Goal: Task Accomplishment & Management: Complete application form

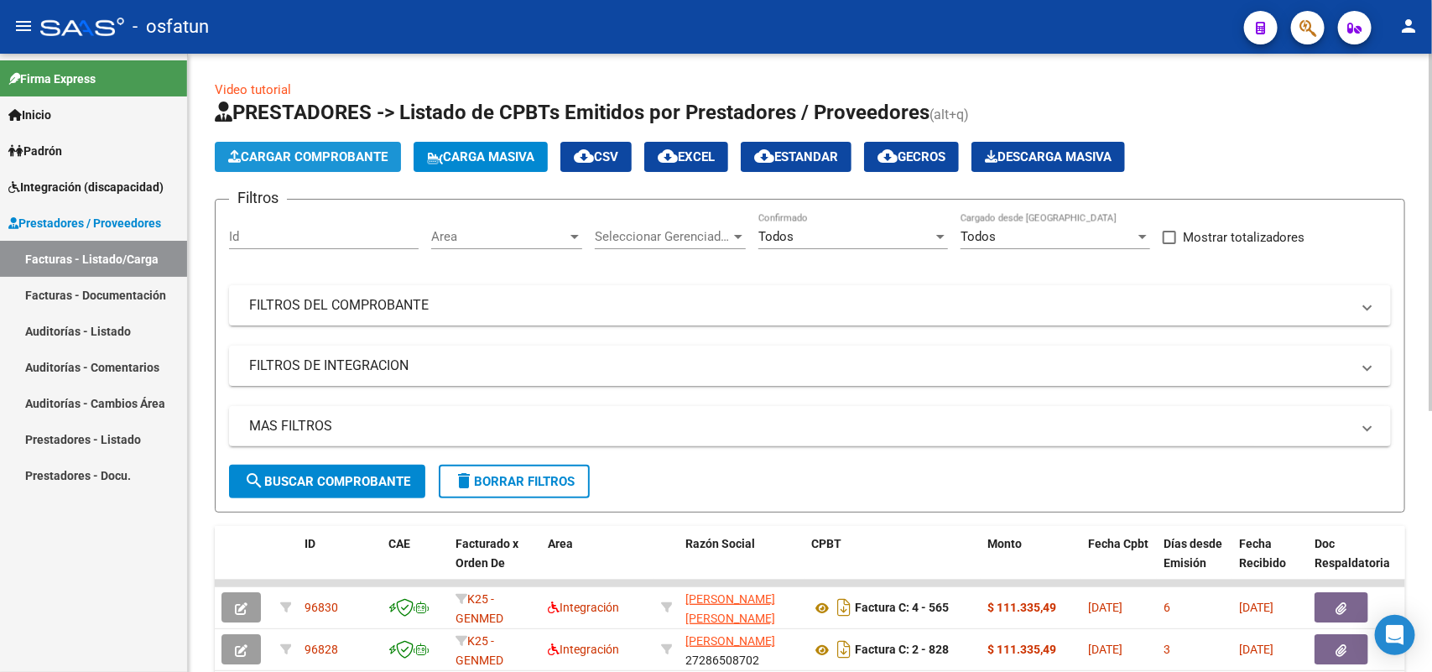
click at [355, 149] on span "Cargar Comprobante" at bounding box center [307, 156] width 159 height 15
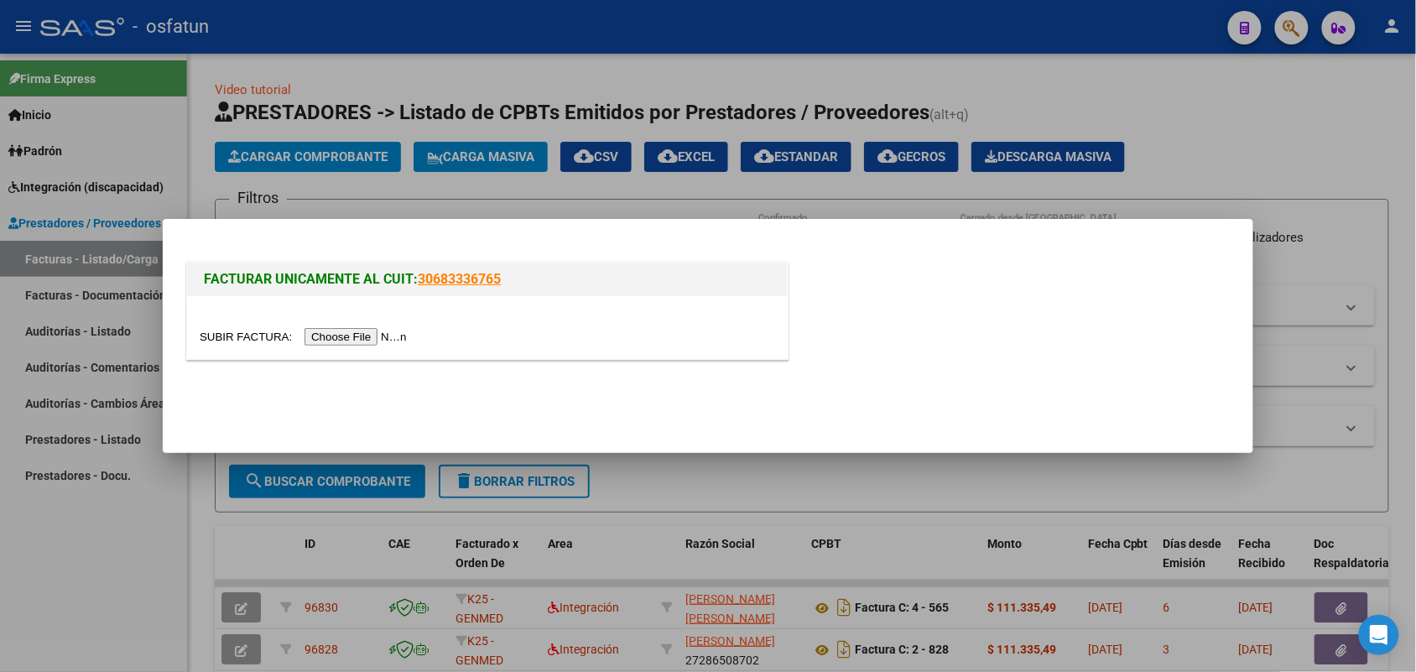
click at [388, 341] on input "file" at bounding box center [306, 337] width 212 height 18
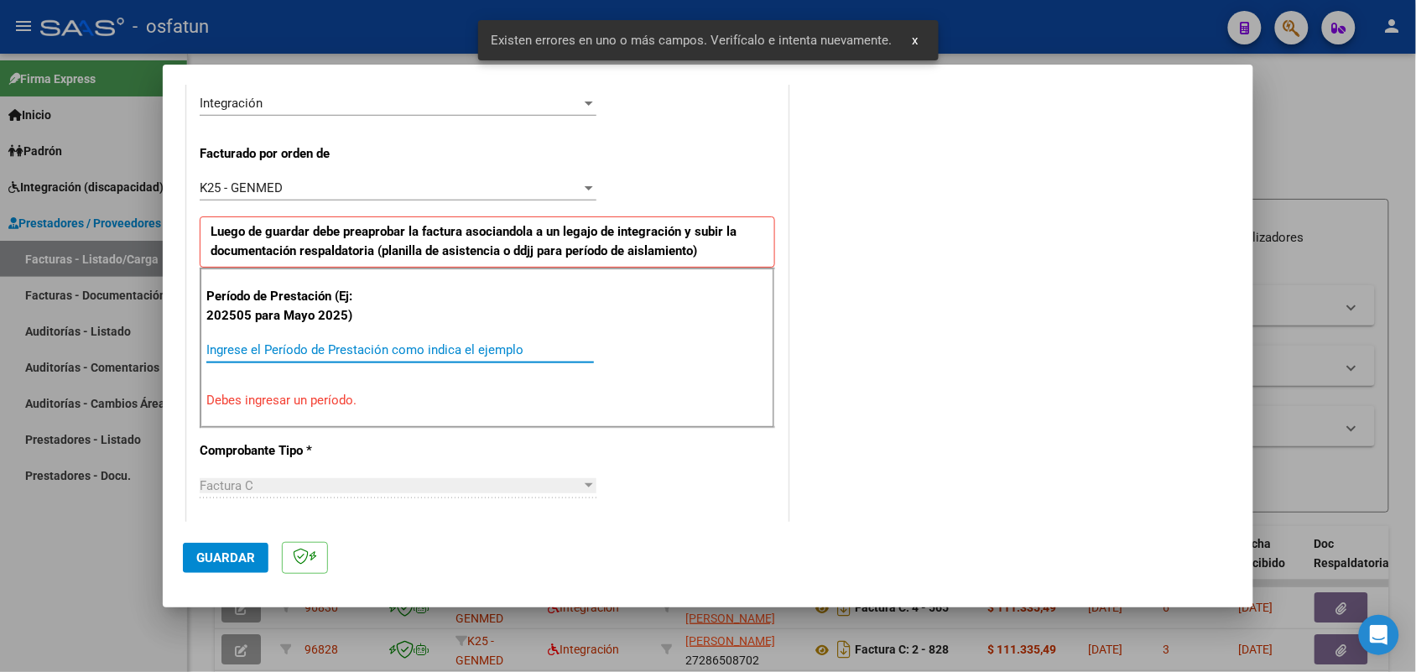
scroll to position [453, 0]
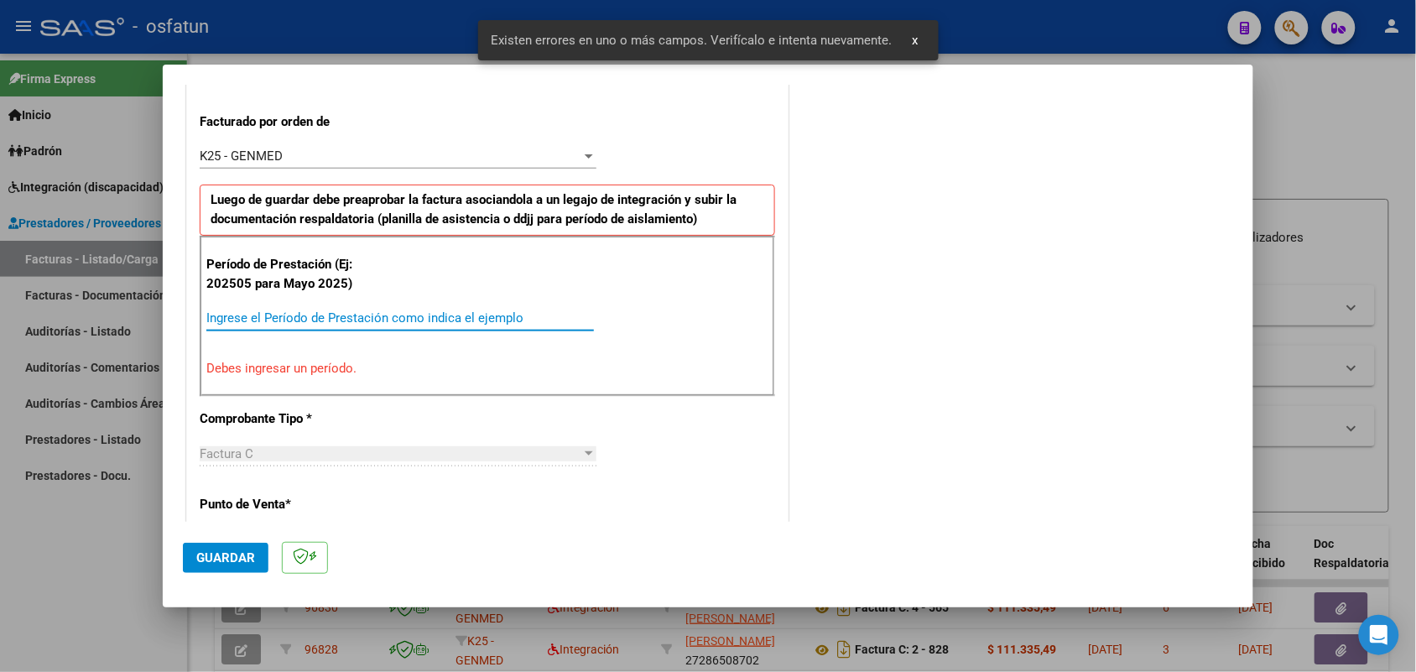
click at [450, 316] on input "Ingrese el Período de Prestación como indica el ejemplo" at bounding box center [400, 317] width 388 height 15
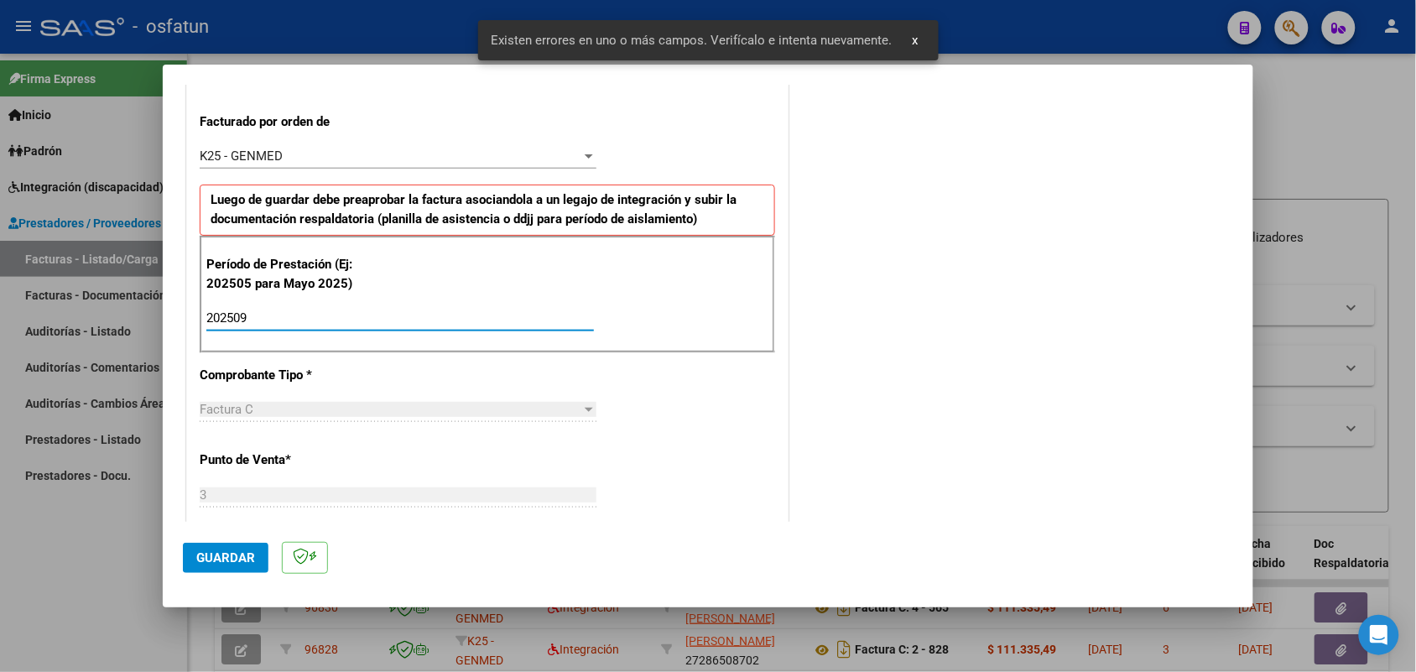
type input "202509"
click at [214, 554] on span "Guardar" at bounding box center [225, 557] width 59 height 15
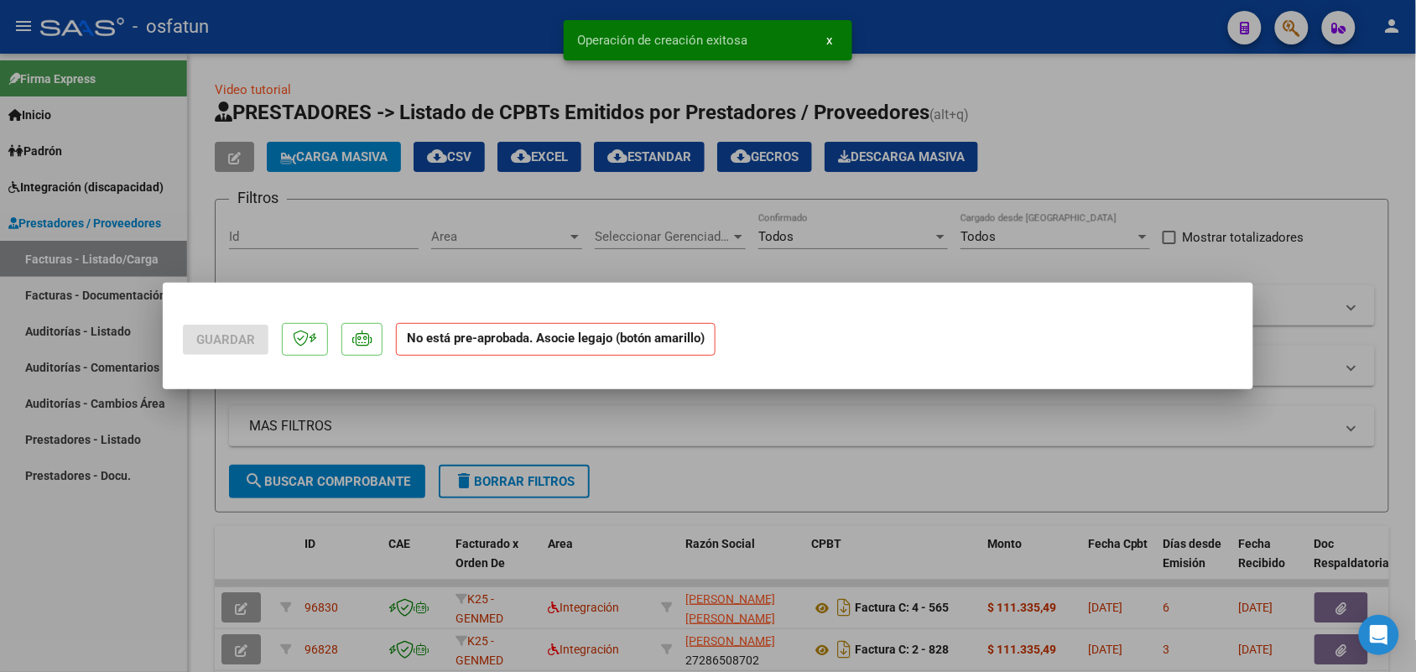
scroll to position [0, 0]
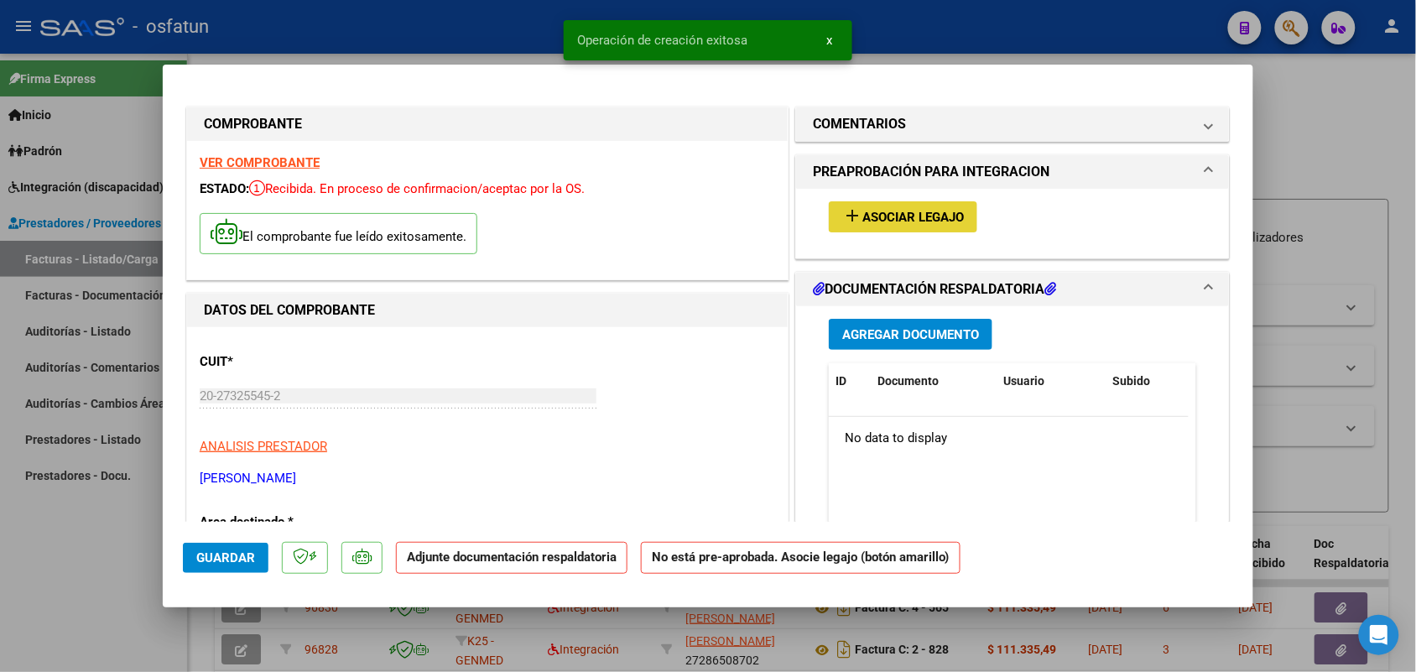
click at [913, 202] on button "add Asociar Legajo" at bounding box center [903, 216] width 148 height 31
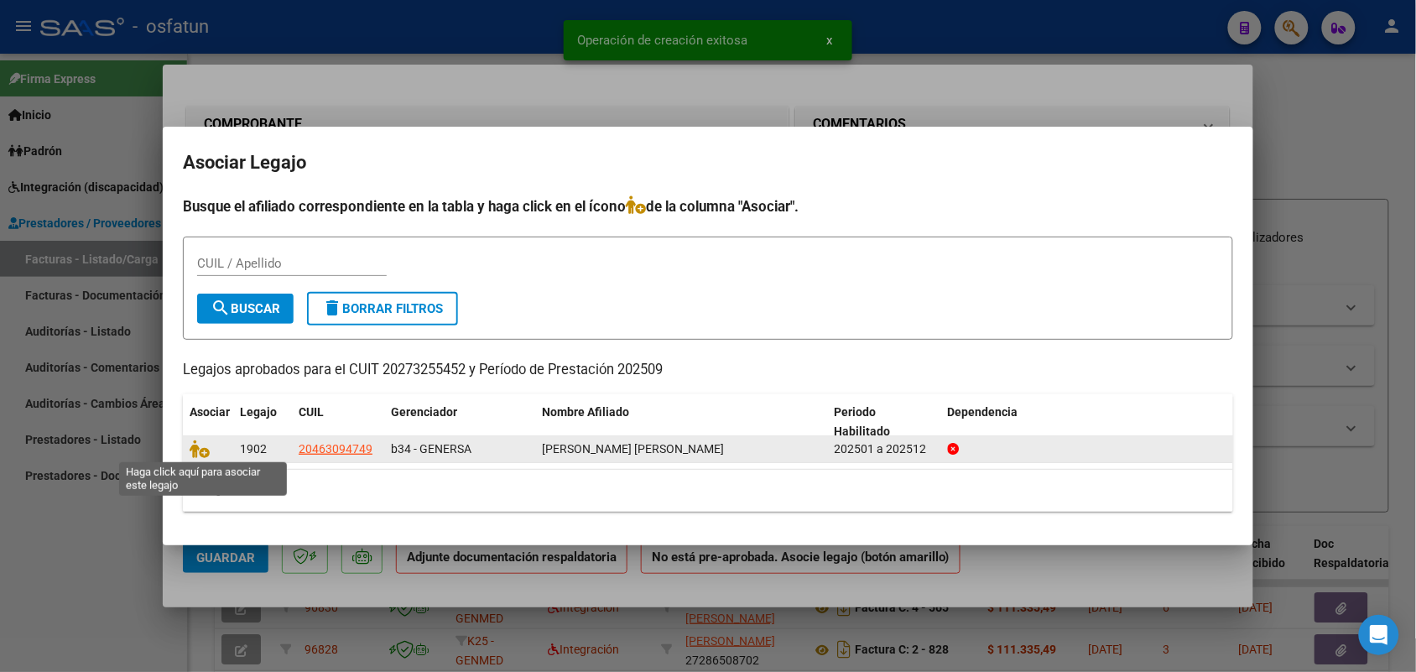
drag, startPoint x: 199, startPoint y: 449, endPoint x: 211, endPoint y: 442, distance: 13.5
click at [204, 446] on icon at bounding box center [200, 449] width 20 height 18
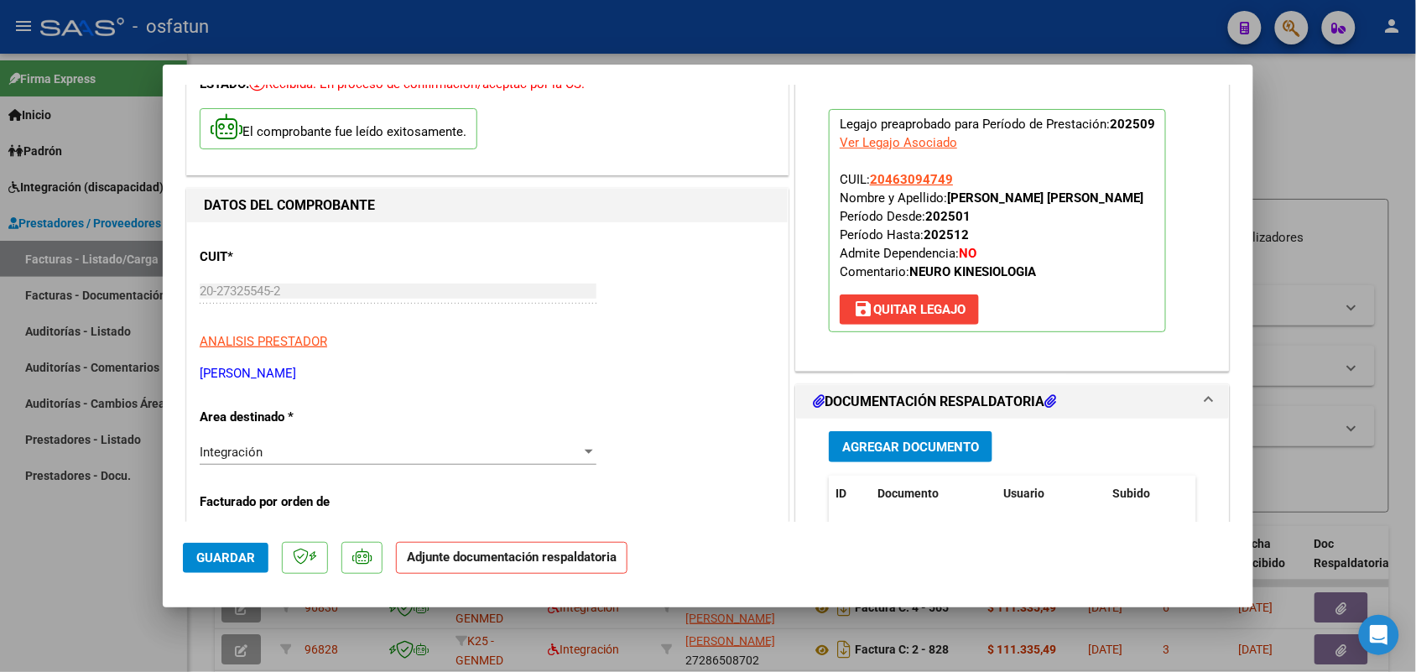
scroll to position [210, 0]
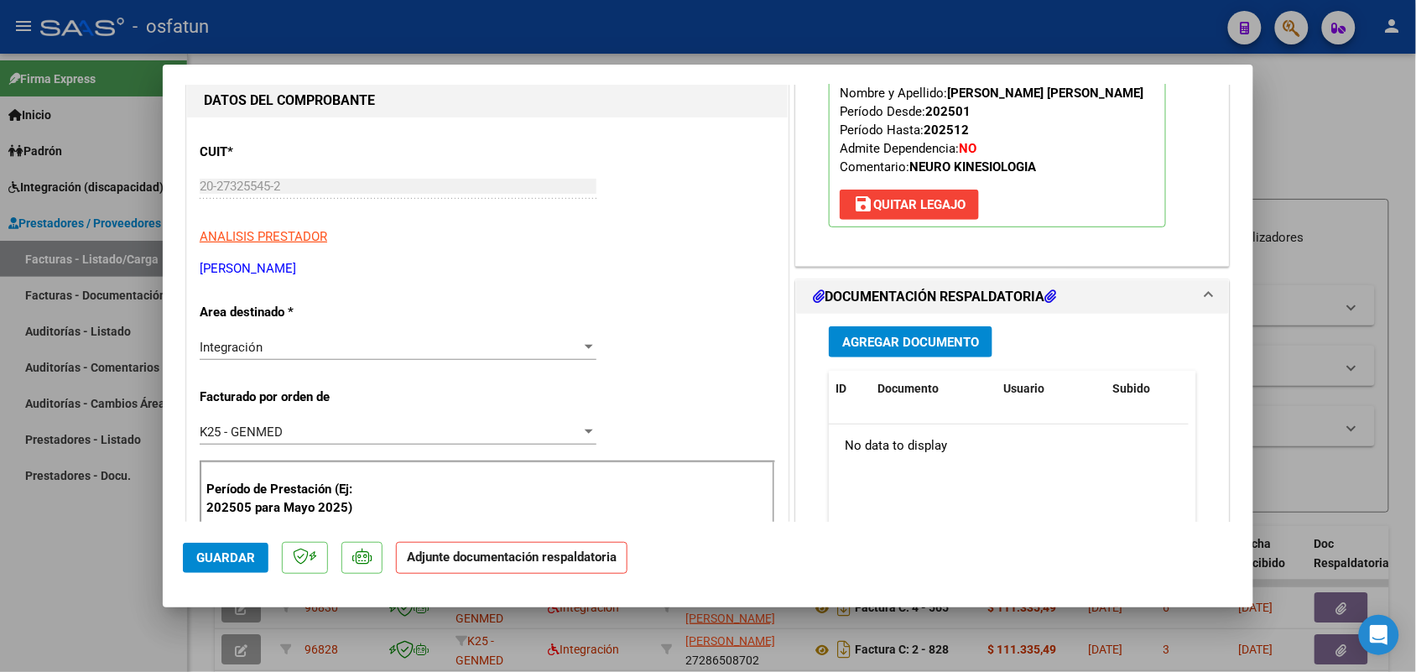
click at [898, 345] on span "Agregar Documento" at bounding box center [910, 342] width 137 height 15
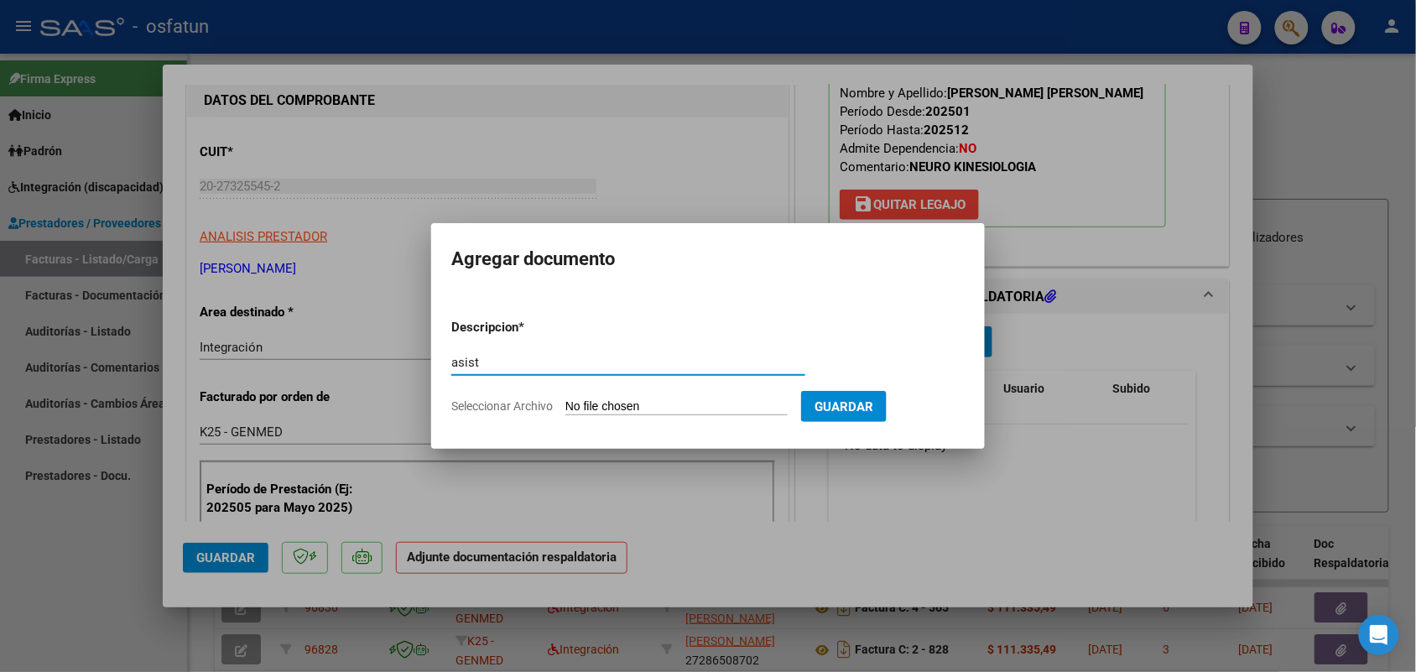
type input "asist"
click at [665, 395] on form "Descripcion * asist Escriba aquí una descripcion Seleccionar Archivo Guardar" at bounding box center [707, 366] width 513 height 122
click at [655, 399] on input "Seleccionar Archivo" at bounding box center [676, 407] width 222 height 16
type input "C:\fakepath\ASISTENCIA Y AUTORIZACION KINE SEPTIE,BRE 2025.pdf"
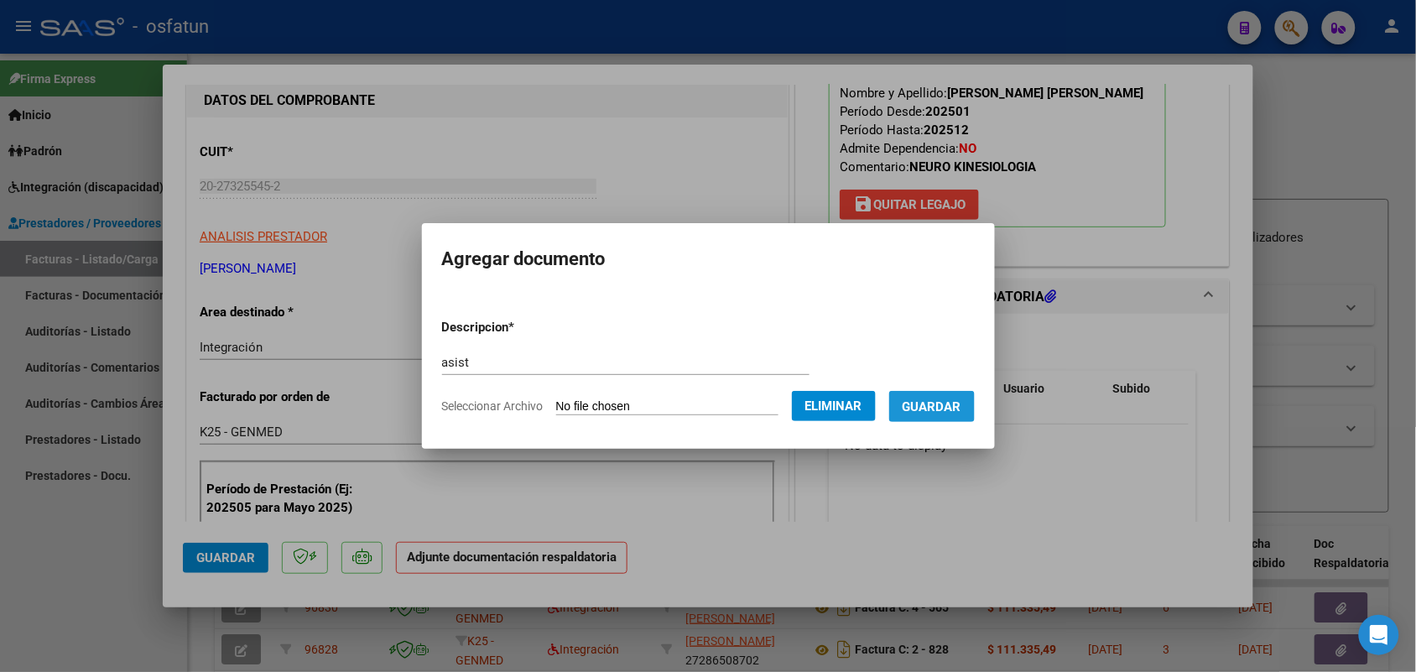
click at [954, 404] on span "Guardar" at bounding box center [931, 406] width 59 height 15
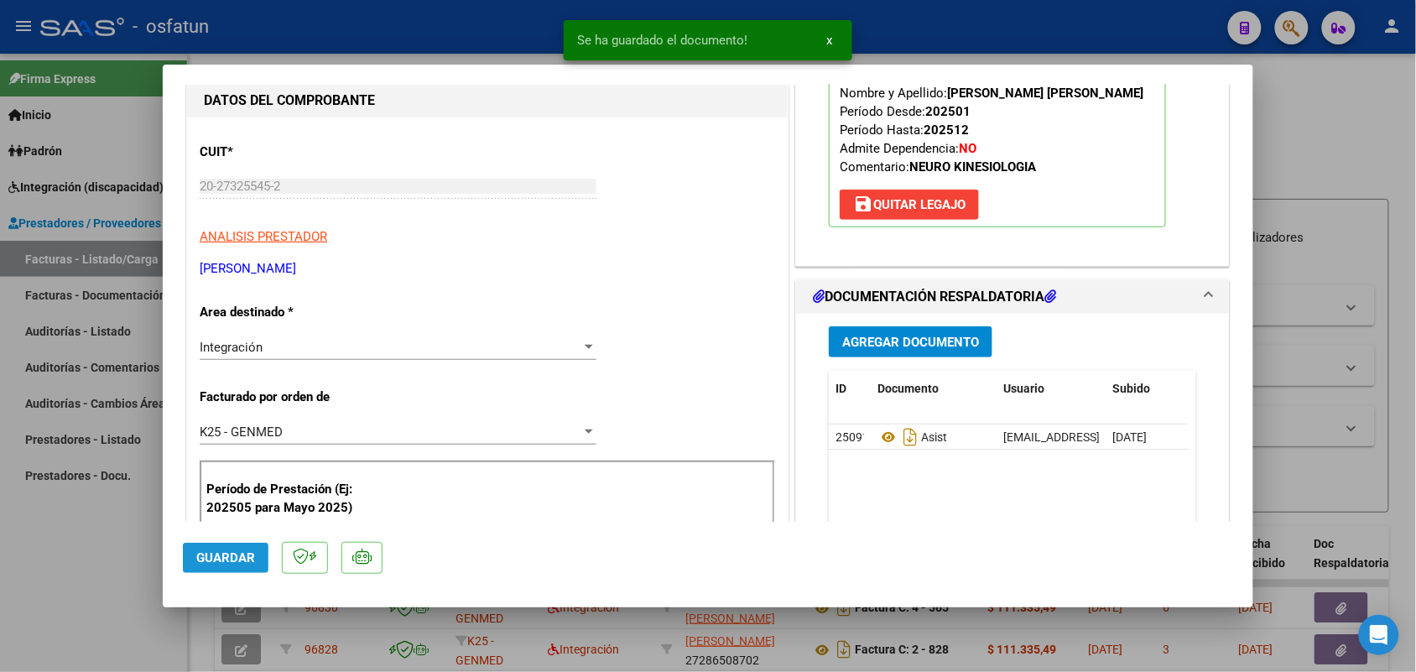
click at [219, 545] on button "Guardar" at bounding box center [226, 558] width 86 height 30
click at [110, 549] on div at bounding box center [708, 336] width 1416 height 672
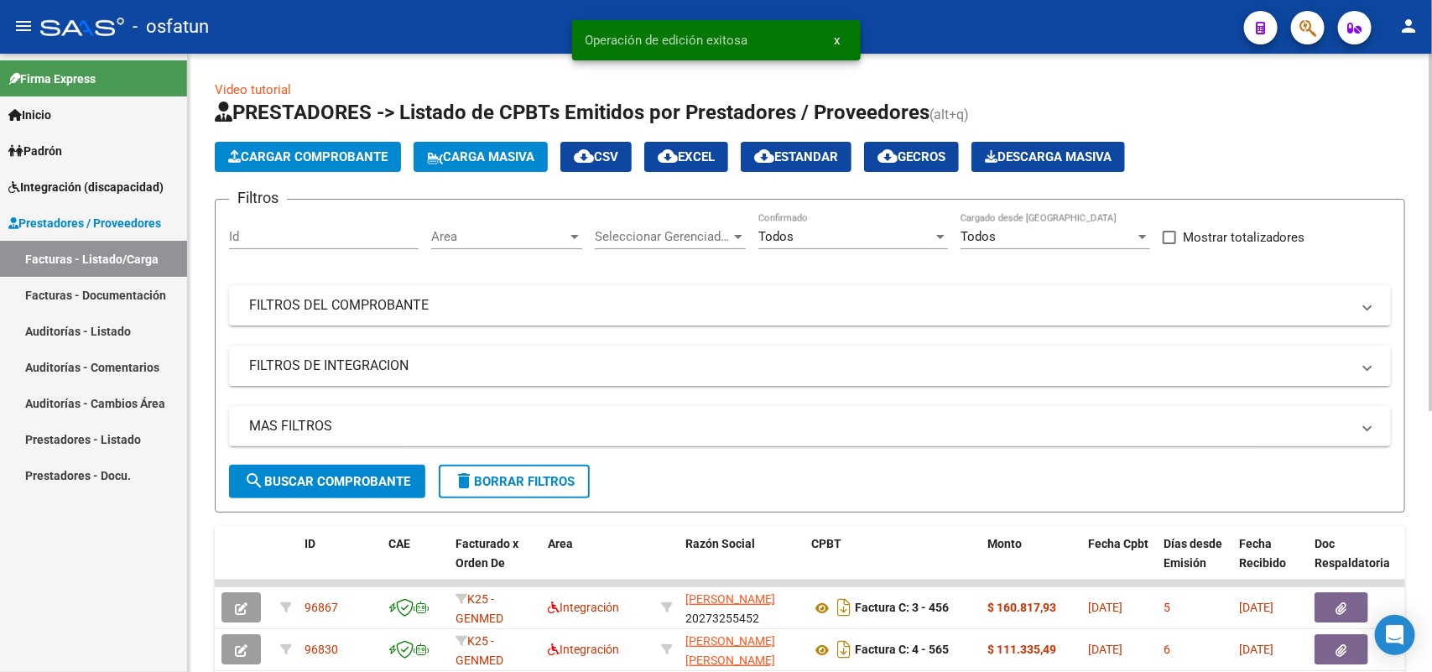
click at [313, 149] on span "Cargar Comprobante" at bounding box center [307, 156] width 159 height 15
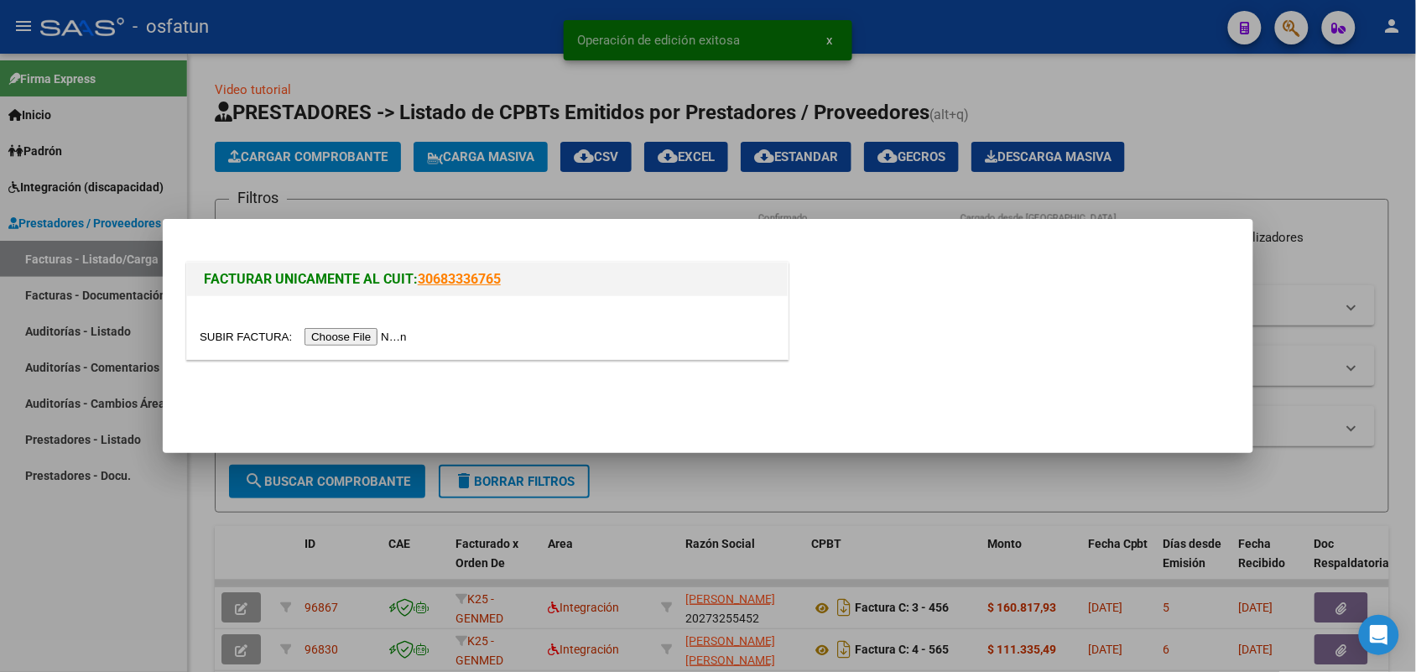
click at [367, 330] on input "file" at bounding box center [306, 337] width 212 height 18
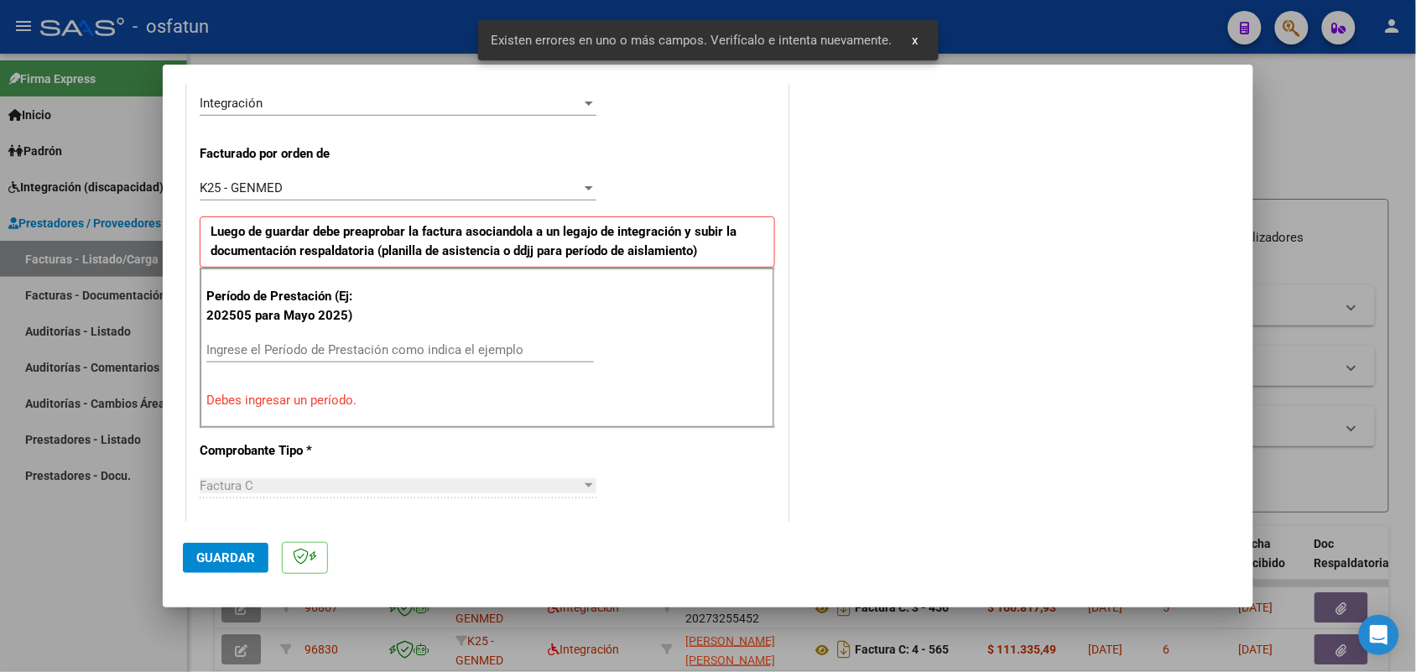
scroll to position [453, 0]
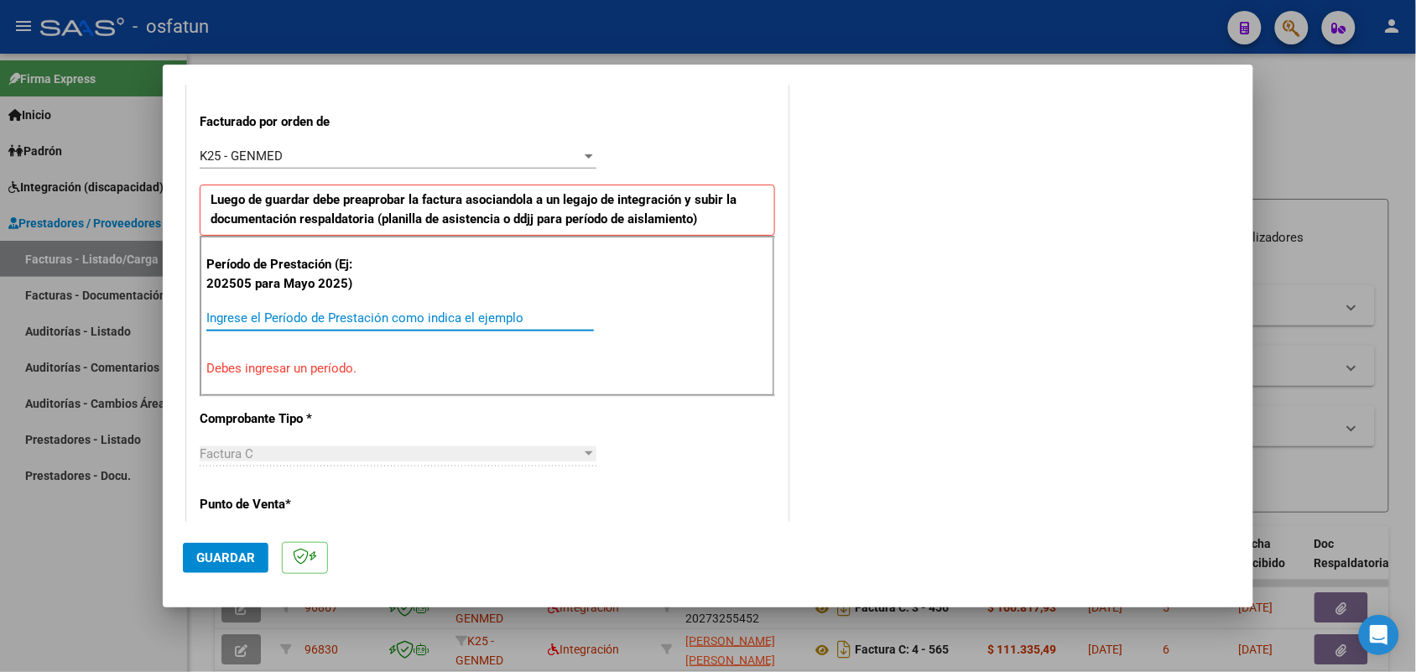
click at [395, 325] on input "Ingrese el Período de Prestación como indica el ejemplo" at bounding box center [400, 317] width 388 height 15
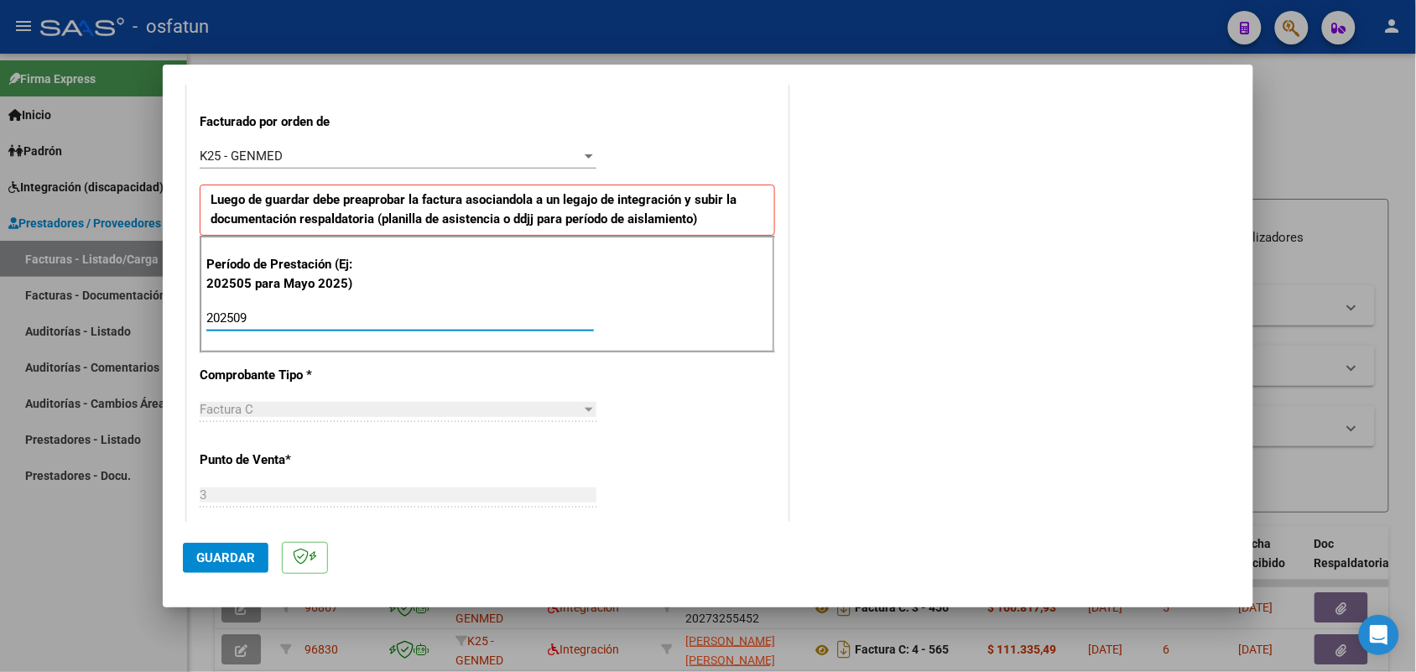
type input "202509"
click at [247, 550] on span "Guardar" at bounding box center [225, 557] width 59 height 15
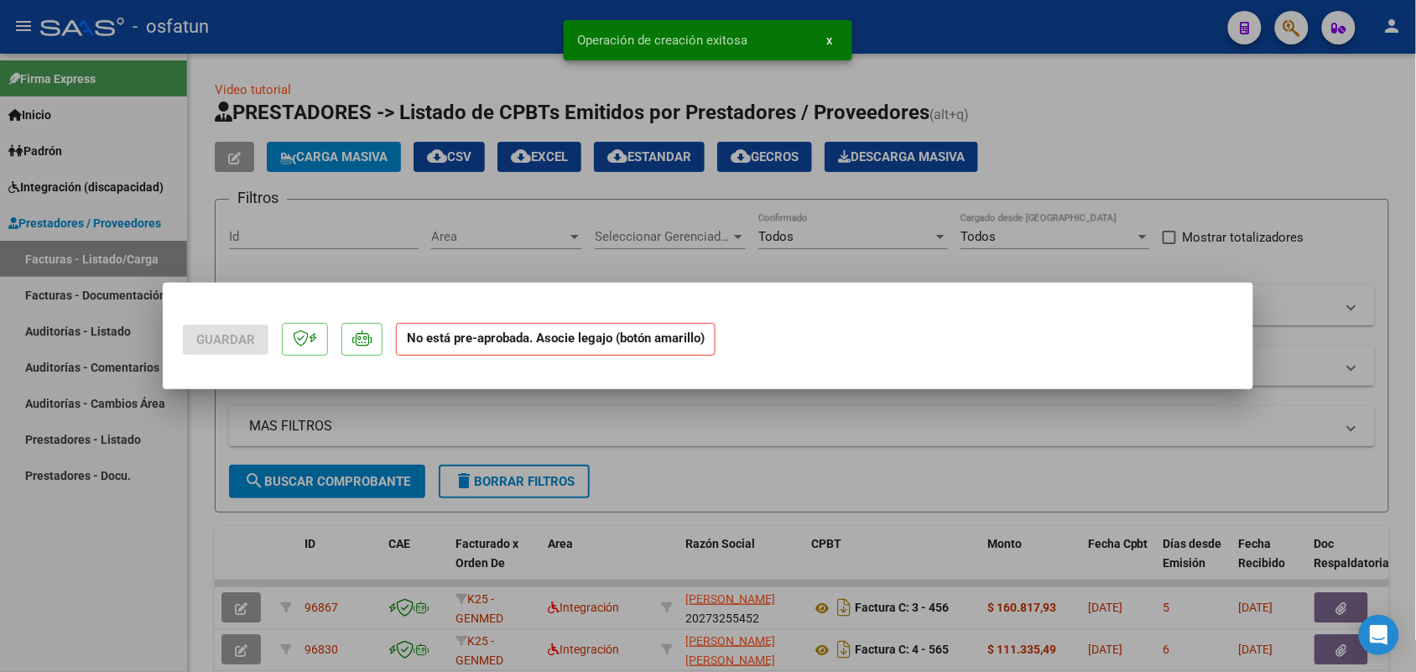
scroll to position [0, 0]
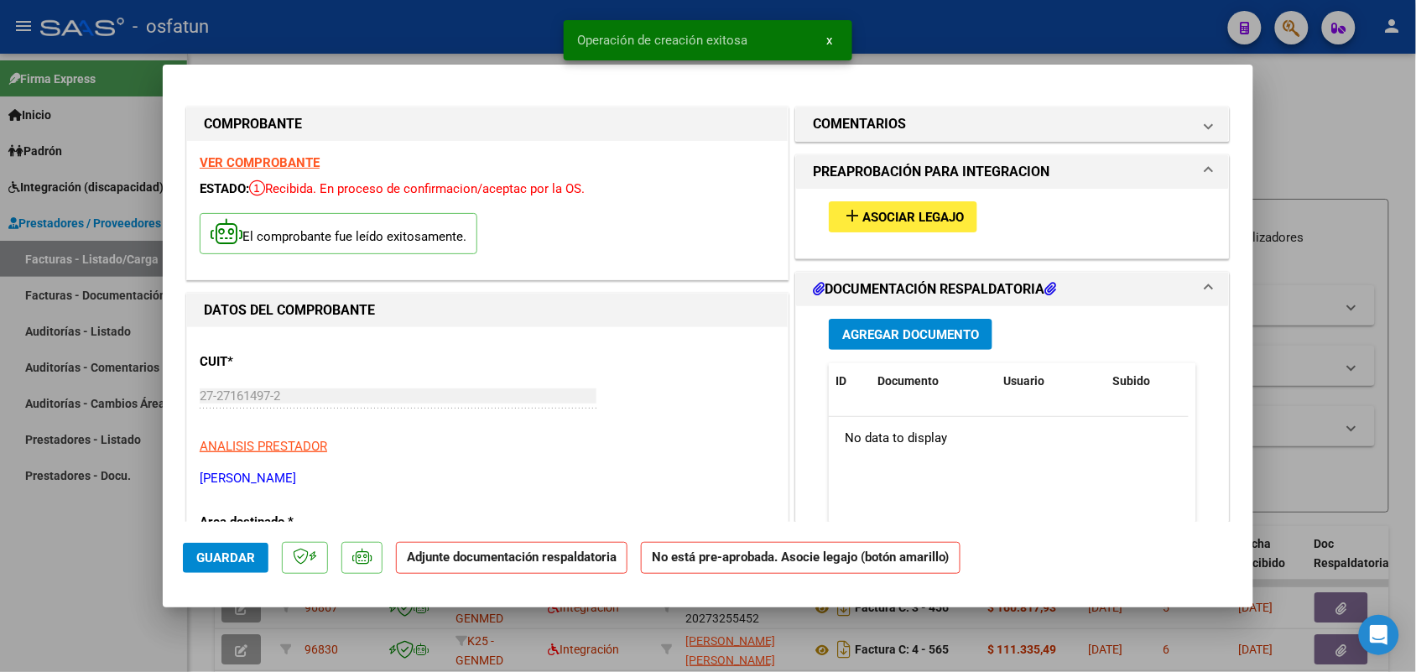
click at [933, 210] on span "Asociar Legajo" at bounding box center [912, 217] width 101 height 15
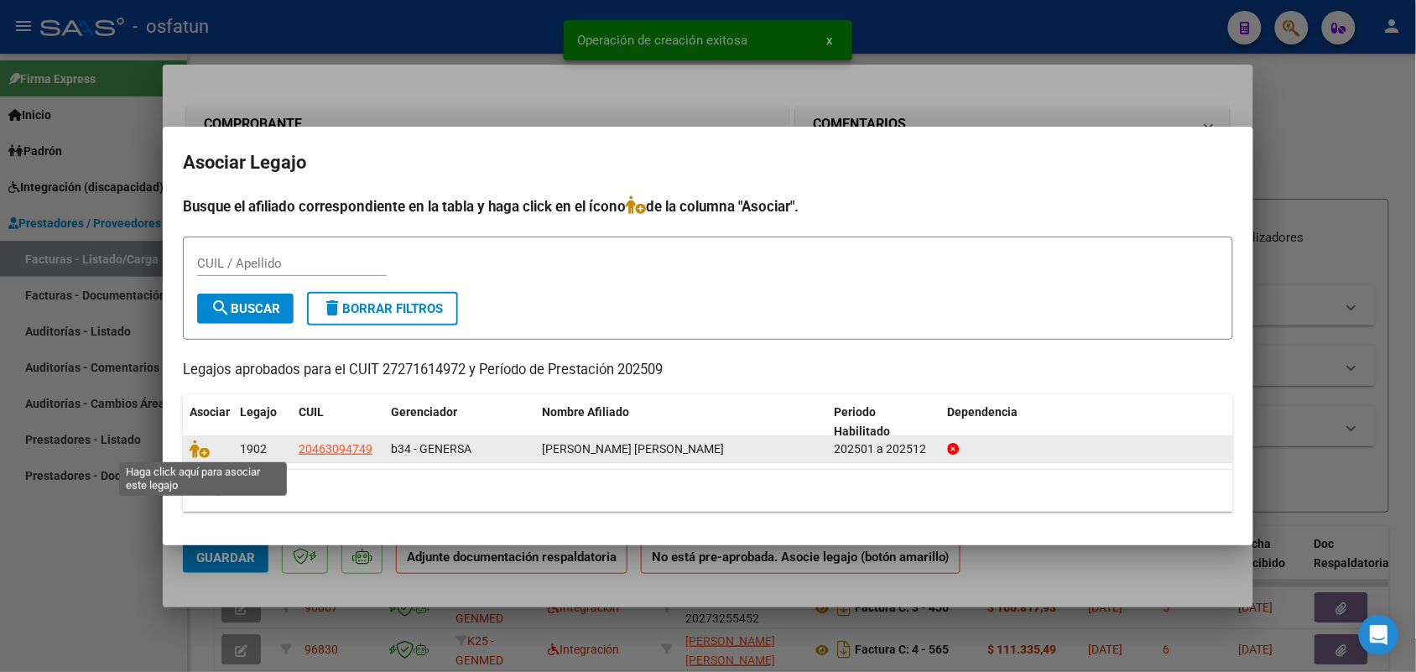
drag, startPoint x: 201, startPoint y: 451, endPoint x: 210, endPoint y: 447, distance: 9.4
click at [203, 450] on icon at bounding box center [200, 449] width 20 height 18
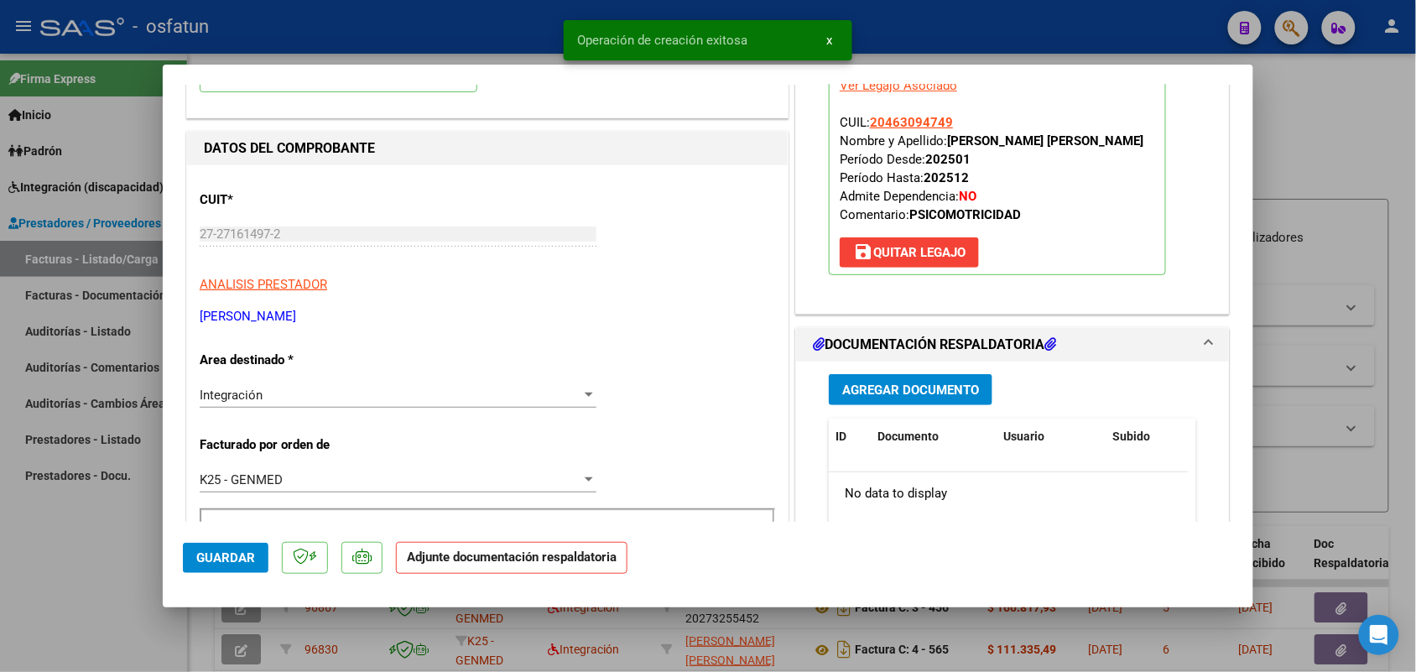
scroll to position [210, 0]
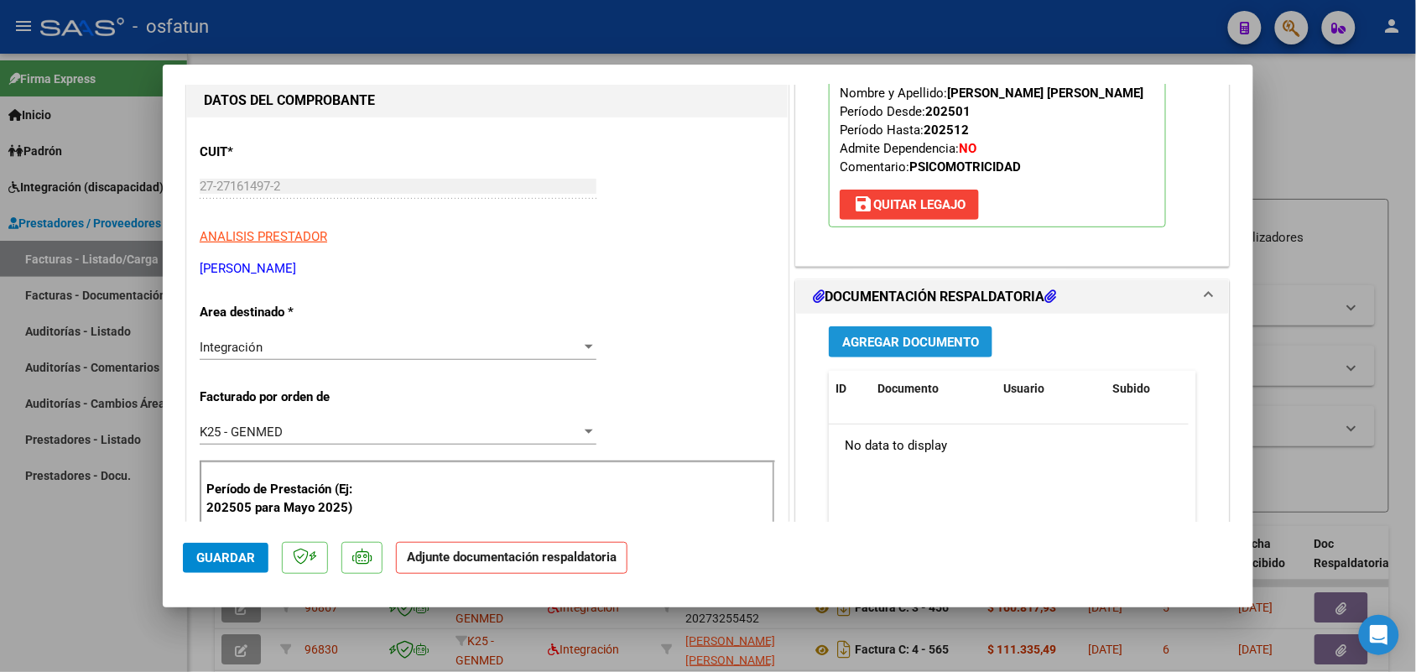
click at [882, 346] on span "Agregar Documento" at bounding box center [910, 342] width 137 height 15
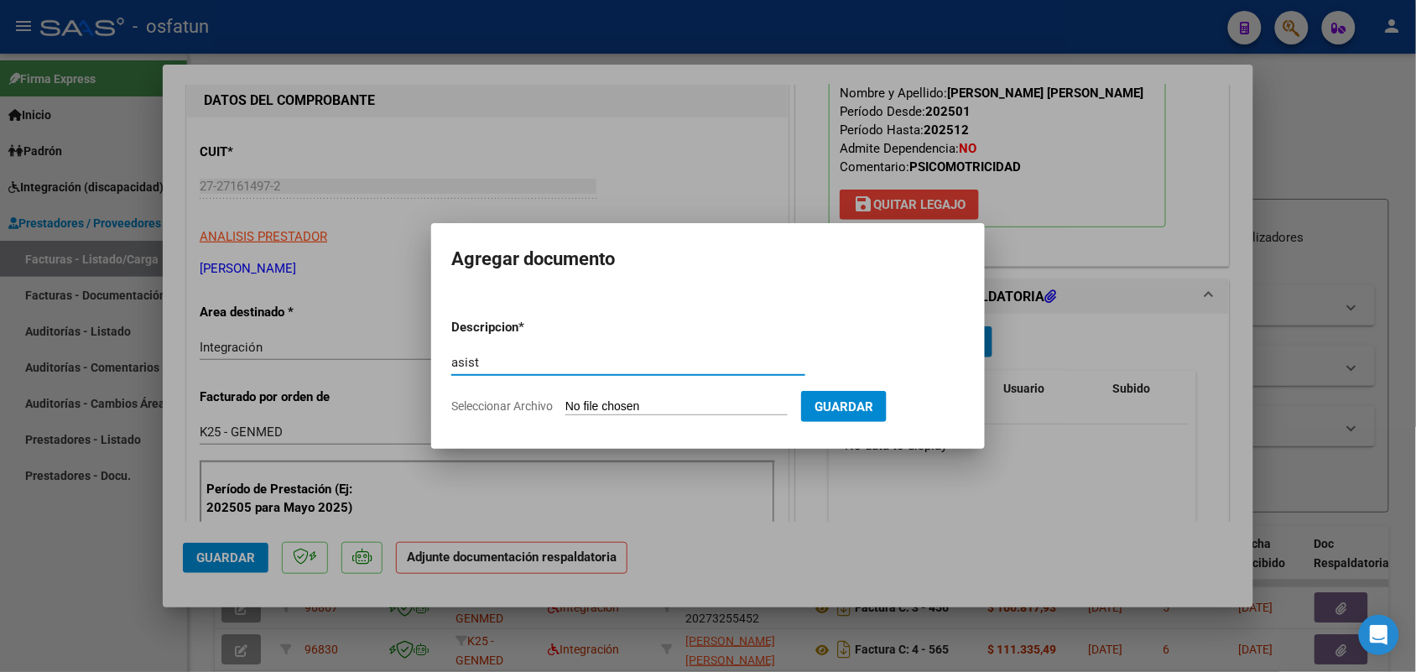
type input "asist"
click at [621, 399] on input "Seleccionar Archivo" at bounding box center [676, 407] width 222 height 16
type input "C:\fakepath\ASISTENCIA Y AUTORIZACION [MEDICAL_DATA] [DATE].pdf"
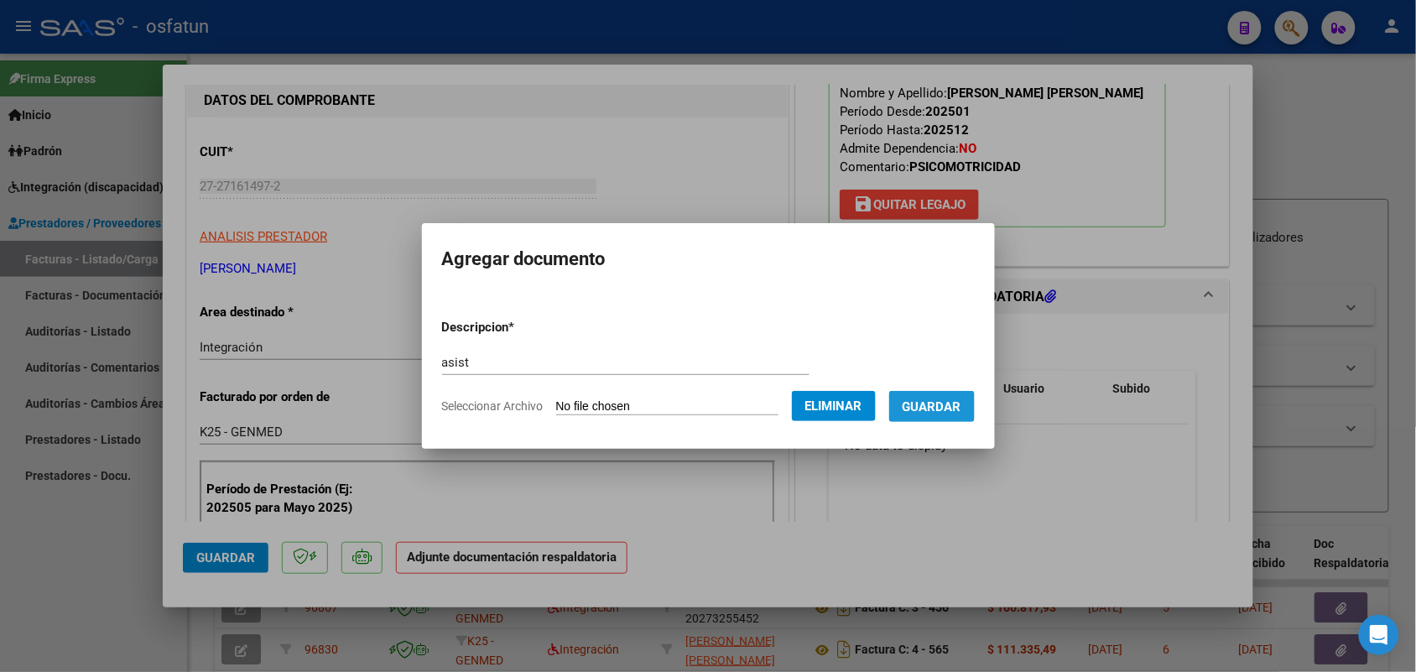
click at [959, 403] on span "Guardar" at bounding box center [931, 406] width 59 height 15
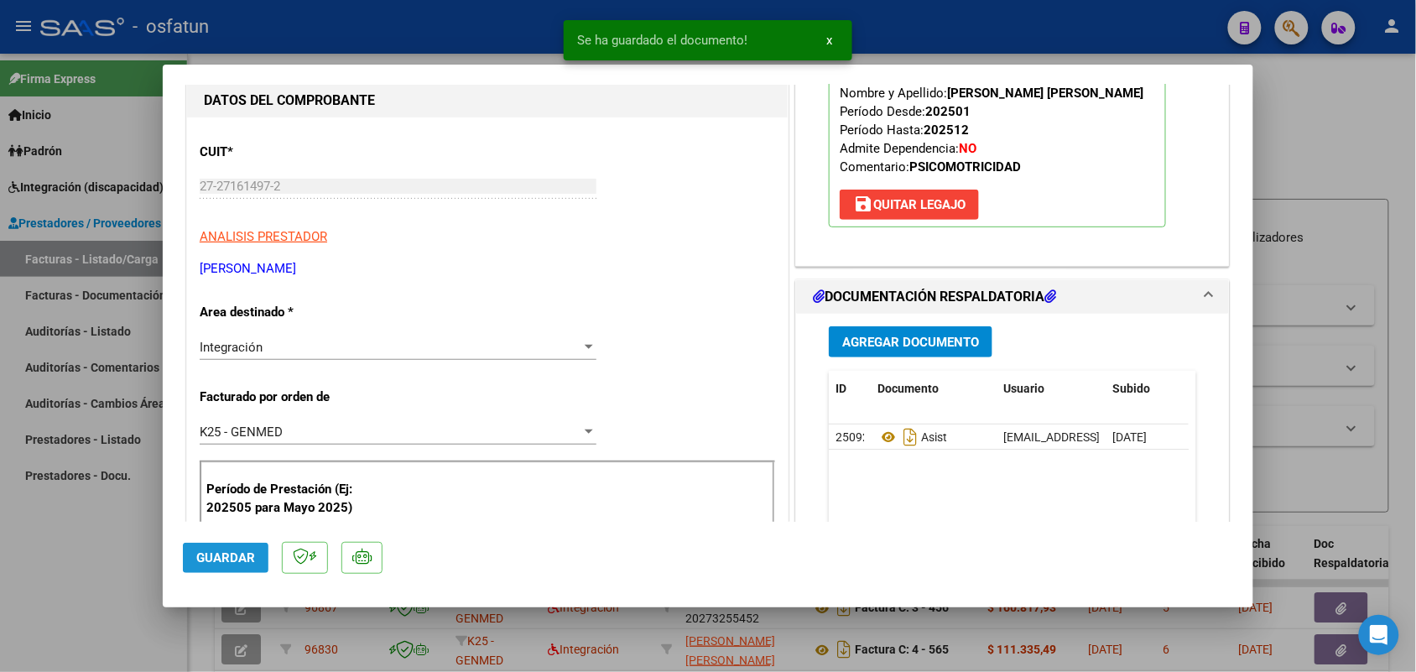
click at [215, 548] on button "Guardar" at bounding box center [226, 558] width 86 height 30
click at [117, 546] on div at bounding box center [708, 336] width 1416 height 672
type input "$ 0,00"
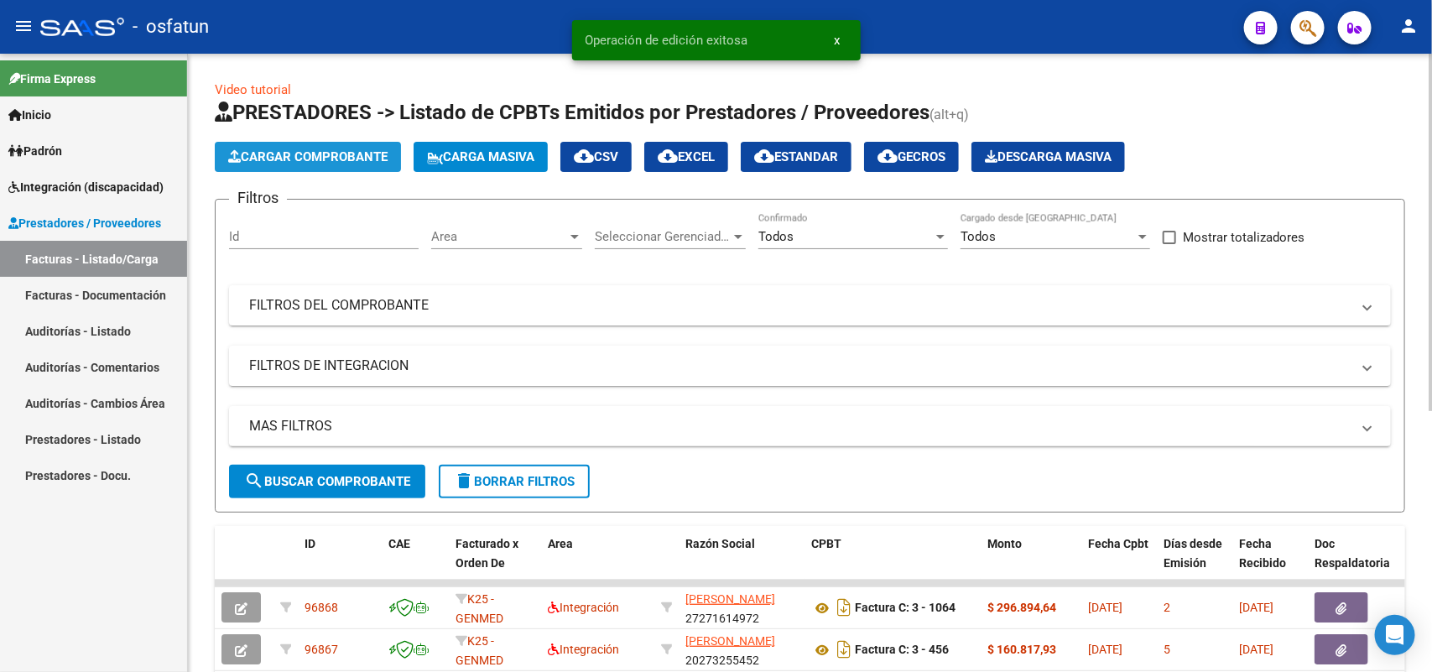
click at [316, 151] on span "Cargar Comprobante" at bounding box center [307, 156] width 159 height 15
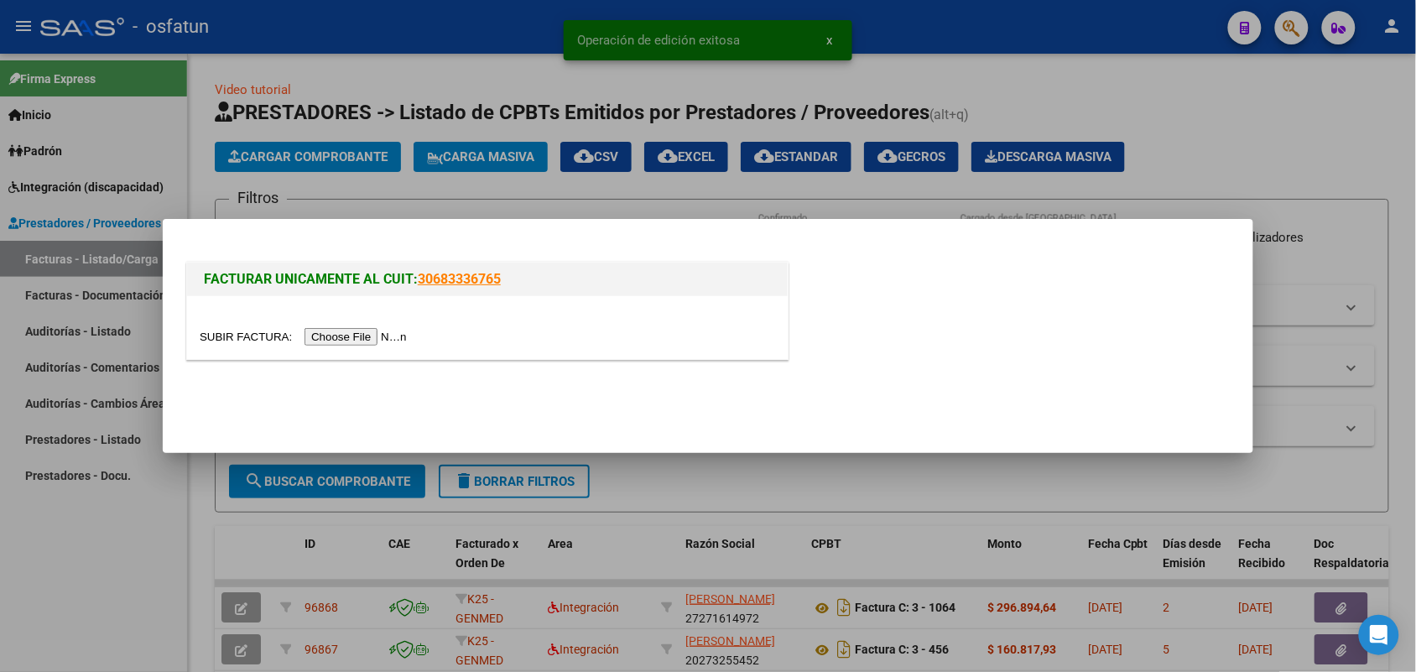
click at [367, 338] on input "file" at bounding box center [306, 337] width 212 height 18
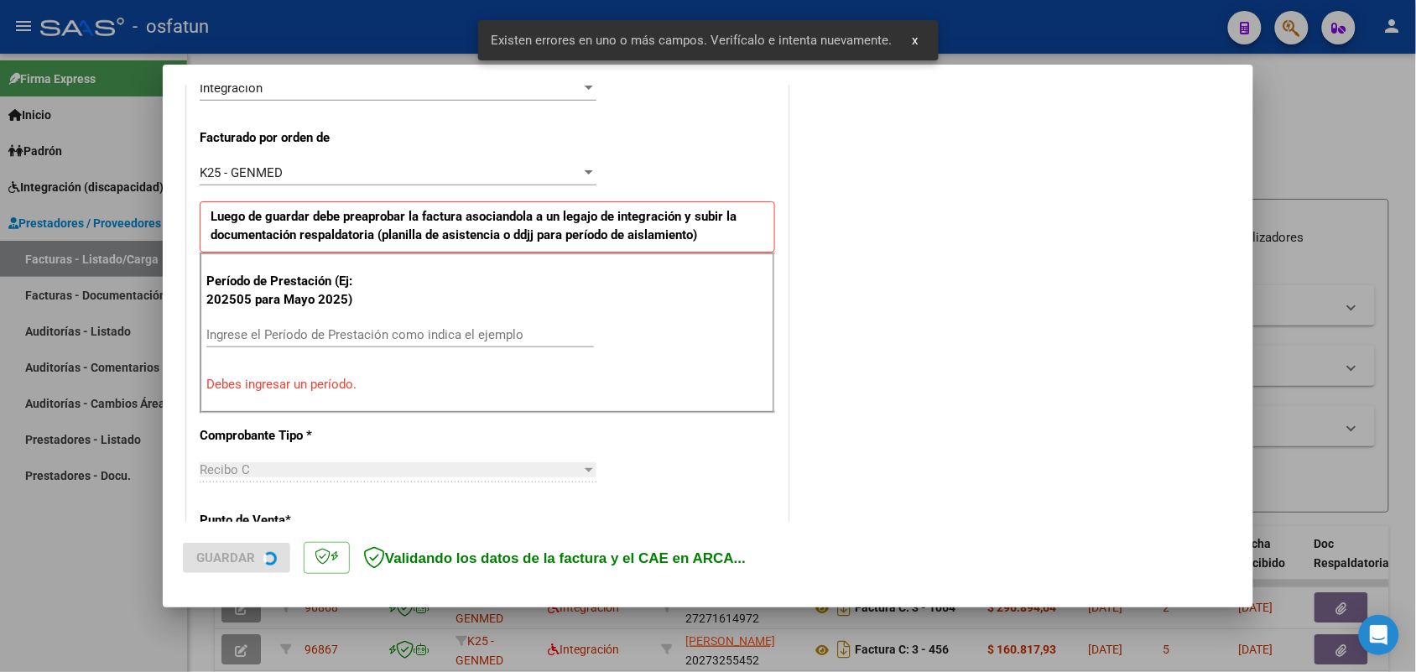
scroll to position [421, 0]
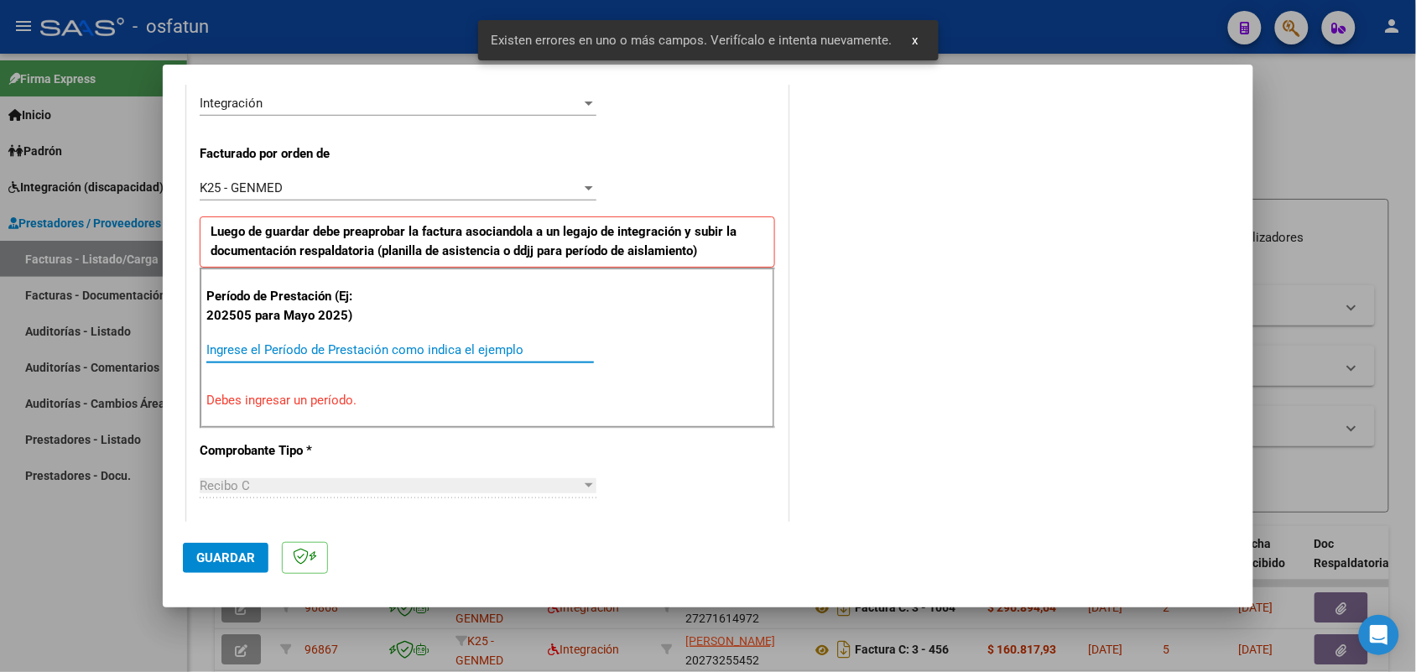
click at [334, 350] on input "Ingrese el Período de Prestación como indica el ejemplo" at bounding box center [400, 349] width 388 height 15
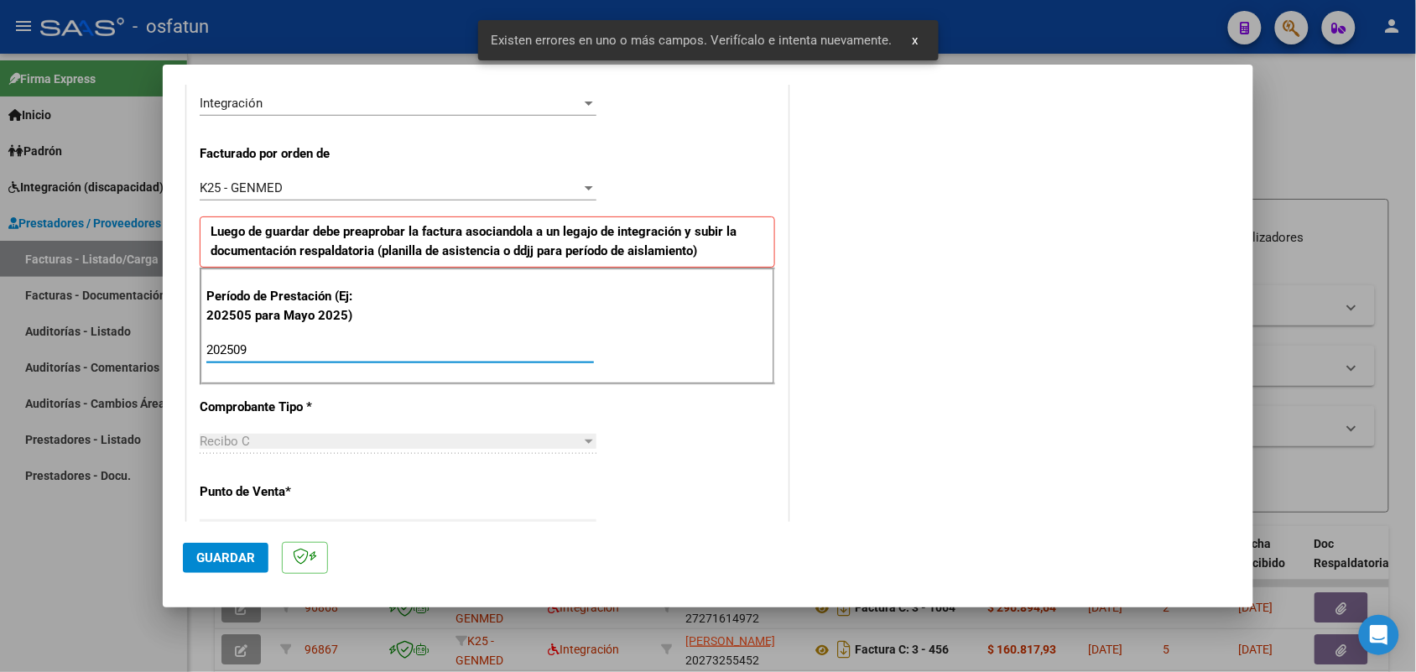
type input "202509"
click at [233, 554] on span "Guardar" at bounding box center [225, 557] width 59 height 15
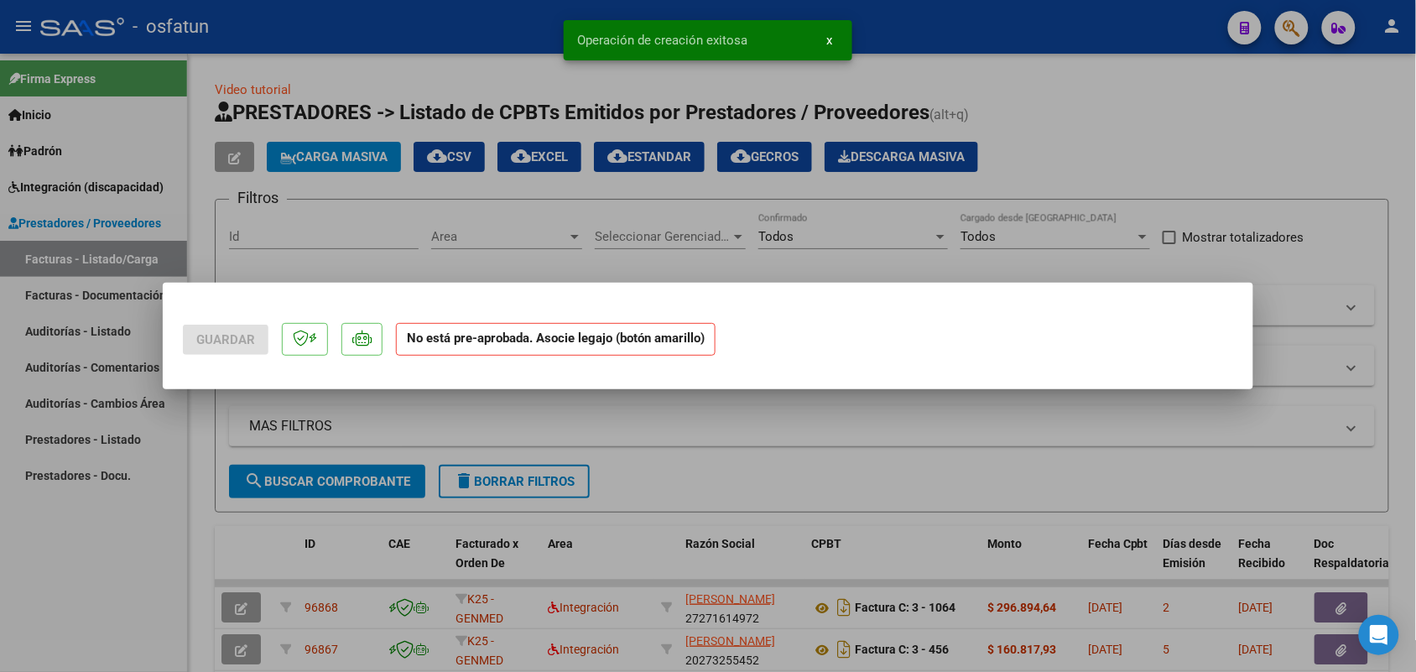
scroll to position [0, 0]
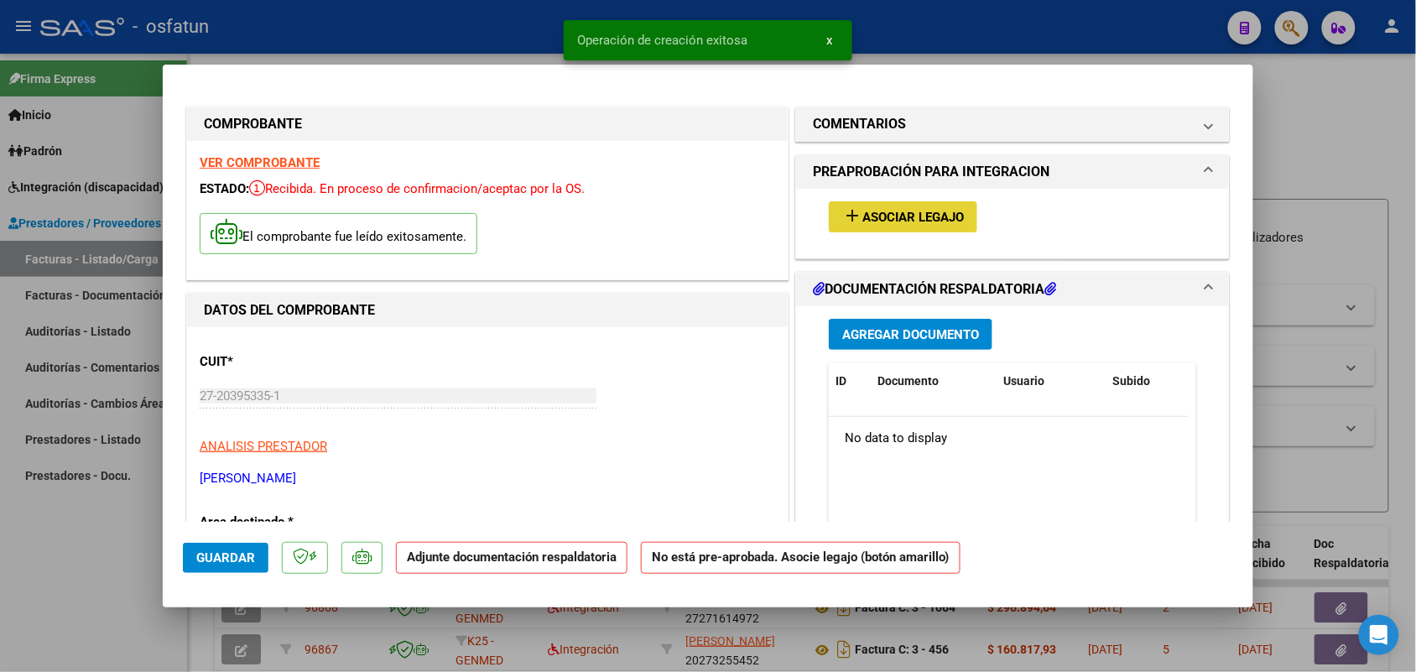
click at [902, 212] on span "Asociar Legajo" at bounding box center [912, 217] width 101 height 15
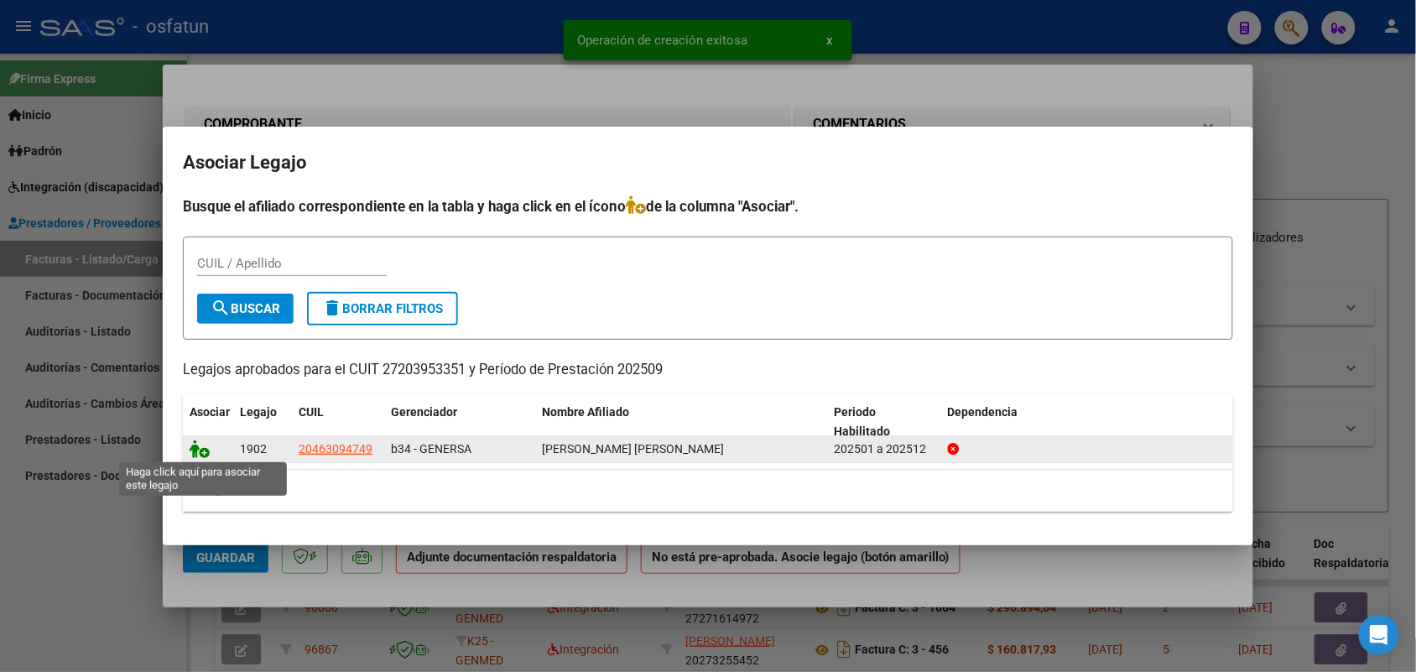
click at [199, 451] on icon at bounding box center [200, 449] width 20 height 18
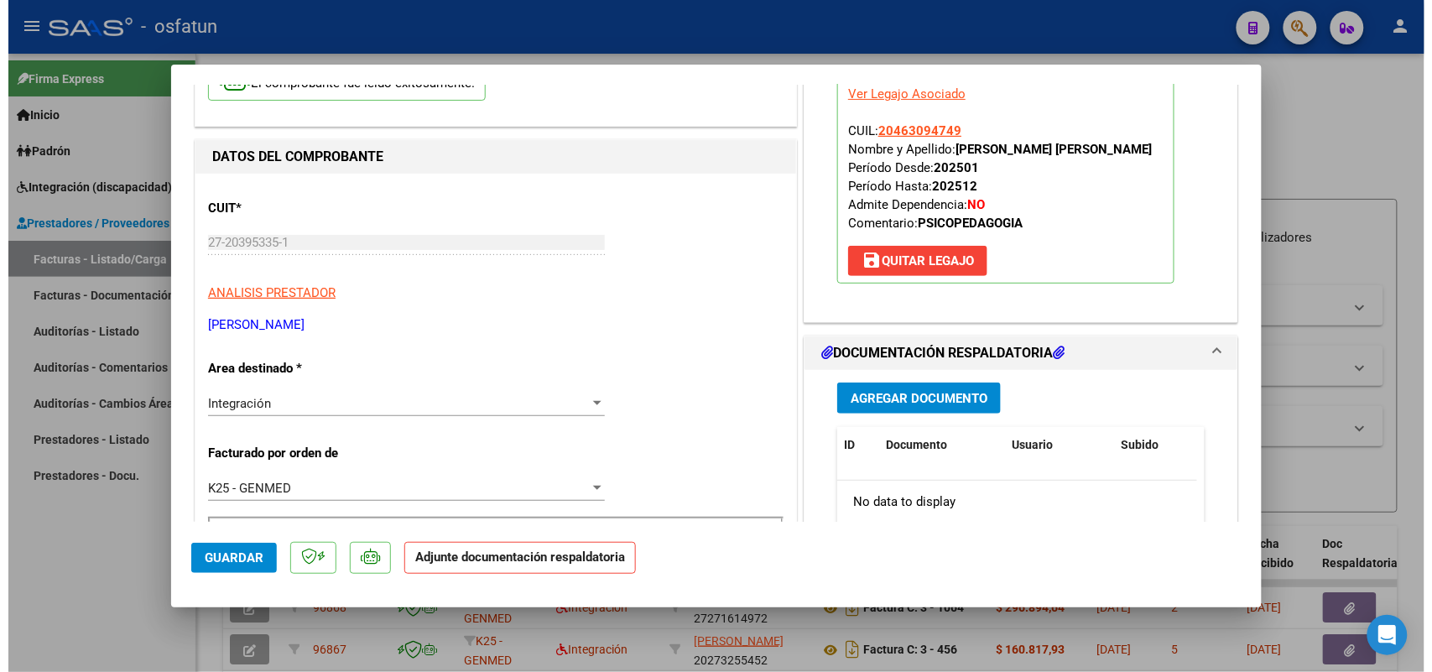
scroll to position [210, 0]
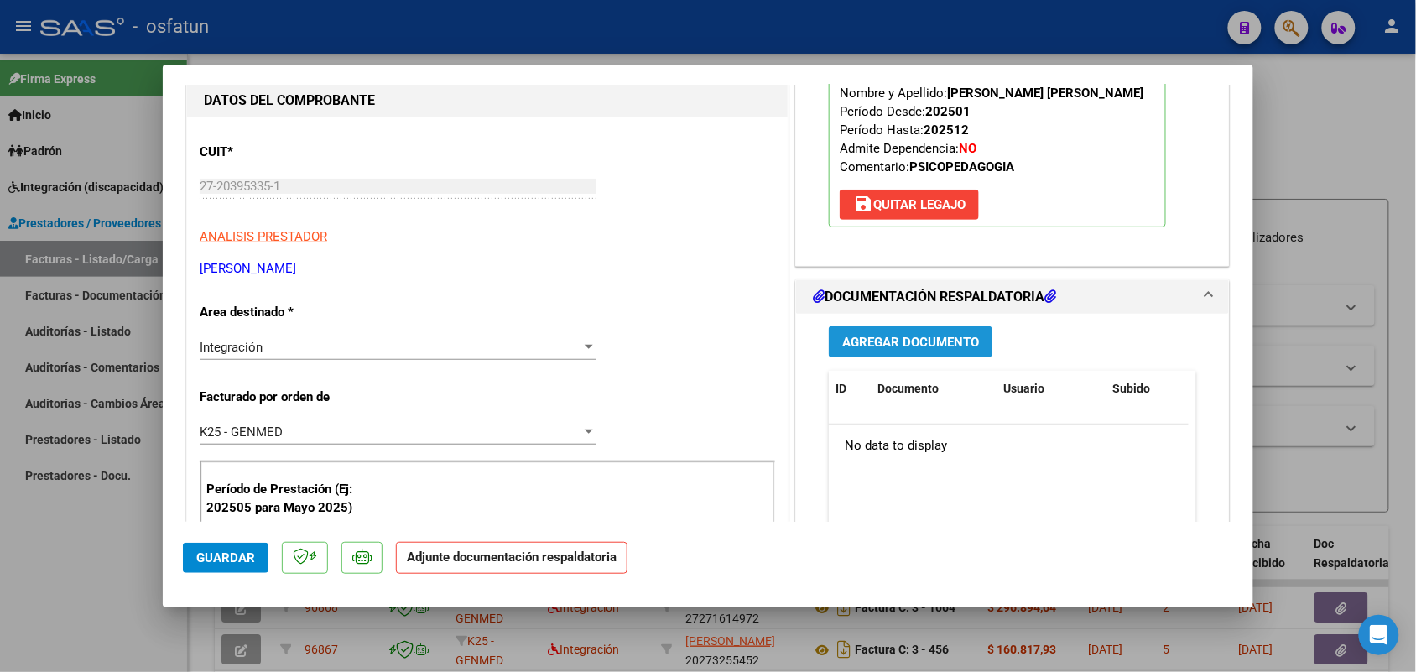
click at [904, 348] on span "Agregar Documento" at bounding box center [910, 342] width 137 height 15
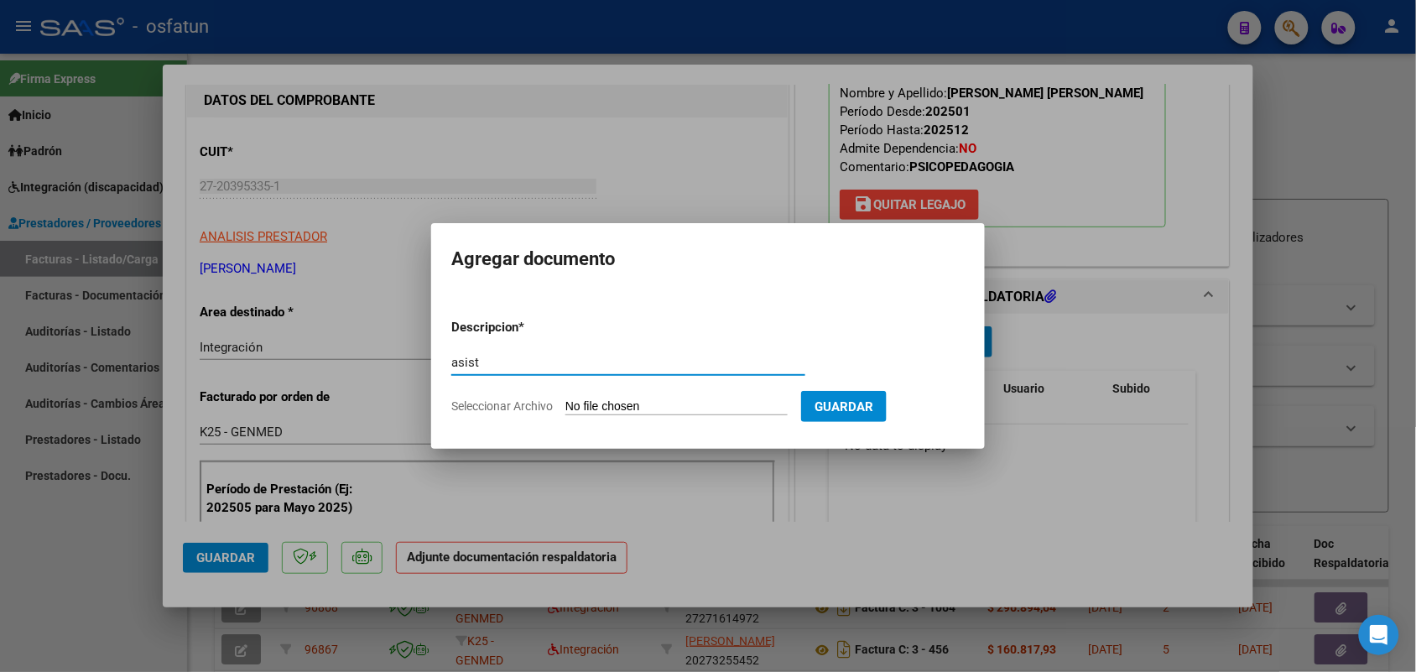
type input "asist"
click at [632, 403] on input "Seleccionar Archivo" at bounding box center [676, 407] width 222 height 16
type input "C:\fakepath\ASISTENCIA Y AUTORIZACION PSICOPE [DATE].pdf"
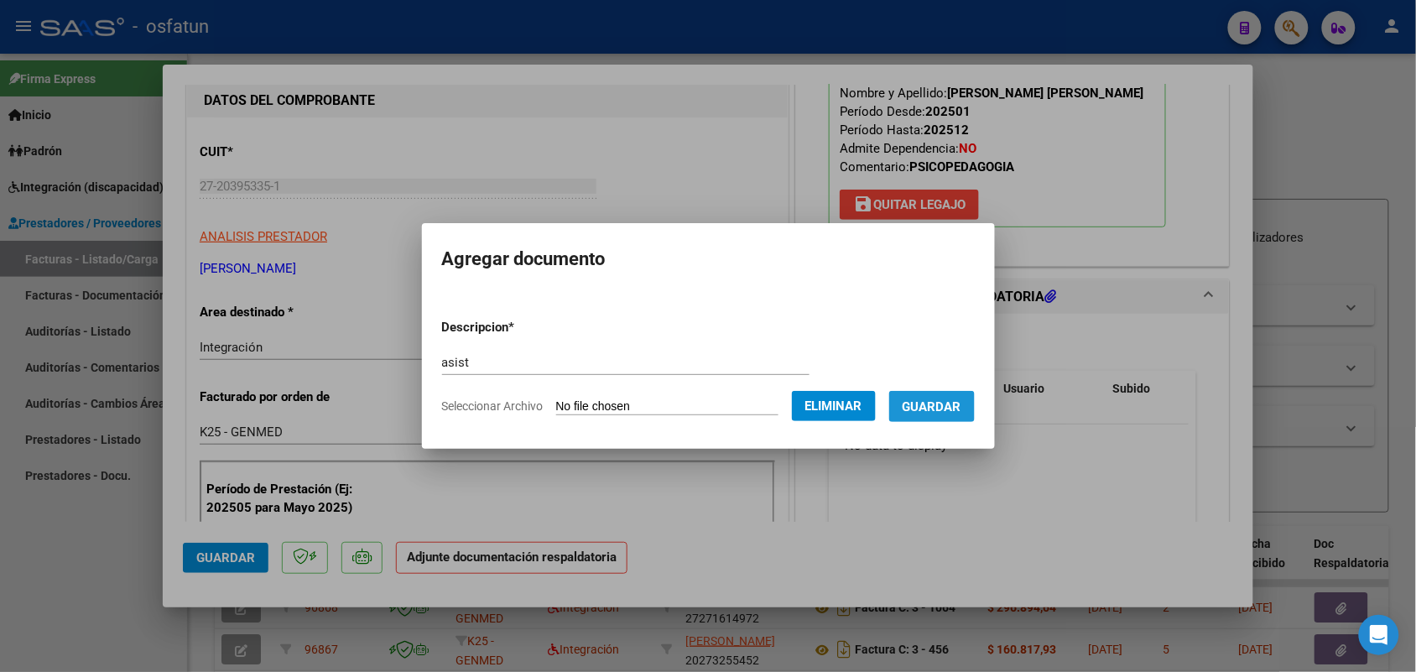
click at [952, 394] on button "Guardar" at bounding box center [932, 406] width 86 height 31
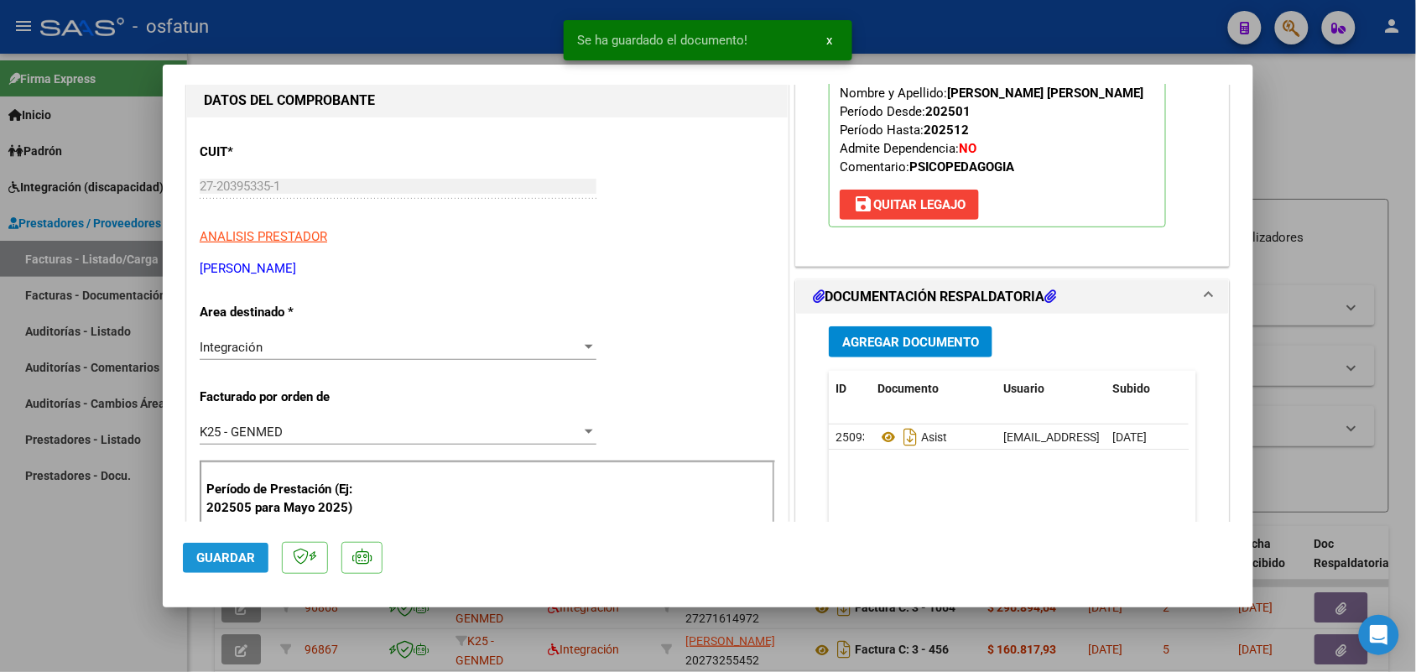
click at [235, 554] on span "Guardar" at bounding box center [225, 557] width 59 height 15
click at [98, 555] on div at bounding box center [708, 336] width 1416 height 672
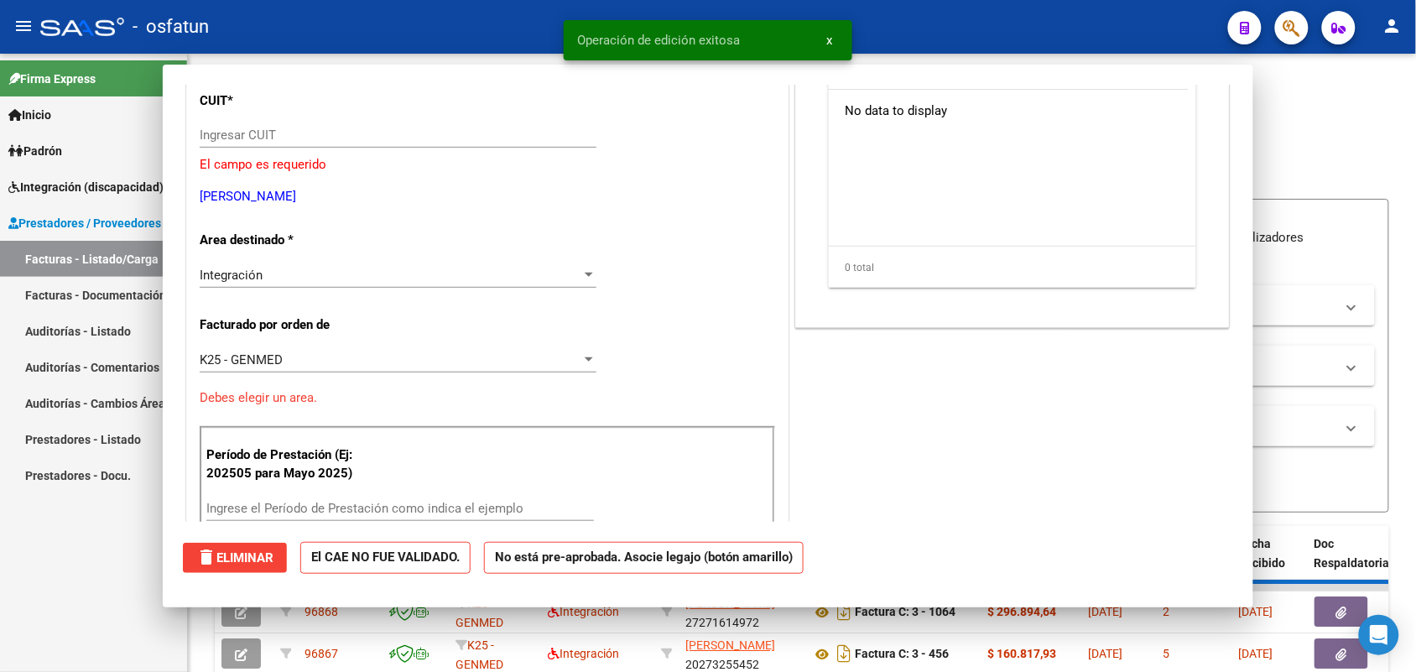
scroll to position [0, 0]
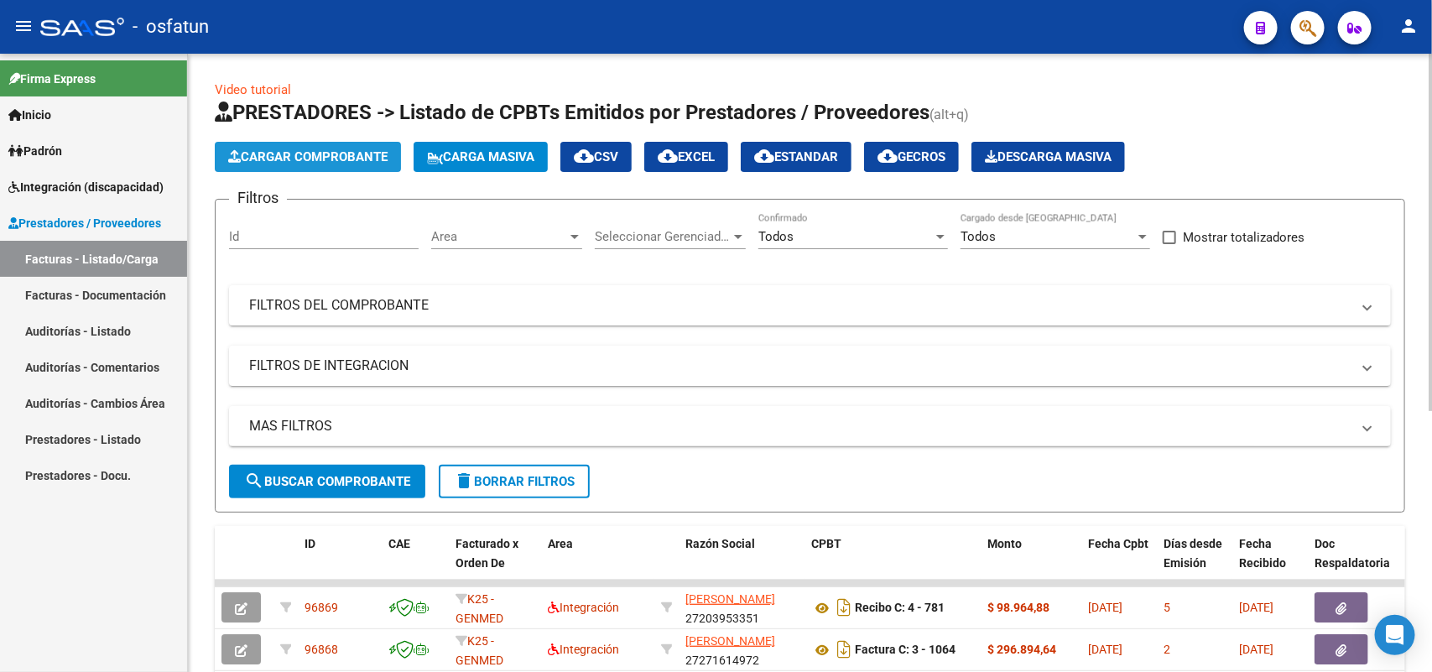
click at [321, 143] on button "Cargar Comprobante" at bounding box center [308, 157] width 186 height 30
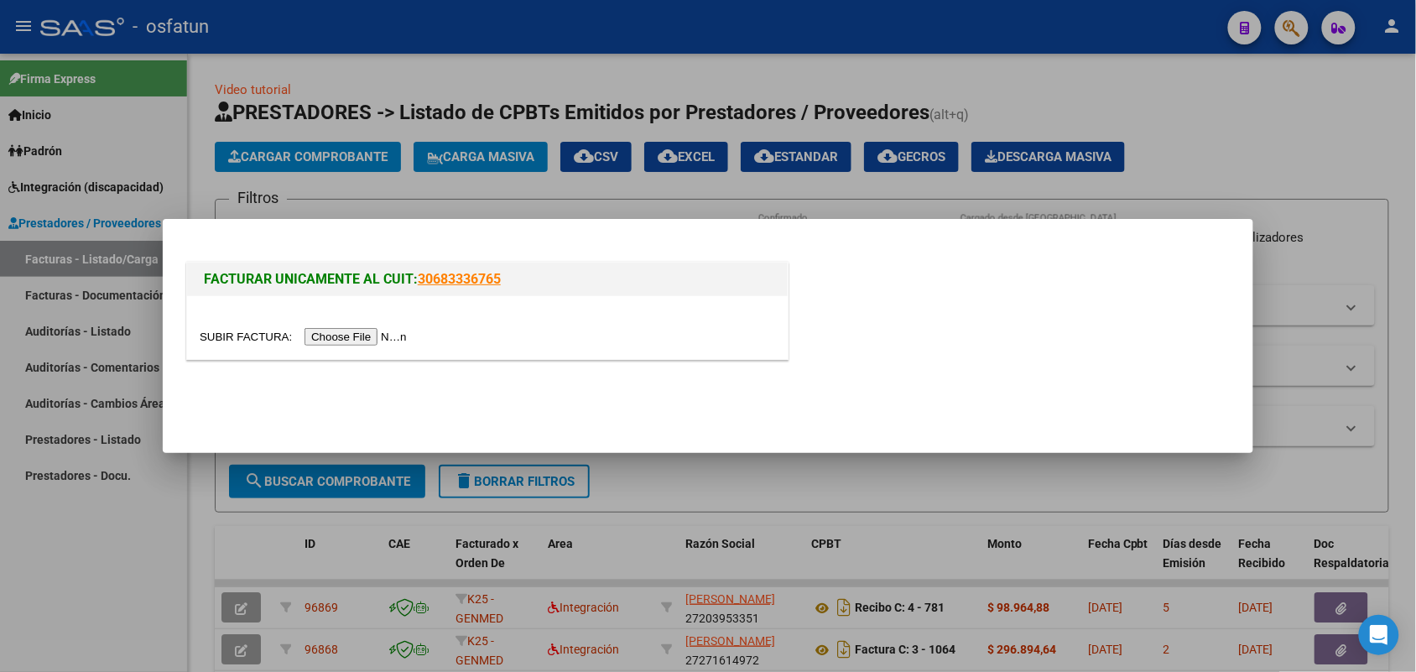
click at [382, 330] on input "file" at bounding box center [306, 337] width 212 height 18
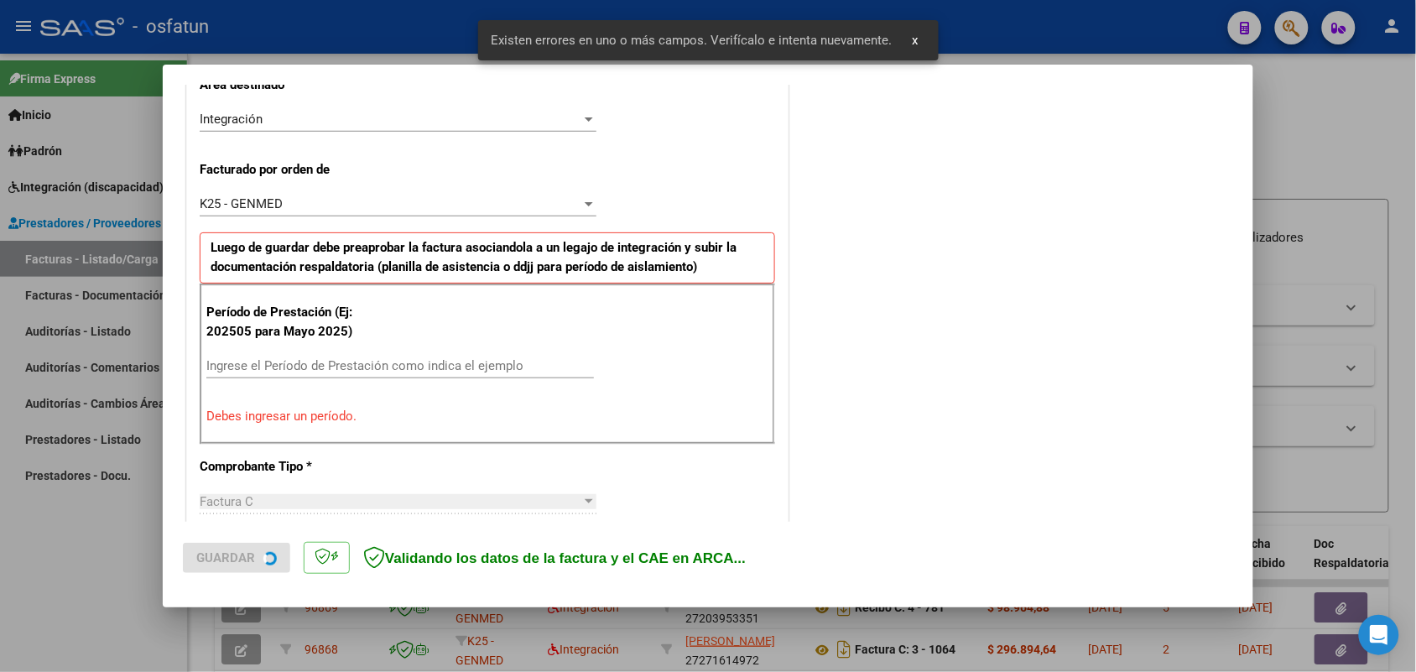
scroll to position [421, 0]
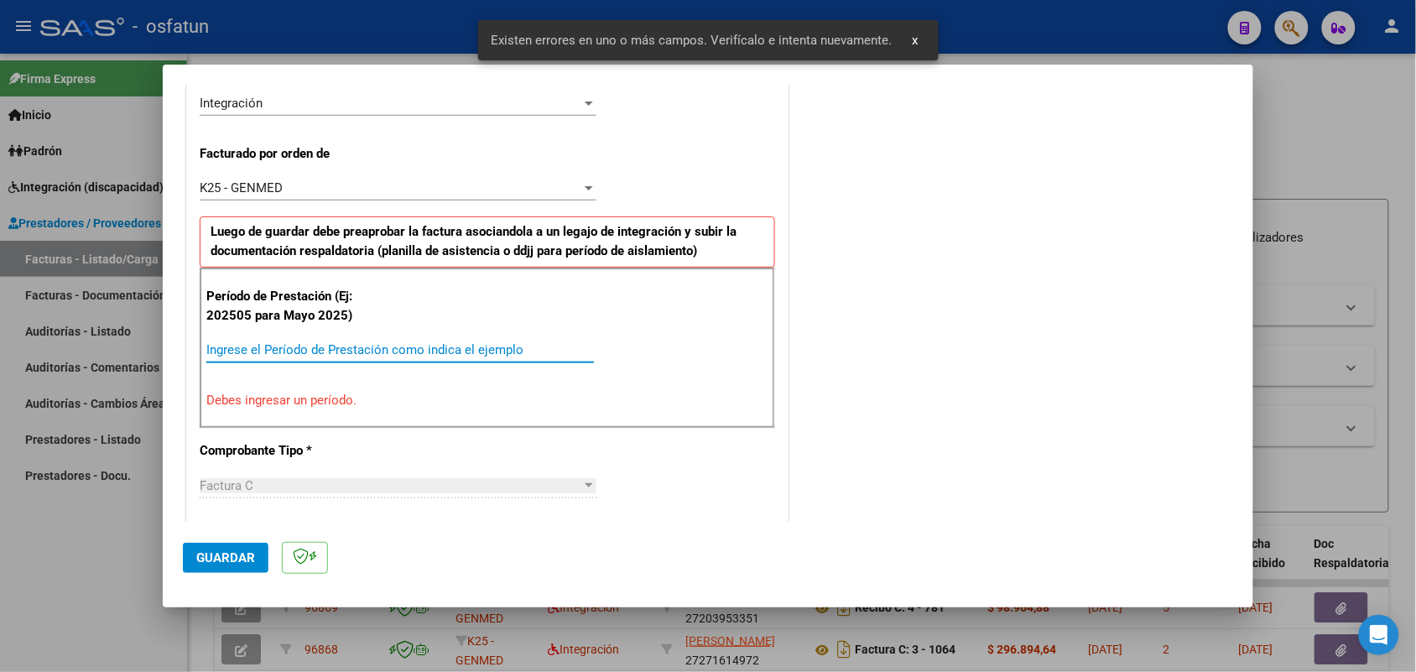
click at [405, 341] on div "Ingrese el Período de Prestación como indica el ejemplo" at bounding box center [400, 349] width 388 height 25
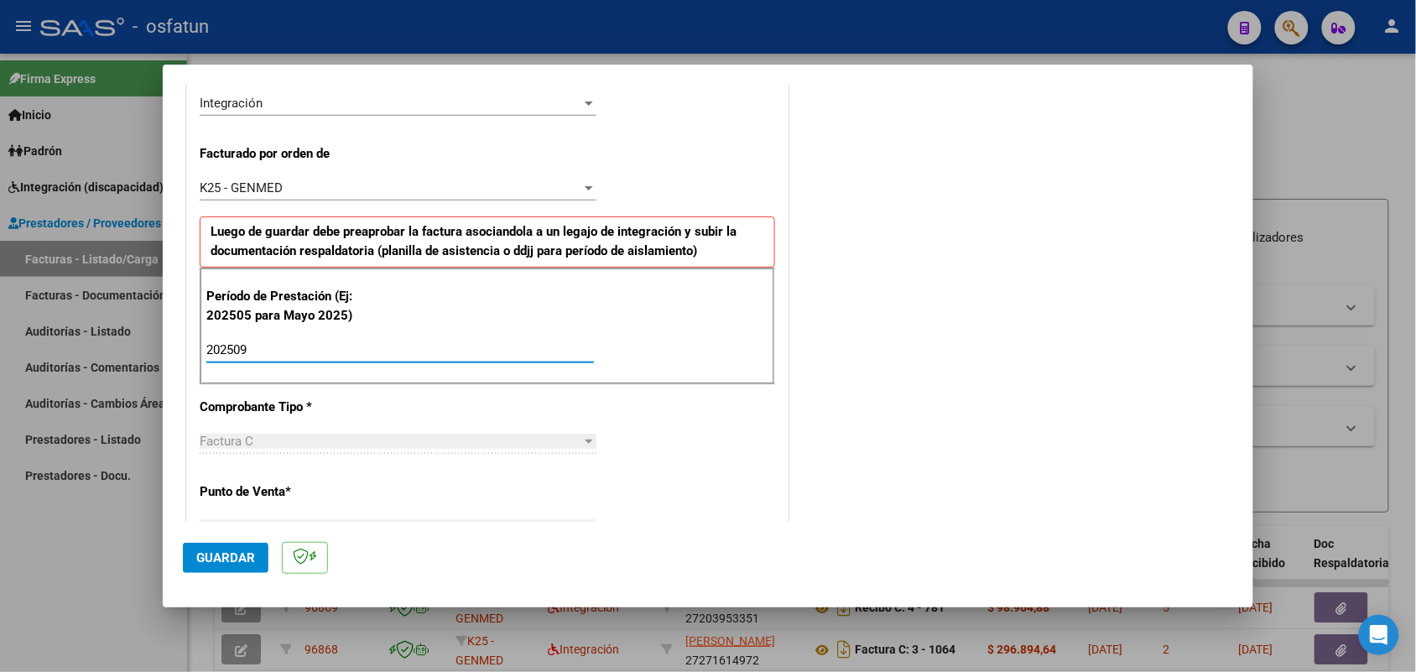
type input "202509"
click at [208, 543] on button "Guardar" at bounding box center [226, 558] width 86 height 30
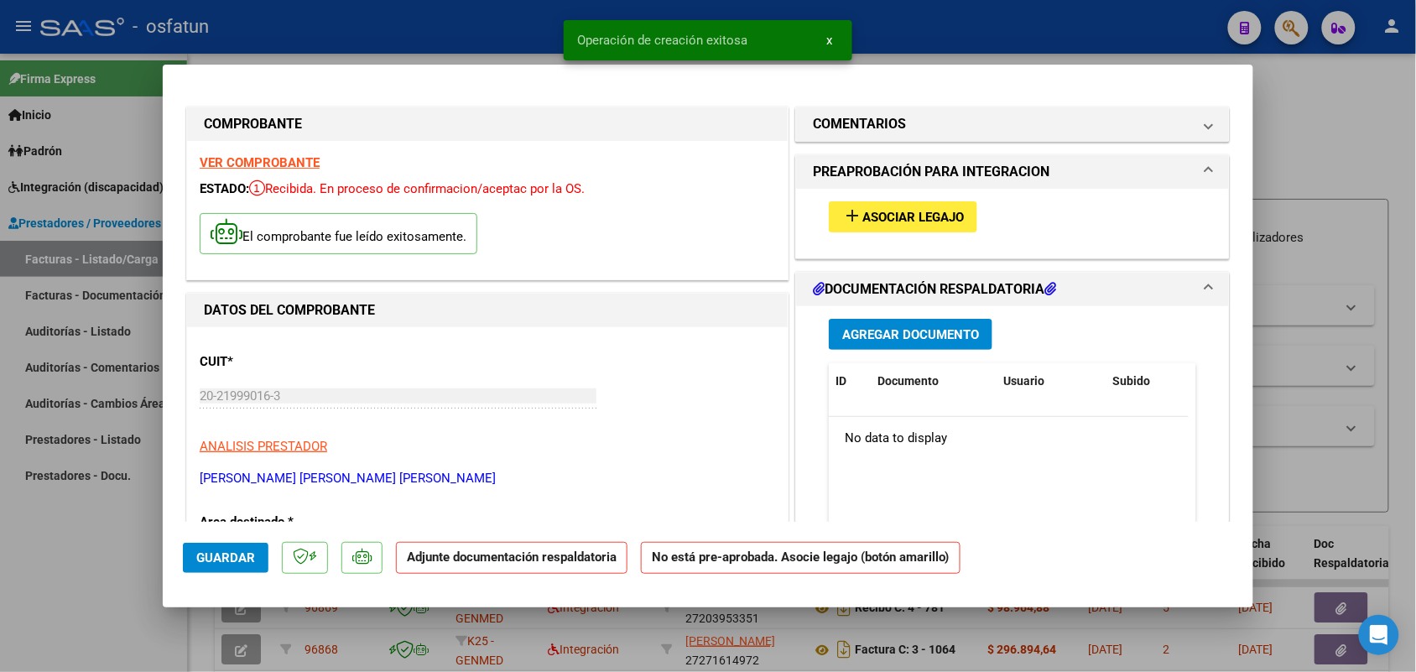
click at [916, 219] on span "Asociar Legajo" at bounding box center [912, 217] width 101 height 15
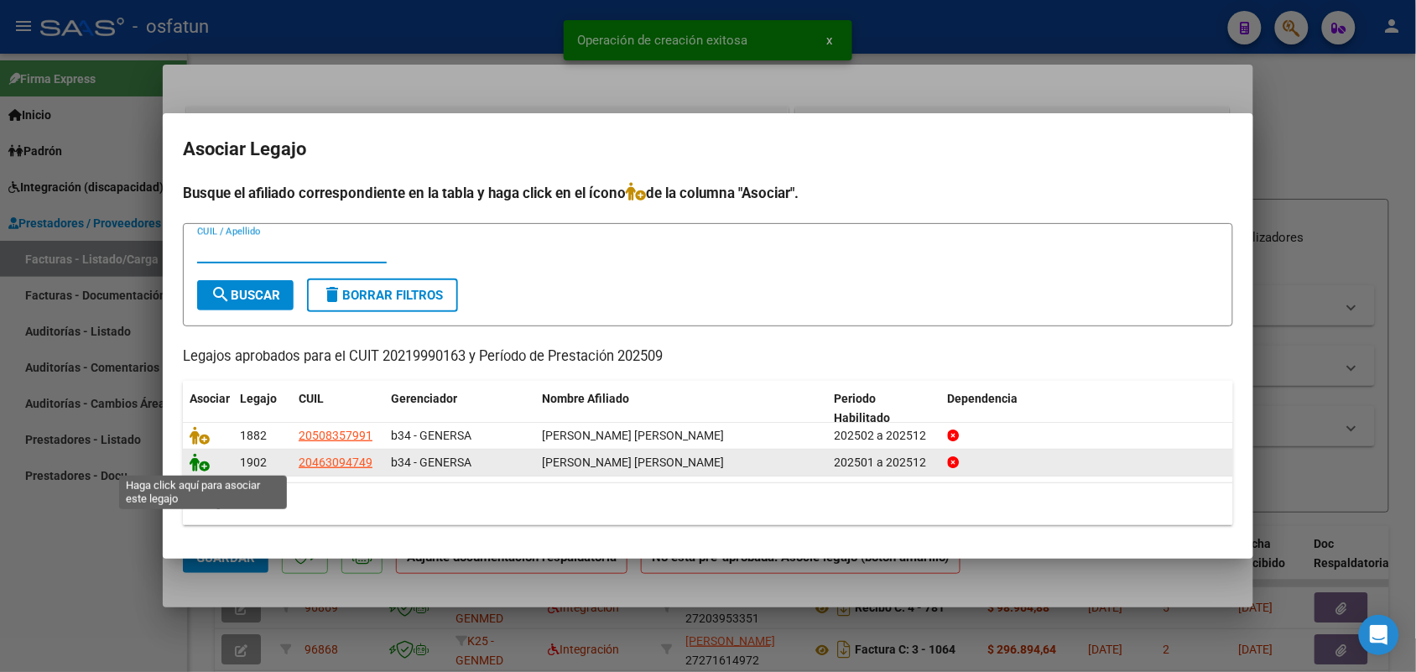
click at [195, 457] on icon at bounding box center [200, 462] width 20 height 18
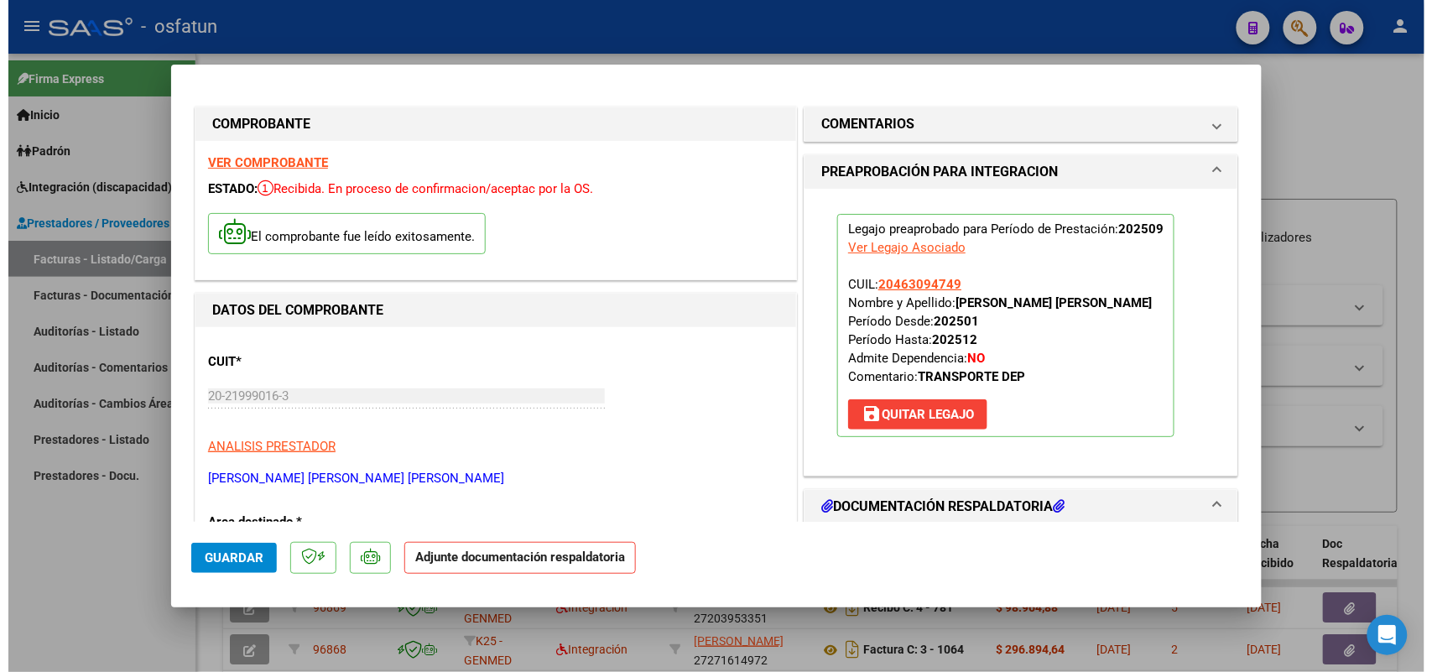
scroll to position [105, 0]
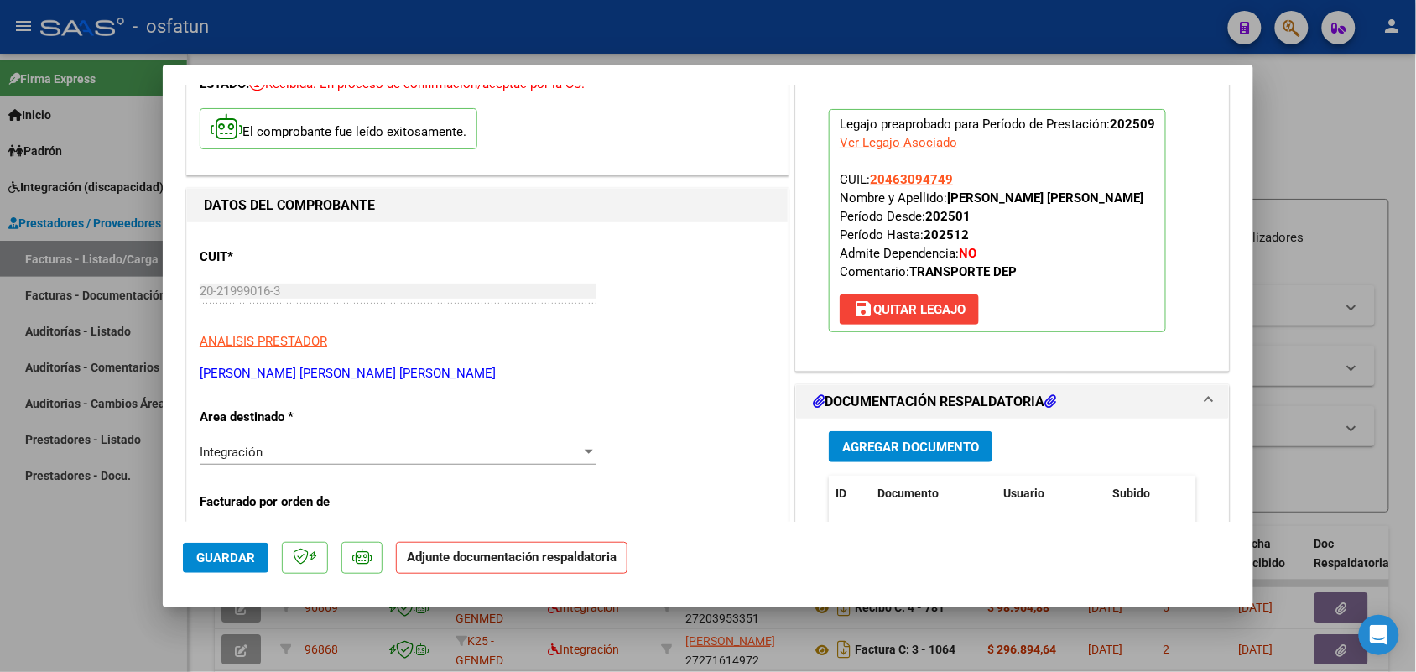
click at [941, 442] on span "Agregar Documento" at bounding box center [910, 447] width 137 height 15
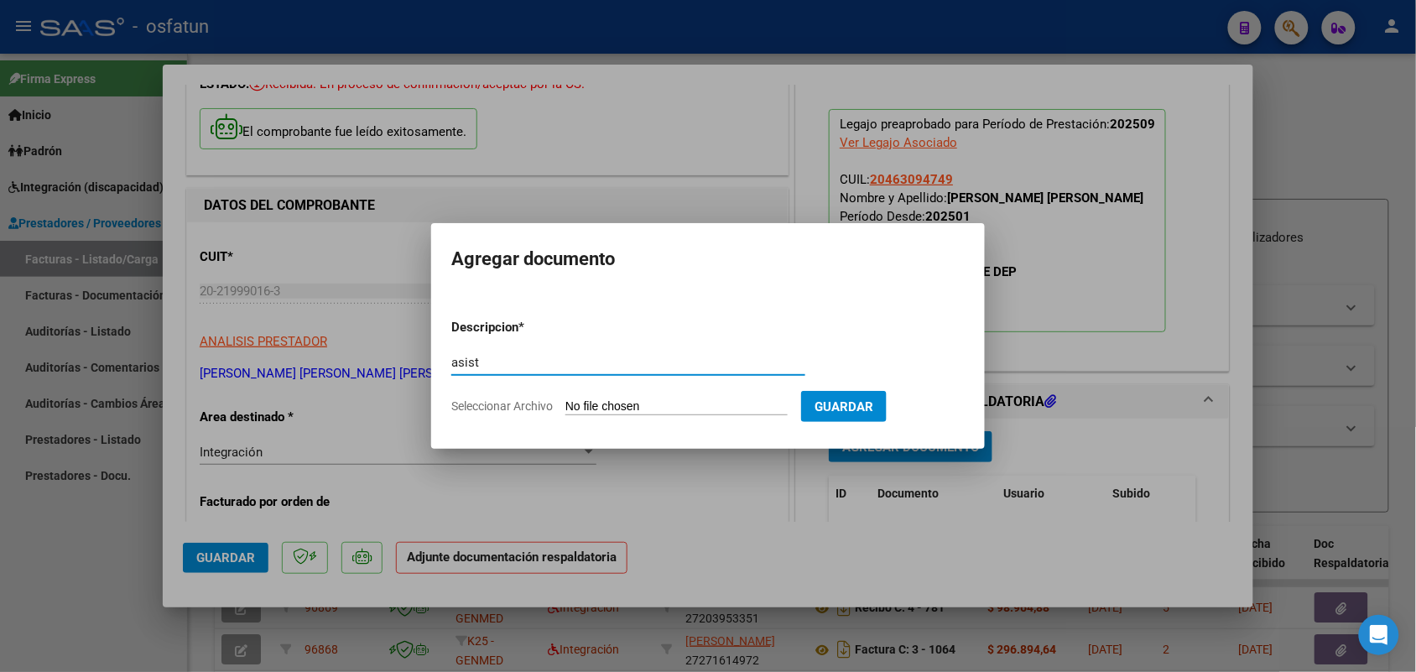
type input "asist"
click at [619, 407] on input "Seleccionar Archivo" at bounding box center [676, 407] width 222 height 16
type input "C:\fakepath\ASISTENCIA Y AUTORIZACION TRANSPORTE [DATE].pdf"
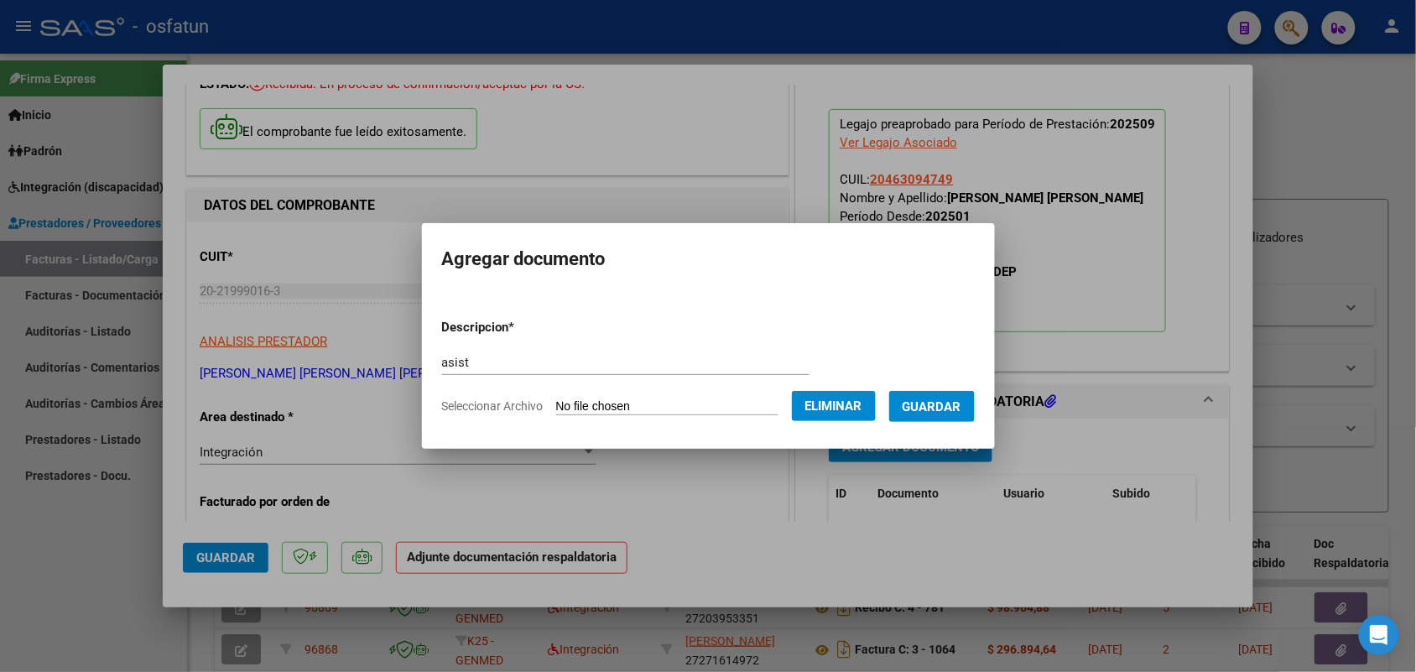
click at [946, 400] on span "Guardar" at bounding box center [931, 406] width 59 height 15
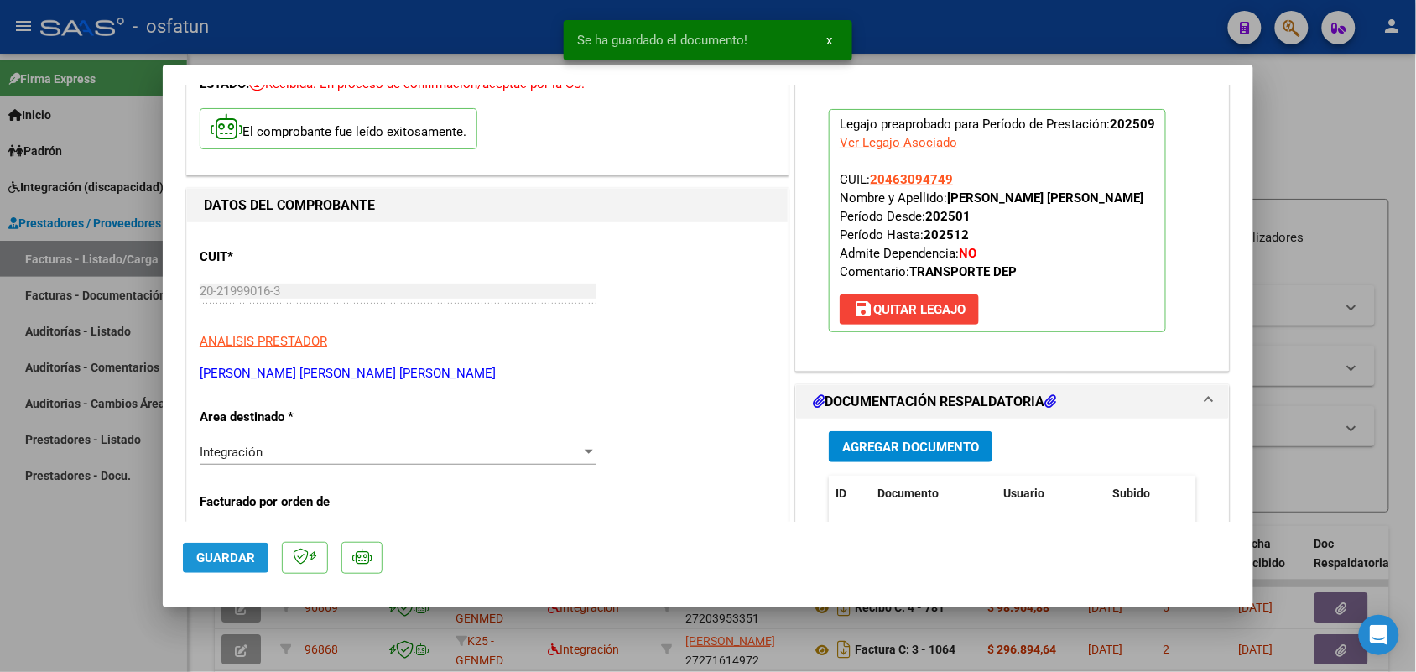
click at [221, 546] on button "Guardar" at bounding box center [226, 558] width 86 height 30
click at [64, 558] on div at bounding box center [708, 336] width 1416 height 672
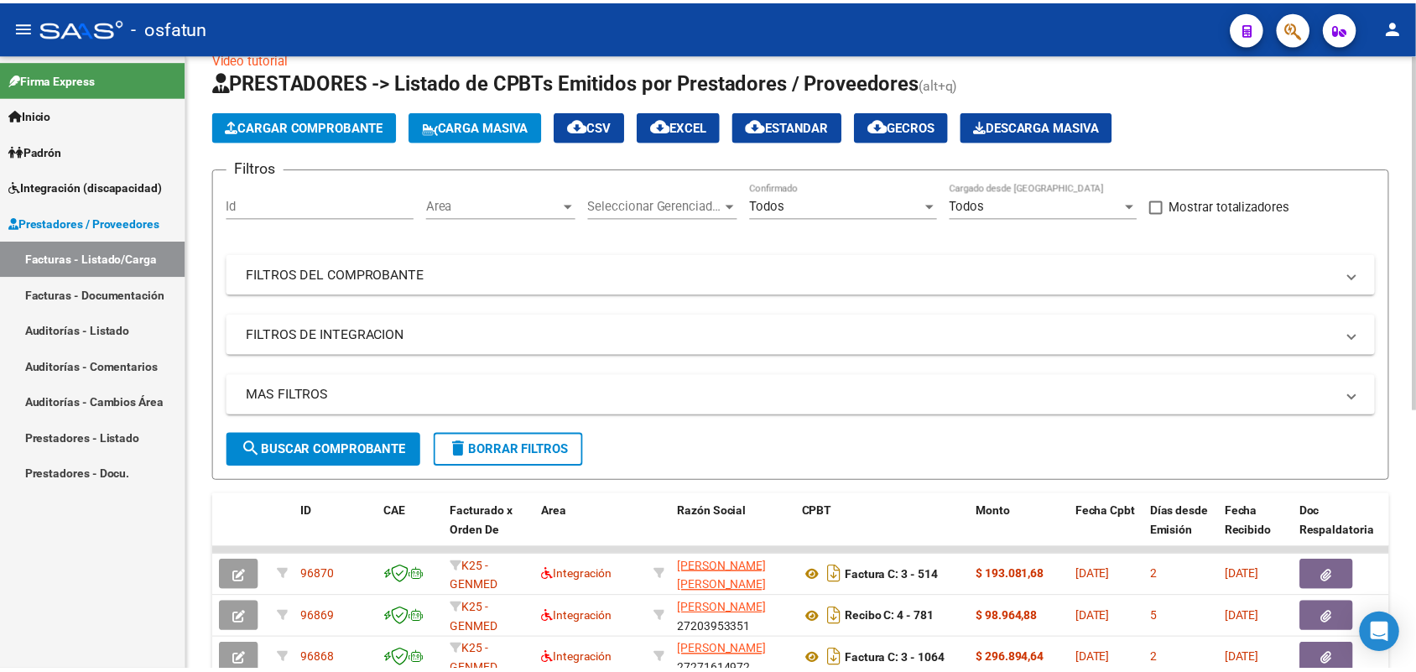
scroll to position [0, 0]
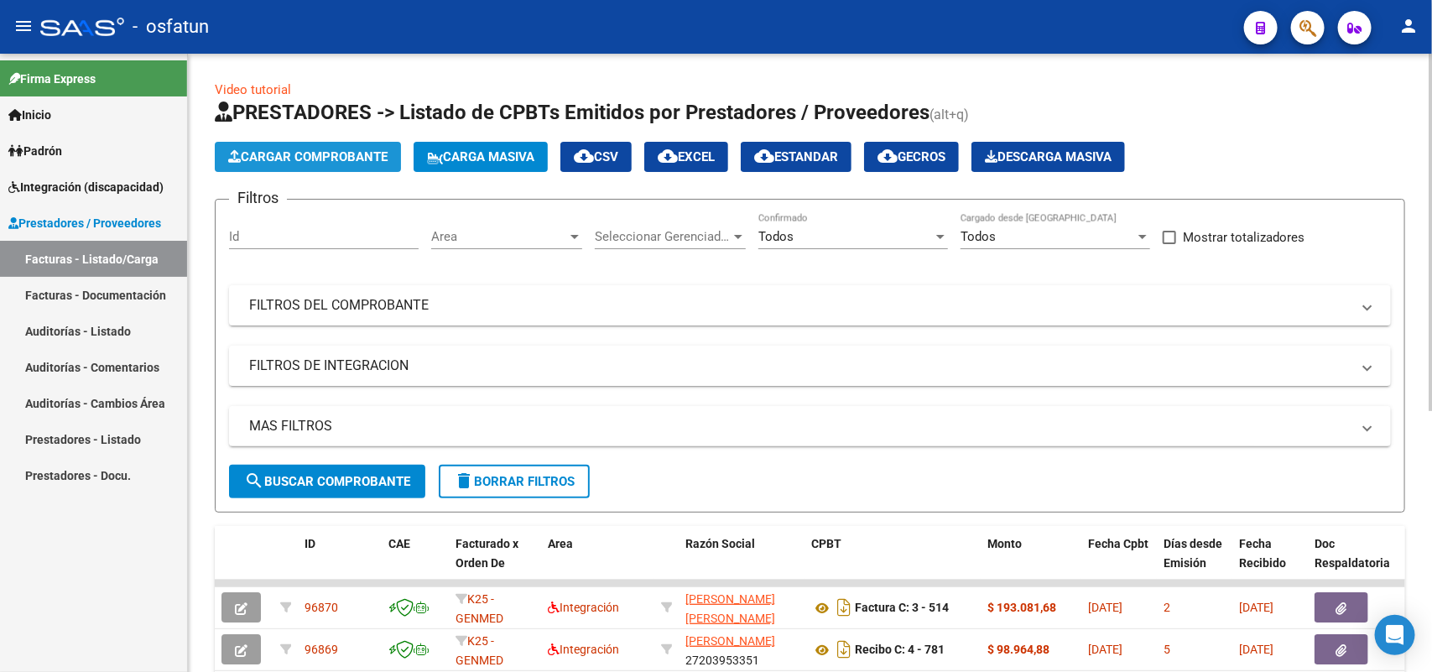
click at [320, 143] on button "Cargar Comprobante" at bounding box center [308, 157] width 186 height 30
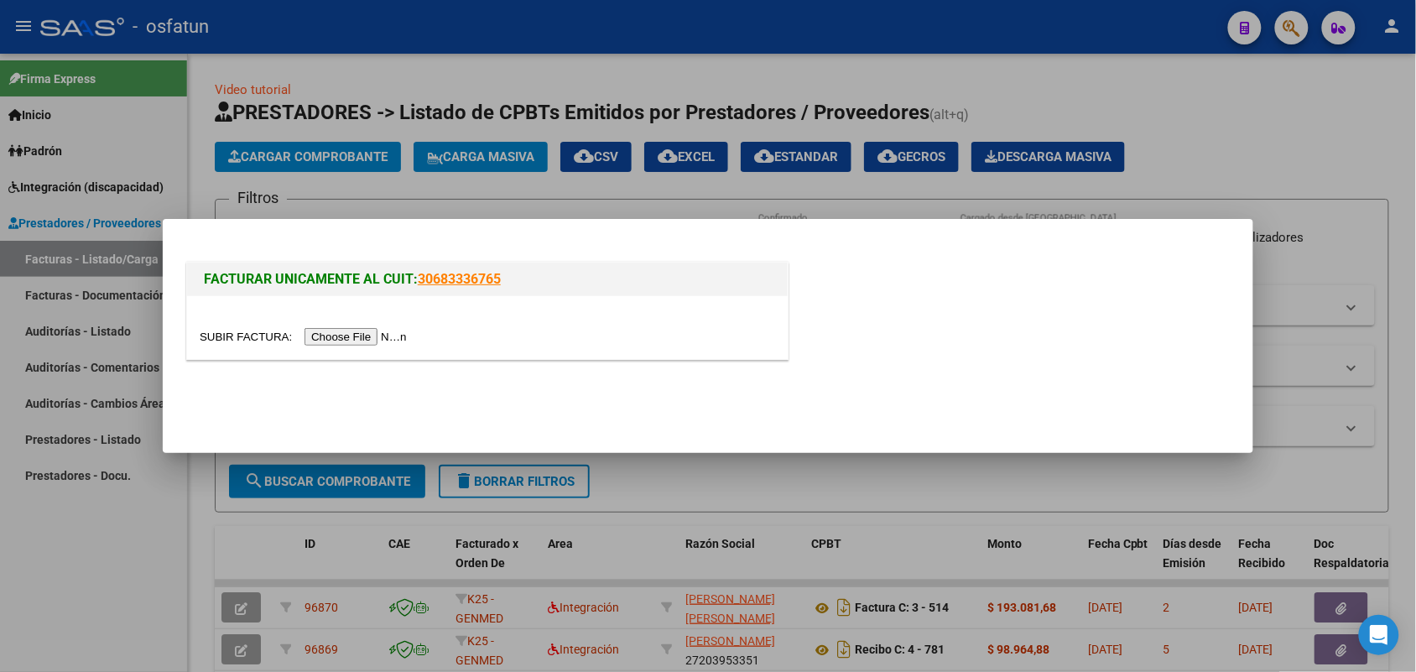
click at [374, 336] on input "file" at bounding box center [306, 337] width 212 height 18
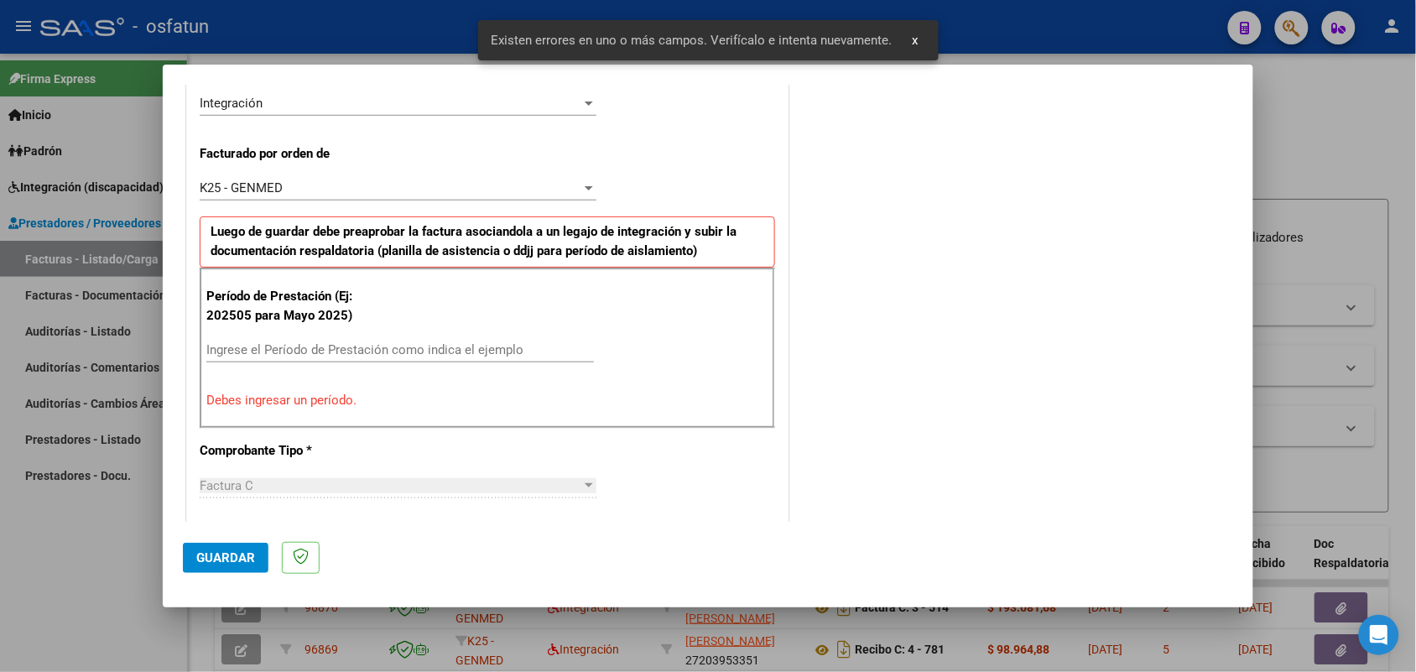
scroll to position [453, 0]
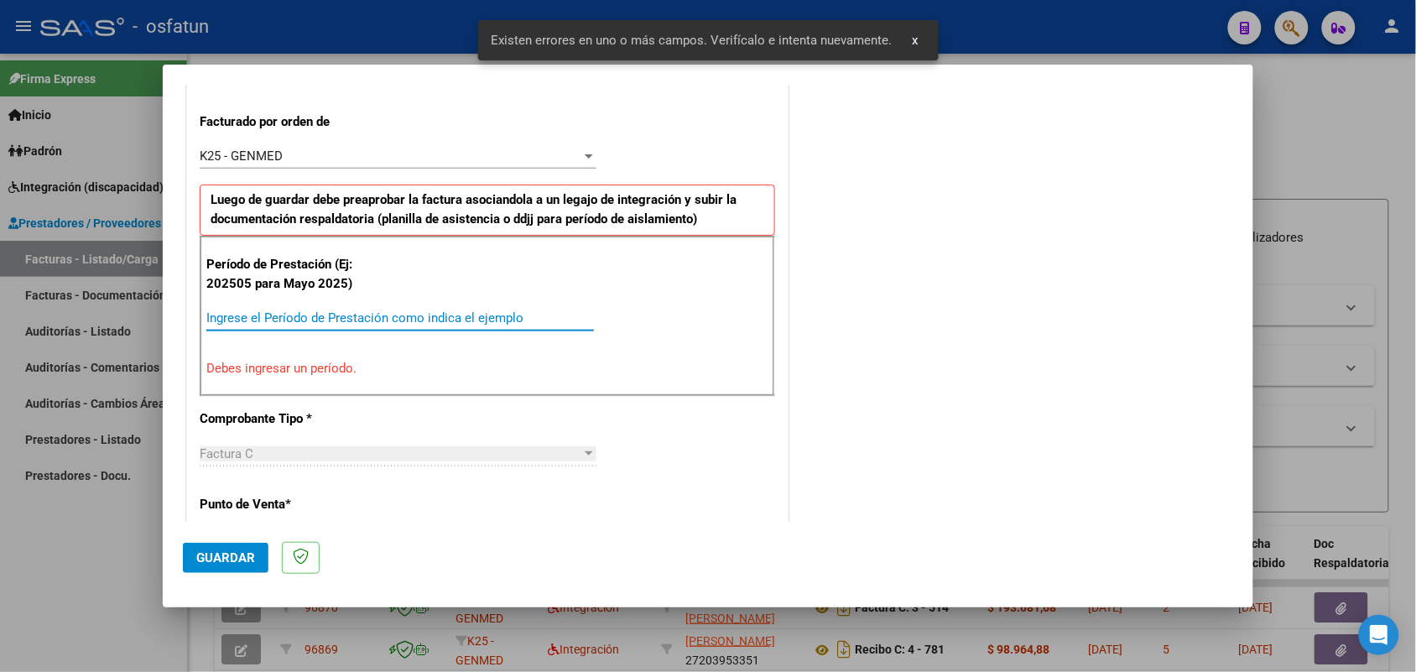
drag, startPoint x: 404, startPoint y: 320, endPoint x: 409, endPoint y: 328, distance: 9.1
click at [405, 325] on input "Ingrese el Período de Prestación como indica el ejemplo" at bounding box center [400, 317] width 388 height 15
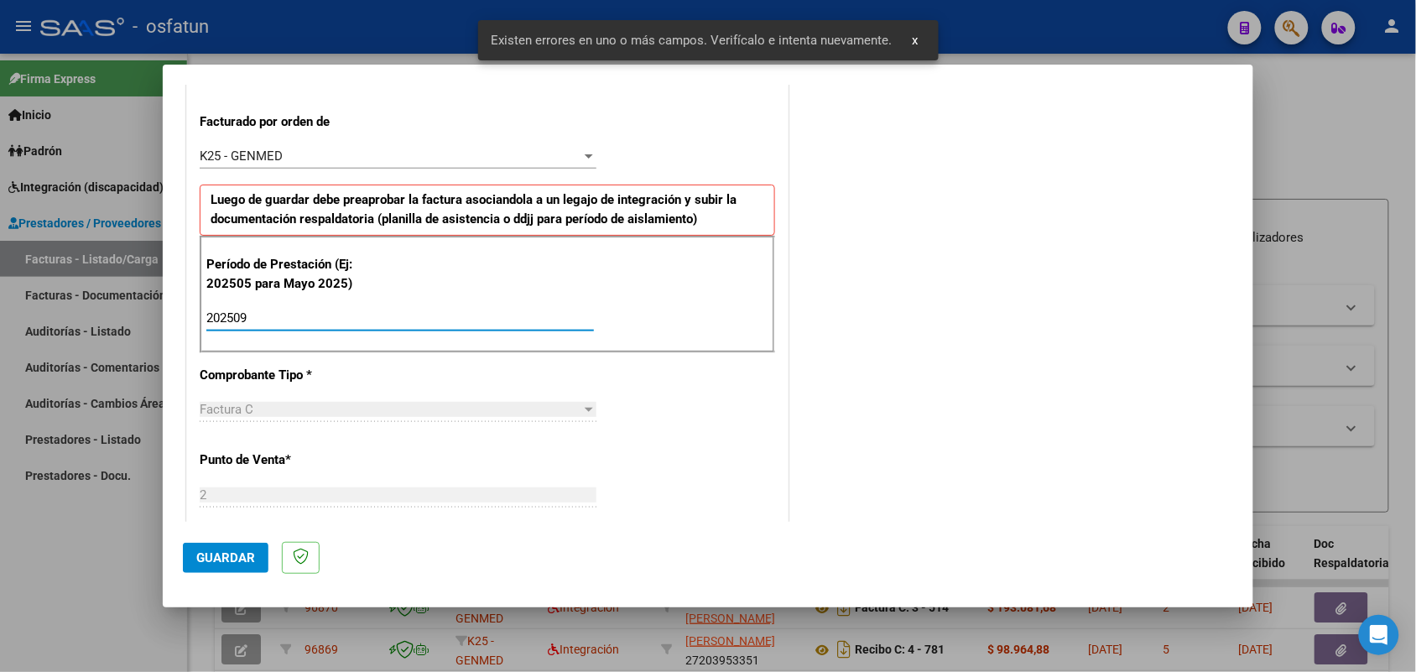
type input "202509"
click at [228, 556] on span "Guardar" at bounding box center [225, 557] width 59 height 15
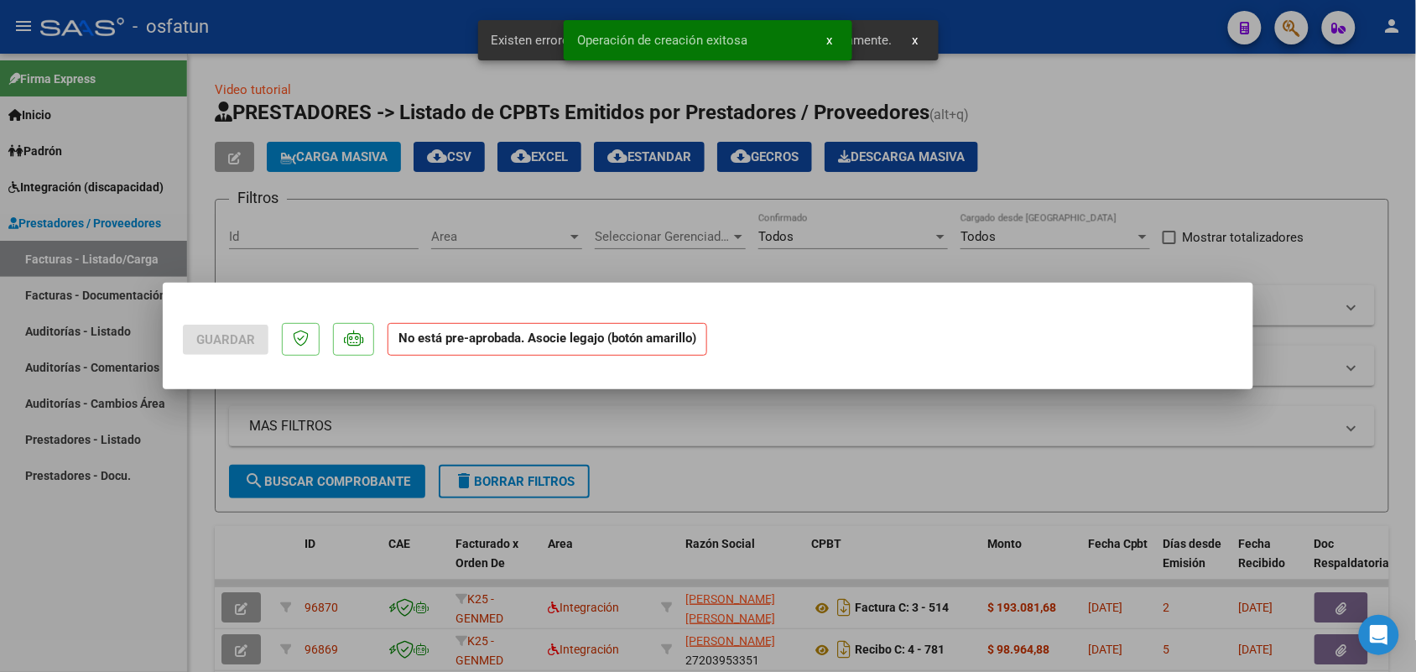
scroll to position [0, 0]
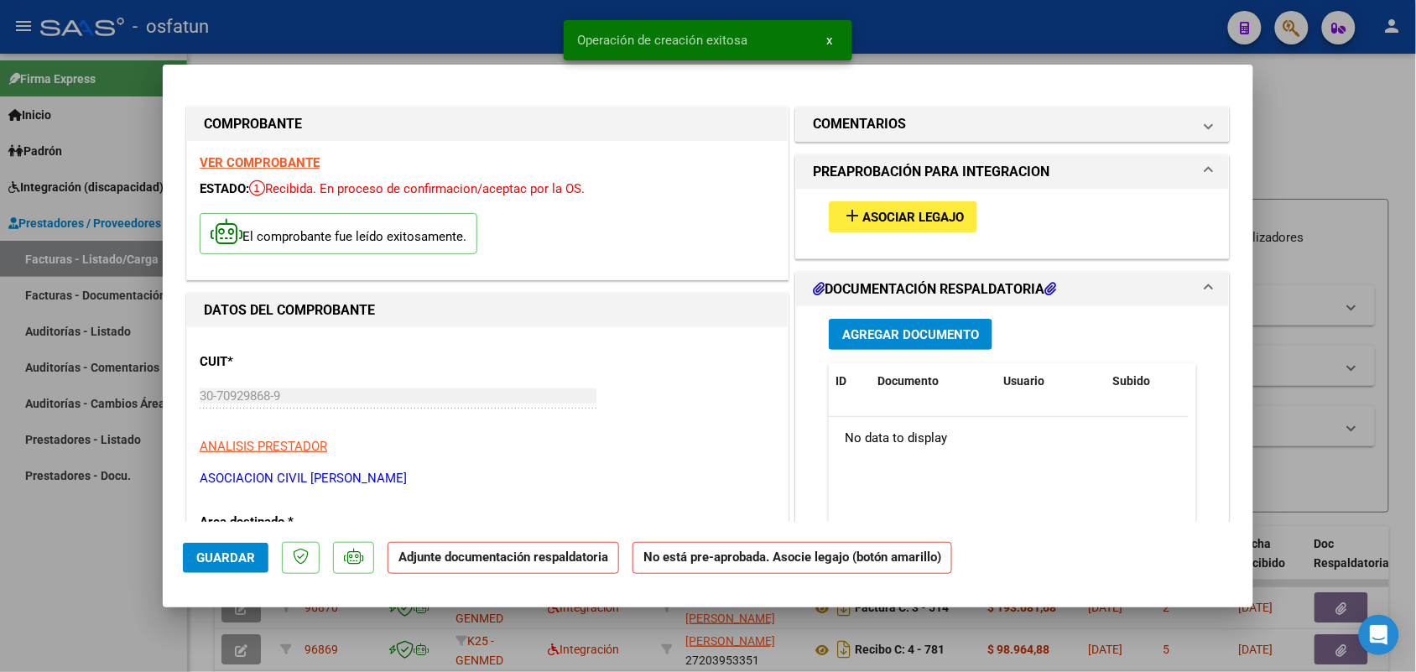
click at [908, 205] on button "add Asociar Legajo" at bounding box center [903, 216] width 148 height 31
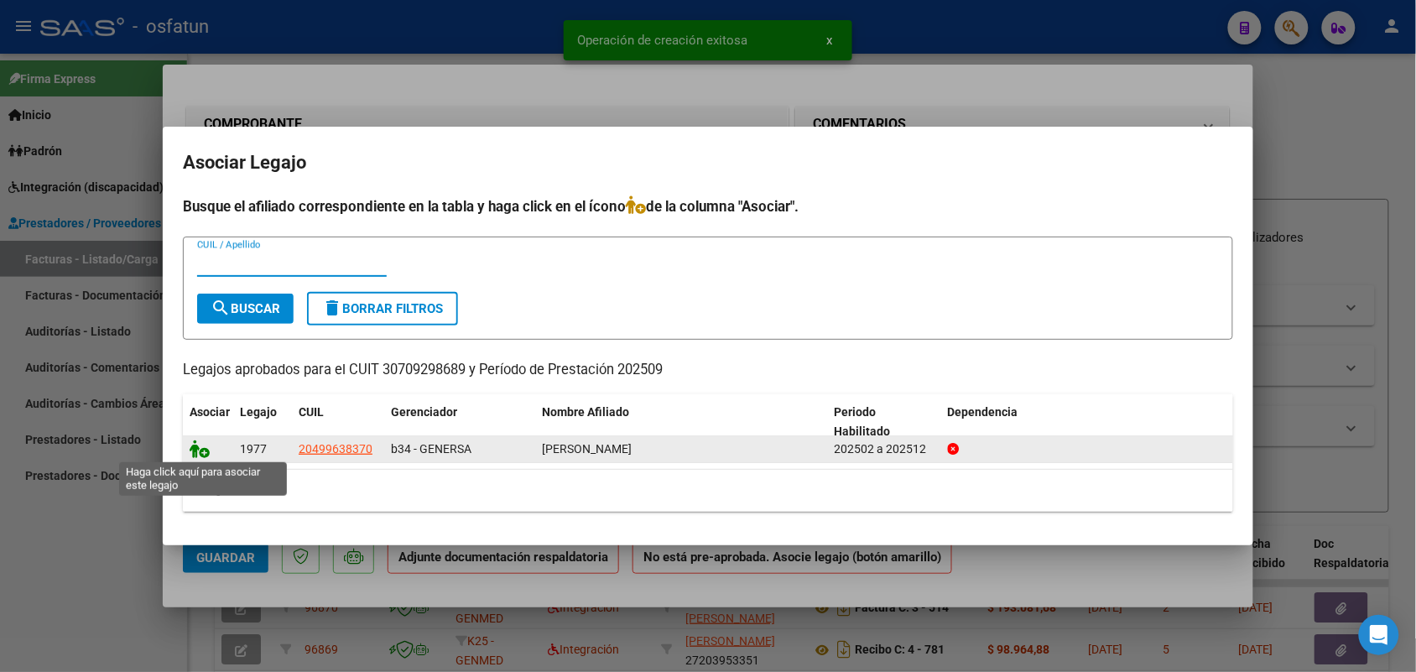
click at [203, 441] on icon at bounding box center [200, 449] width 20 height 18
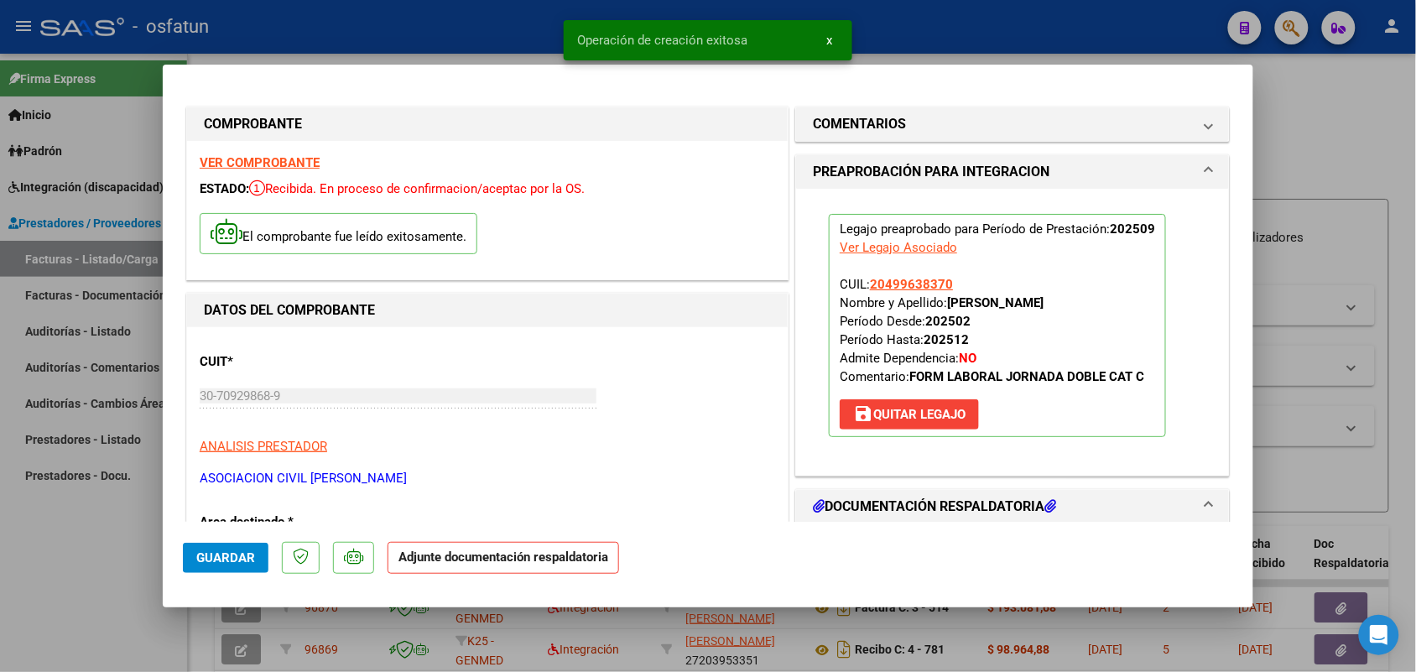
scroll to position [105, 0]
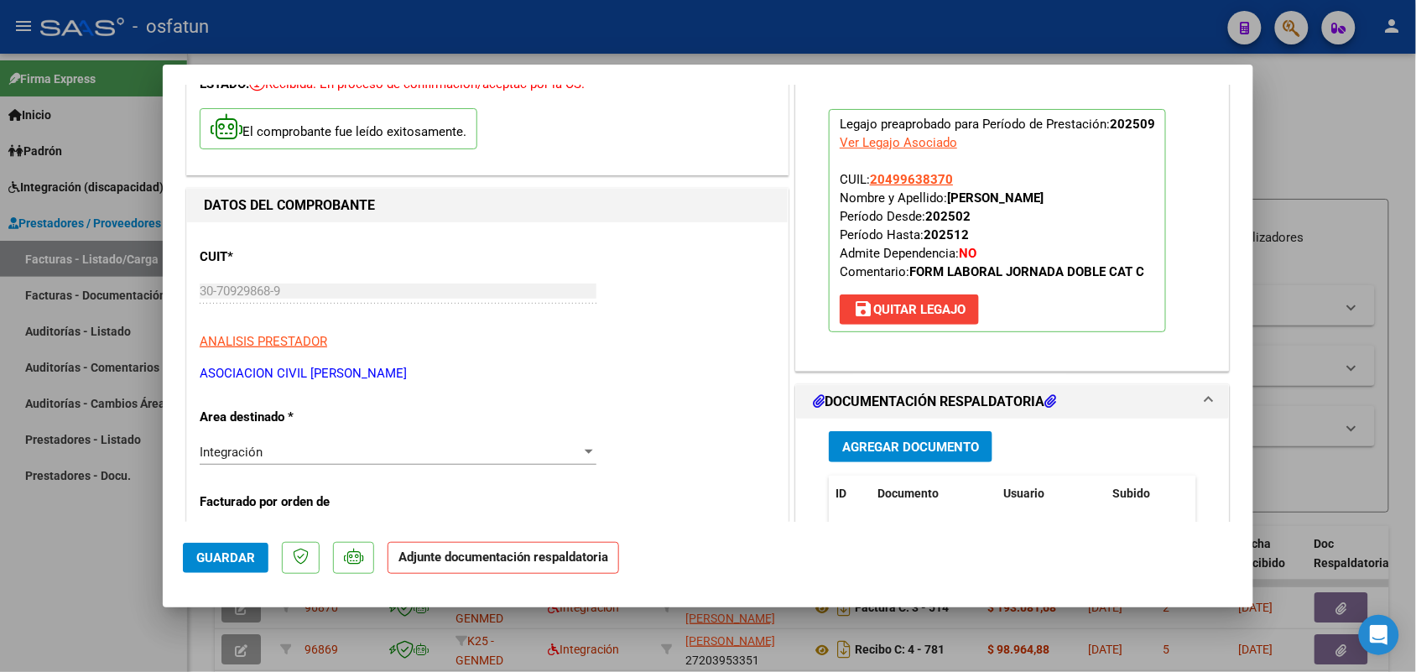
click at [878, 441] on span "Agregar Documento" at bounding box center [910, 447] width 137 height 15
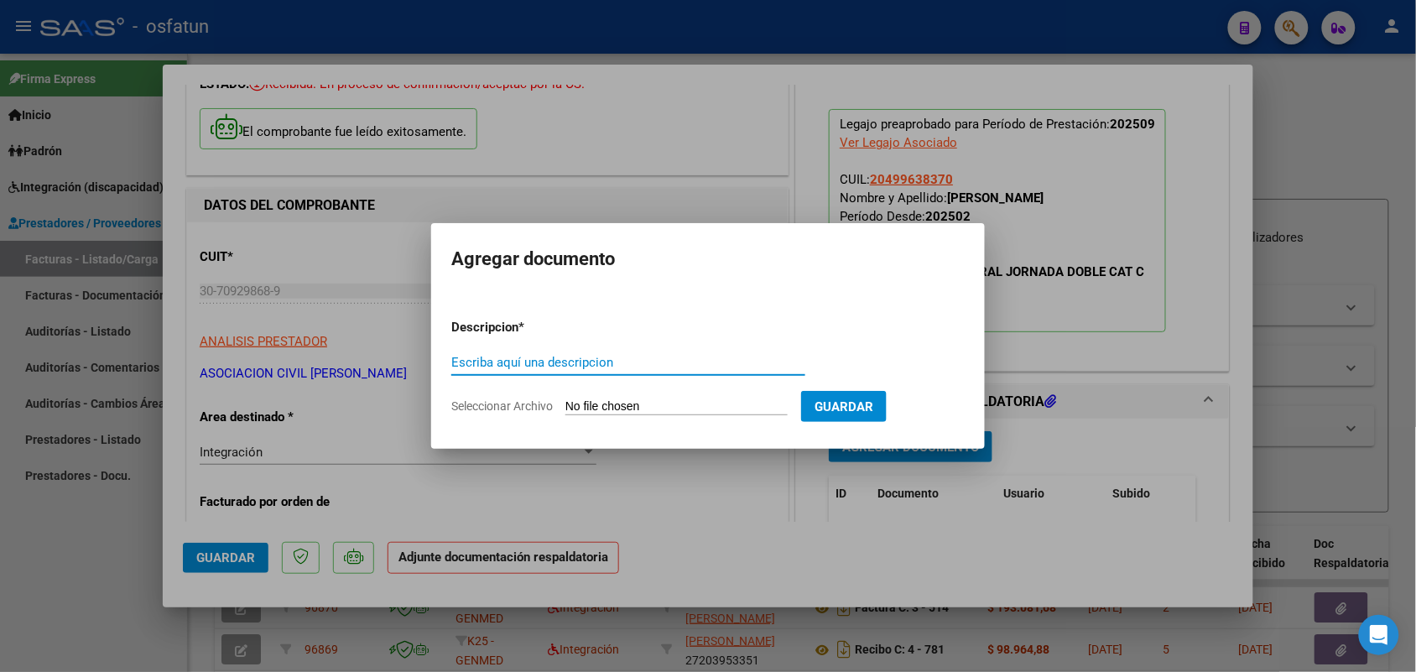
click at [509, 362] on input "Escriba aquí una descripcion" at bounding box center [628, 362] width 354 height 15
type input "asist"
click at [585, 399] on input "Seleccionar Archivo" at bounding box center [676, 407] width 222 height 16
type input "C:\fakepath\[PERSON_NAME] P A septiembre.pdf"
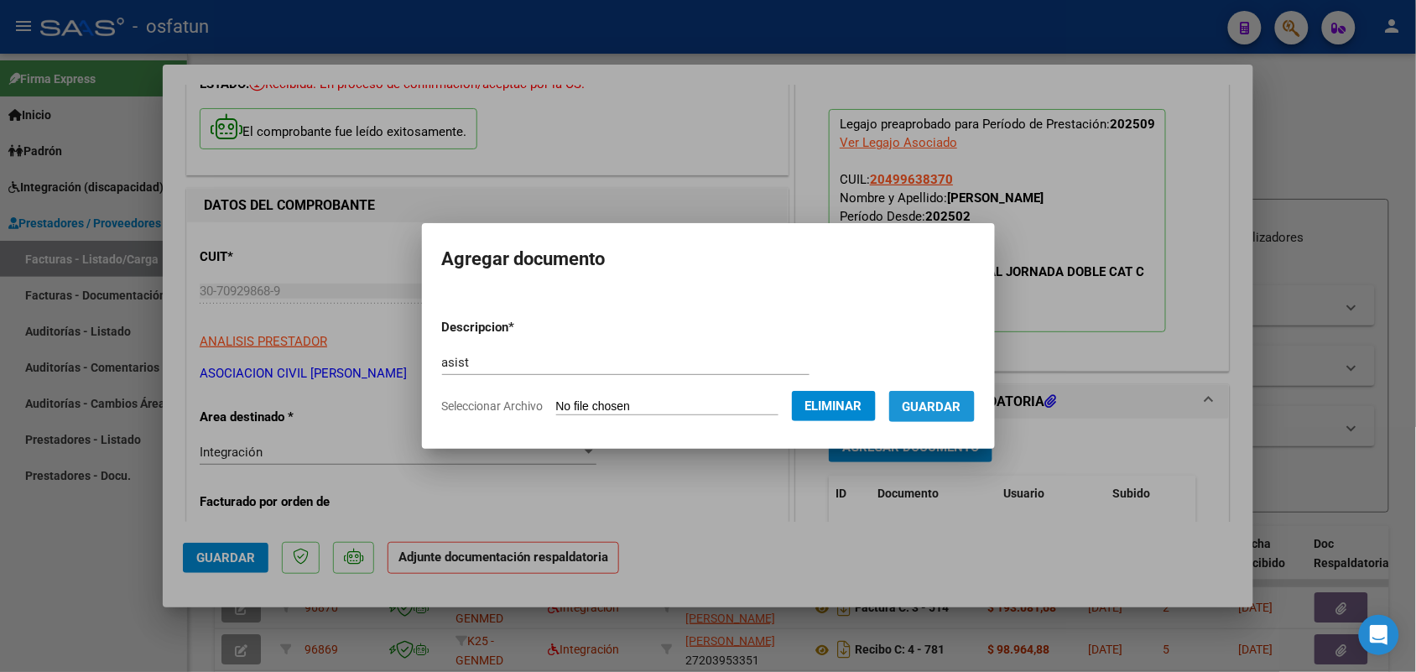
click at [954, 391] on button "Guardar" at bounding box center [932, 406] width 86 height 31
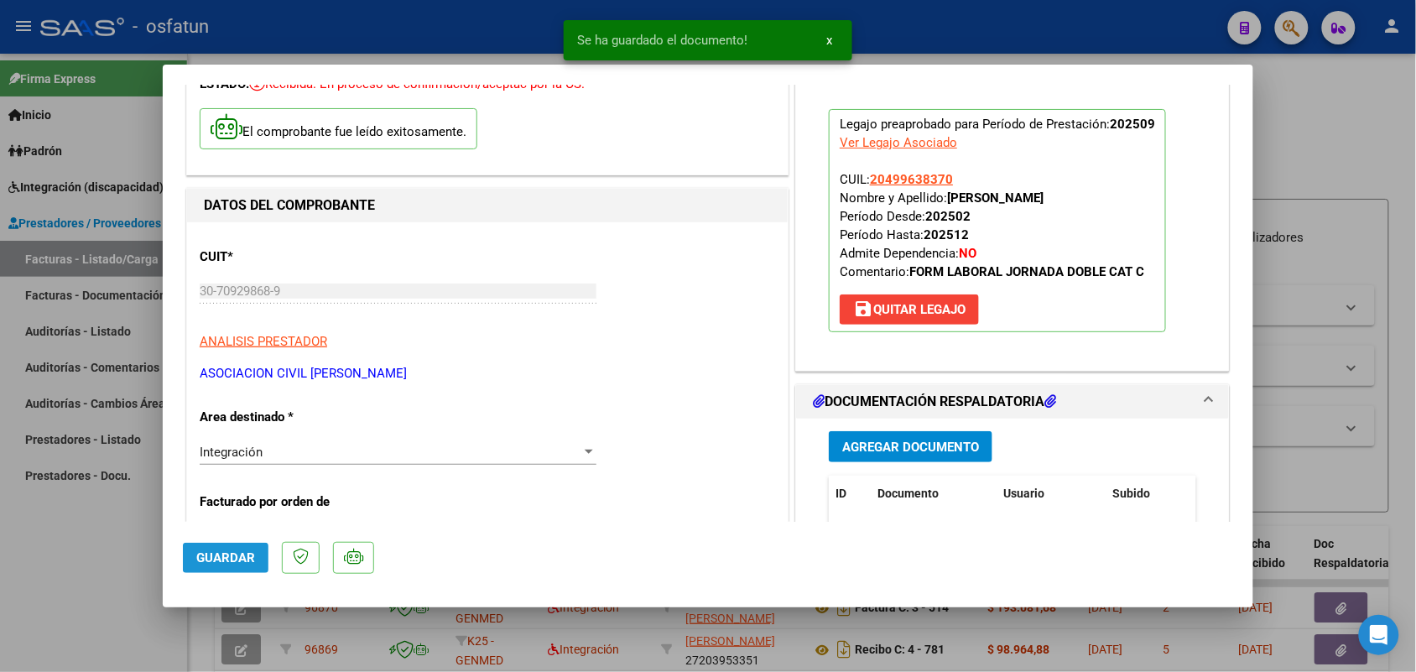
click at [231, 547] on button "Guardar" at bounding box center [226, 558] width 86 height 30
click at [107, 541] on div at bounding box center [708, 336] width 1416 height 672
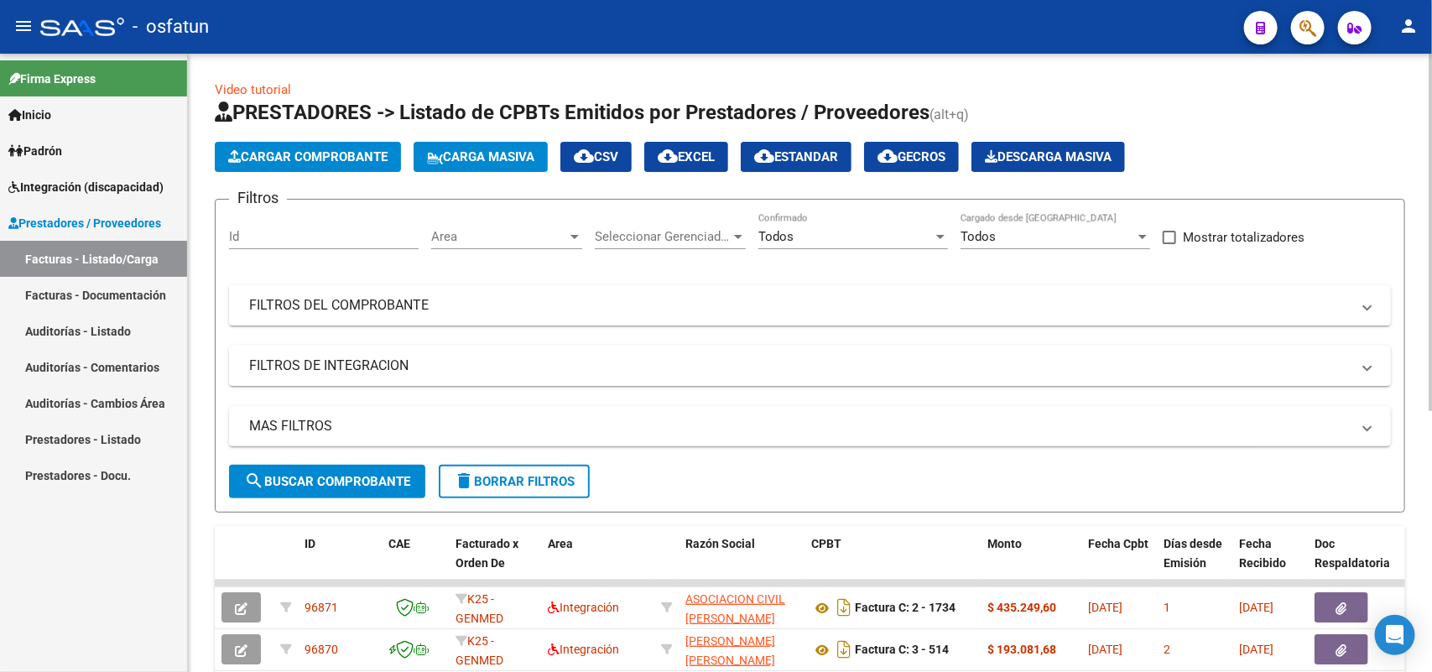
click at [363, 158] on span "Cargar Comprobante" at bounding box center [307, 156] width 159 height 15
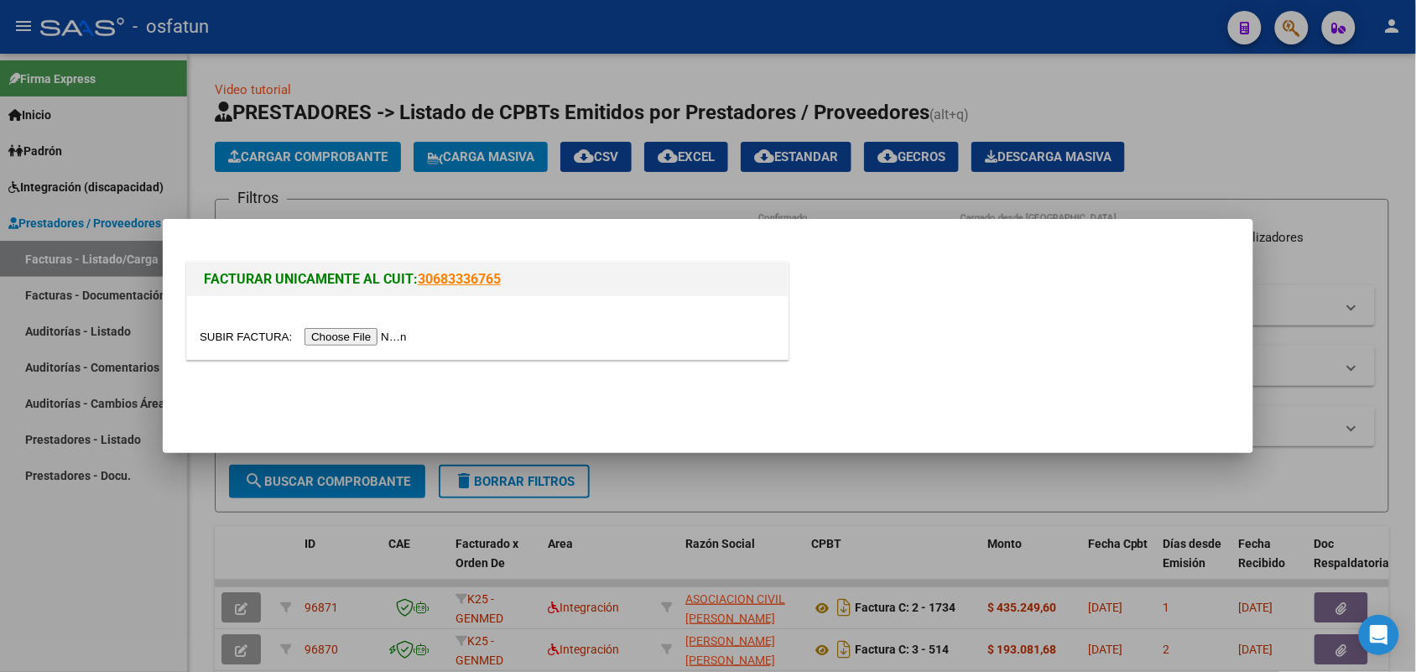
click at [342, 334] on input "file" at bounding box center [306, 337] width 212 height 18
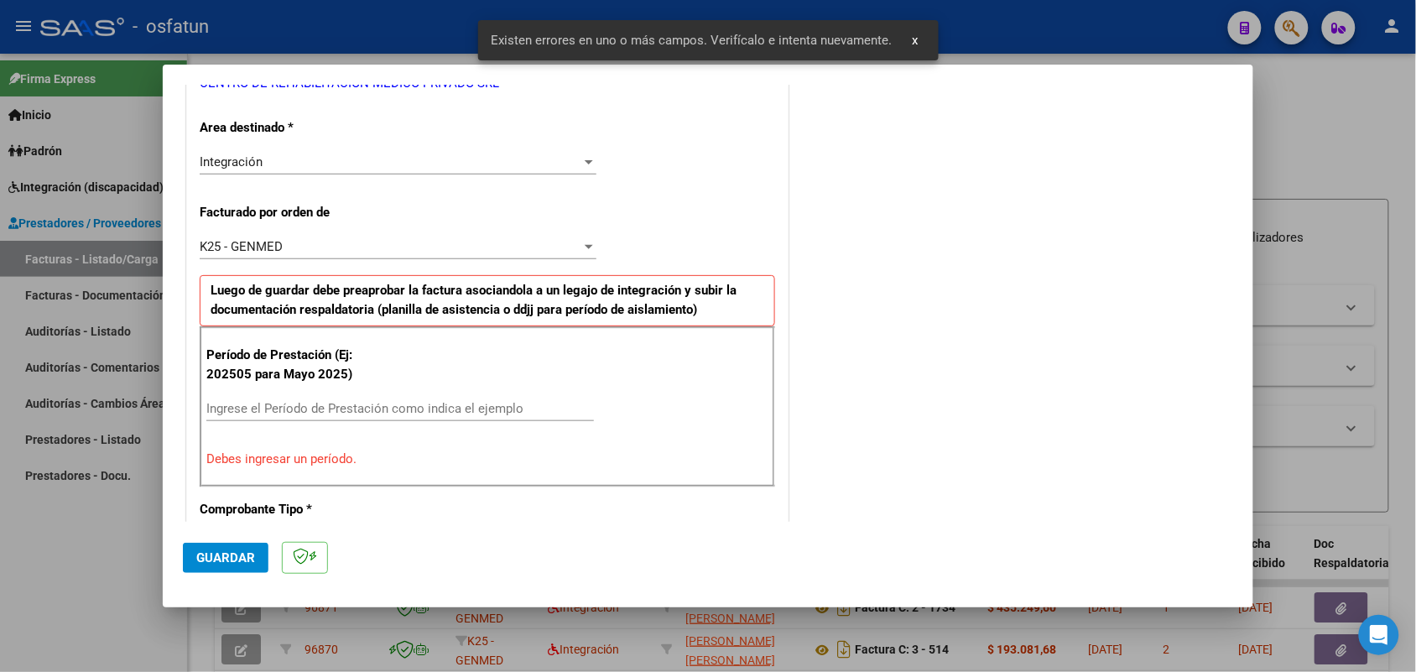
scroll to position [421, 0]
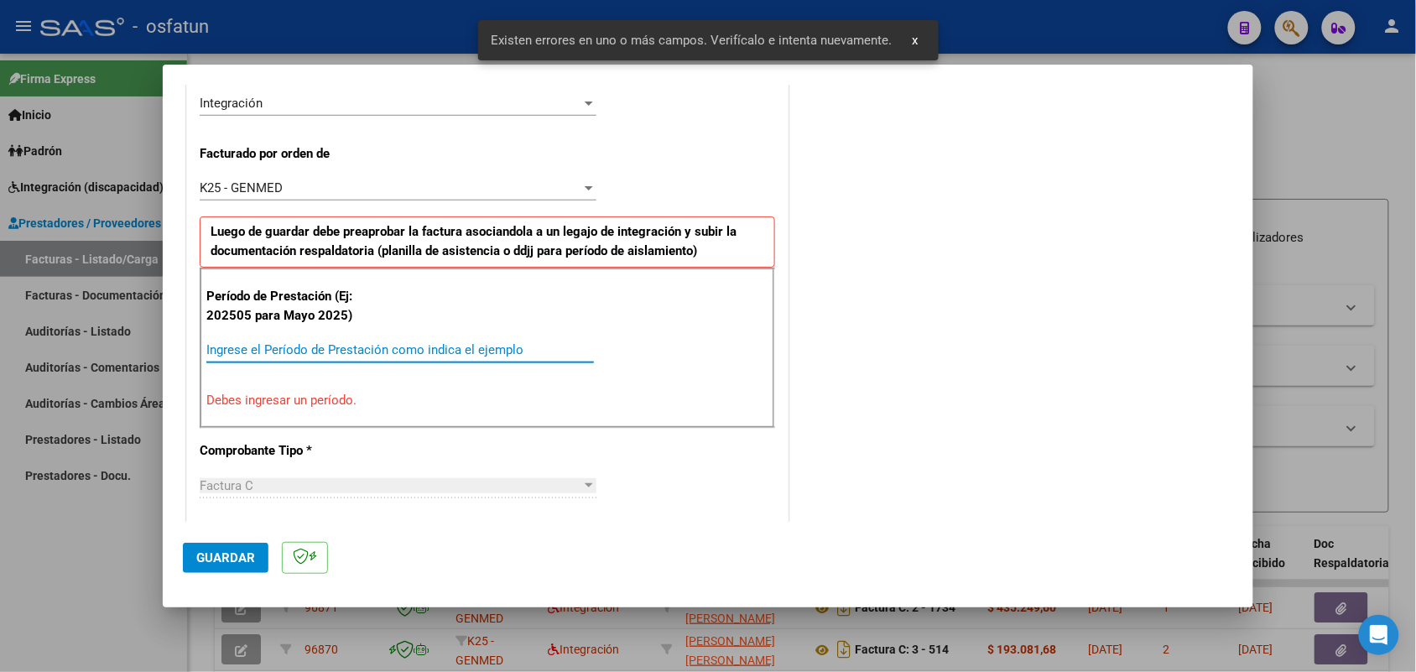
click at [392, 349] on input "Ingrese el Período de Prestación como indica el ejemplo" at bounding box center [400, 349] width 388 height 15
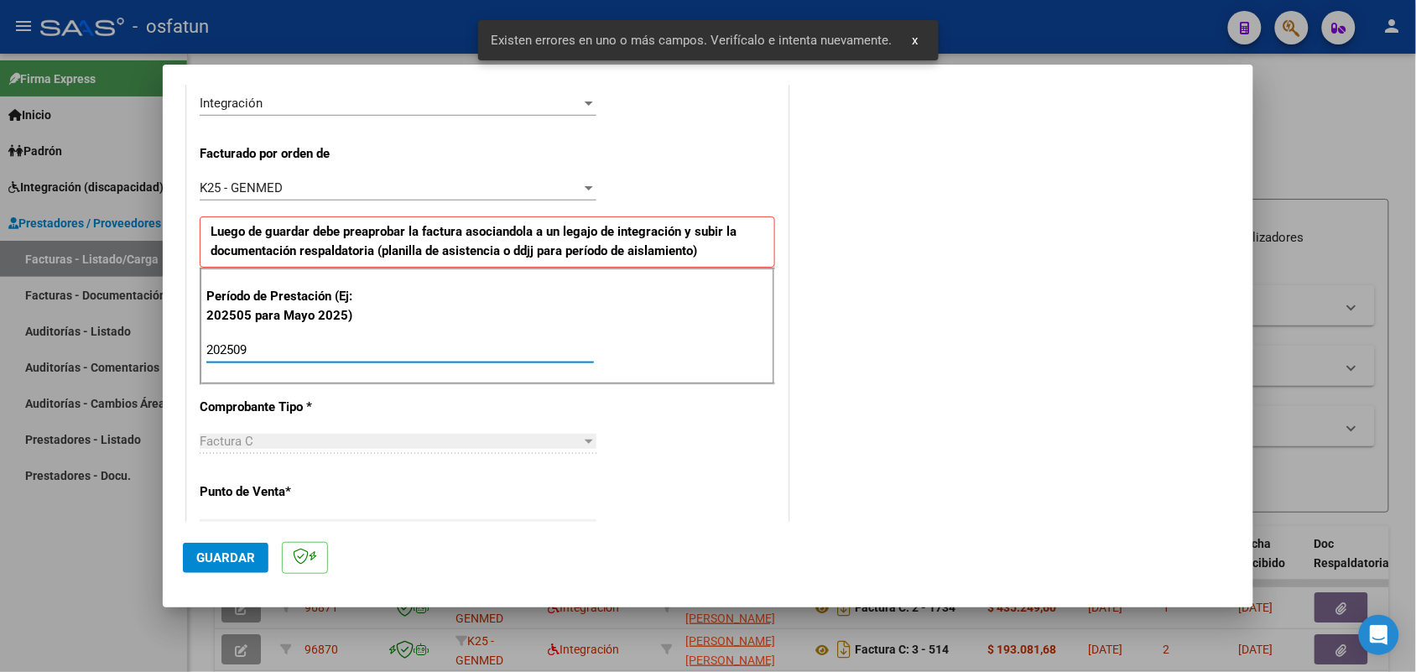
type input "202509"
click at [214, 552] on span "Guardar" at bounding box center [225, 557] width 59 height 15
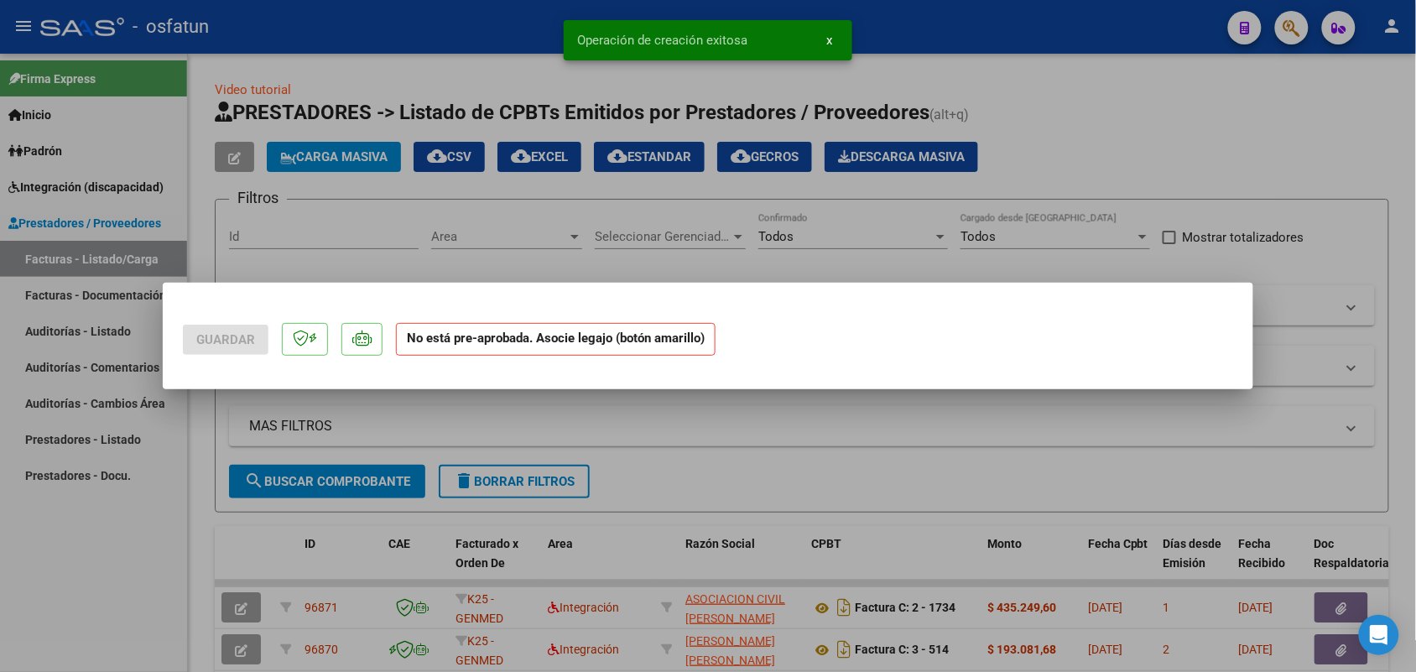
scroll to position [0, 0]
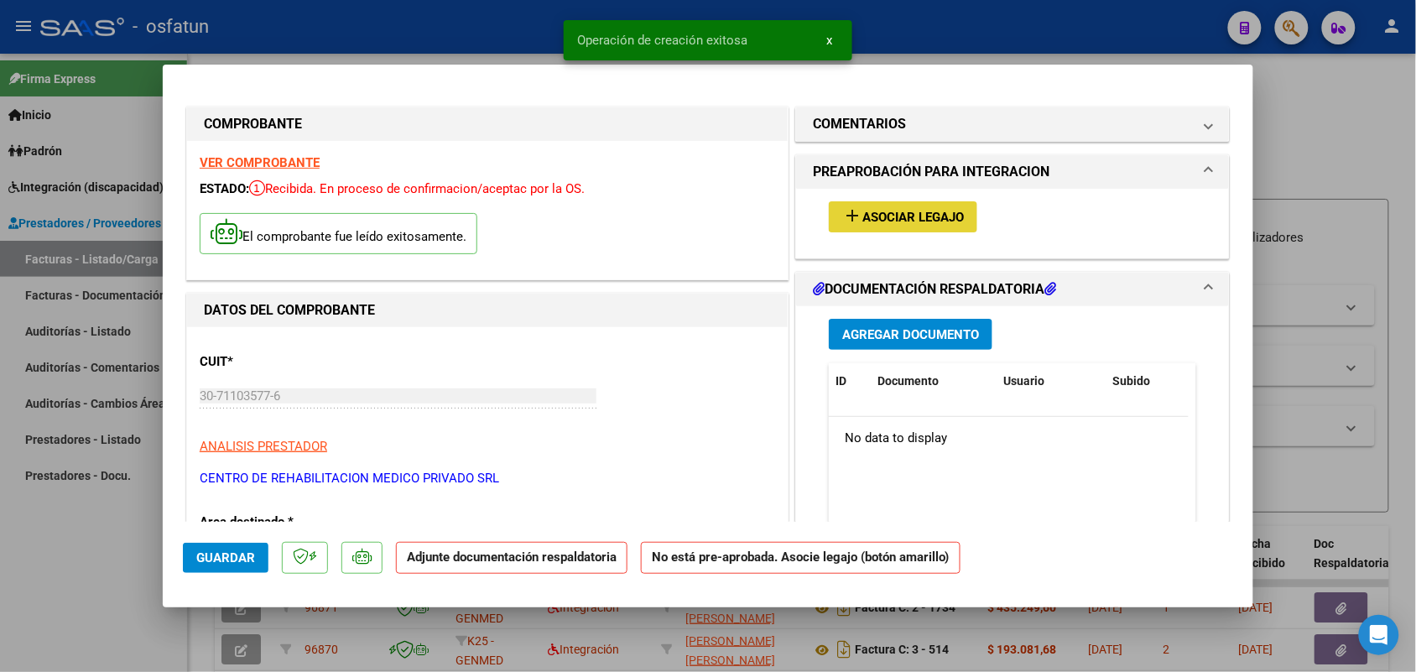
click at [892, 218] on span "Asociar Legajo" at bounding box center [912, 217] width 101 height 15
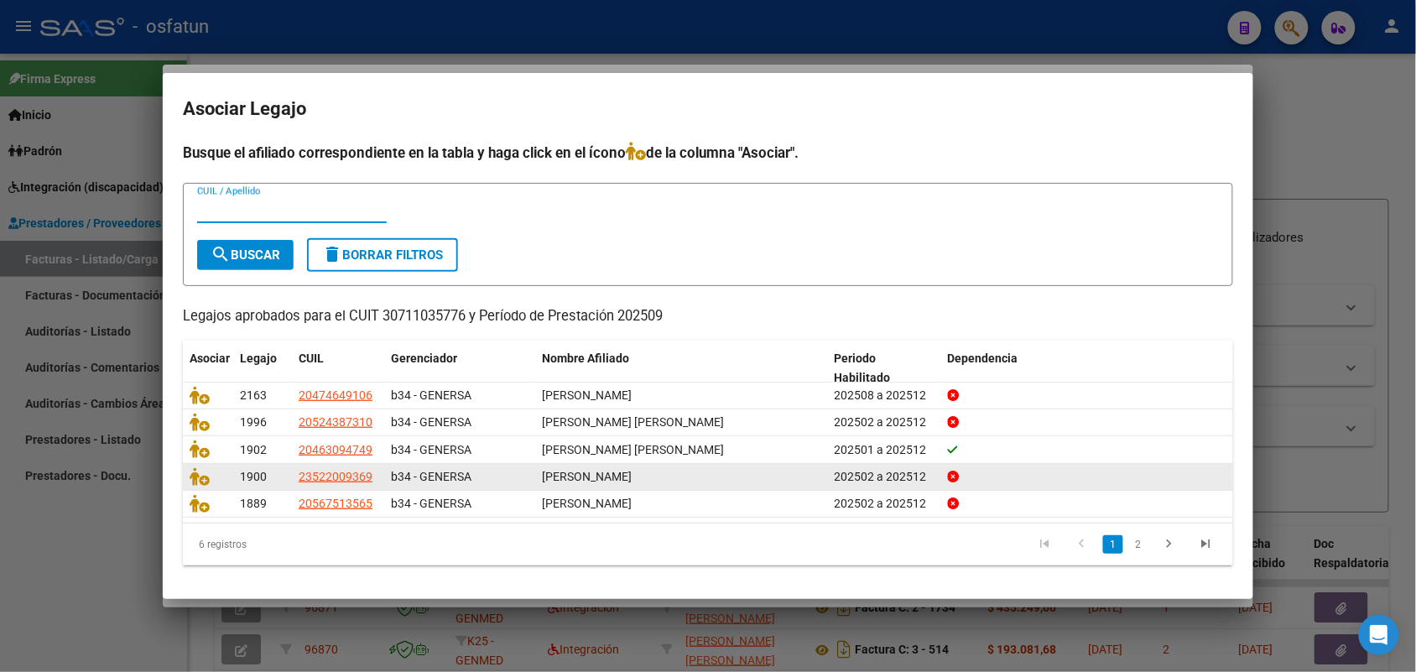
click at [1139, 542] on link "2" at bounding box center [1138, 544] width 20 height 18
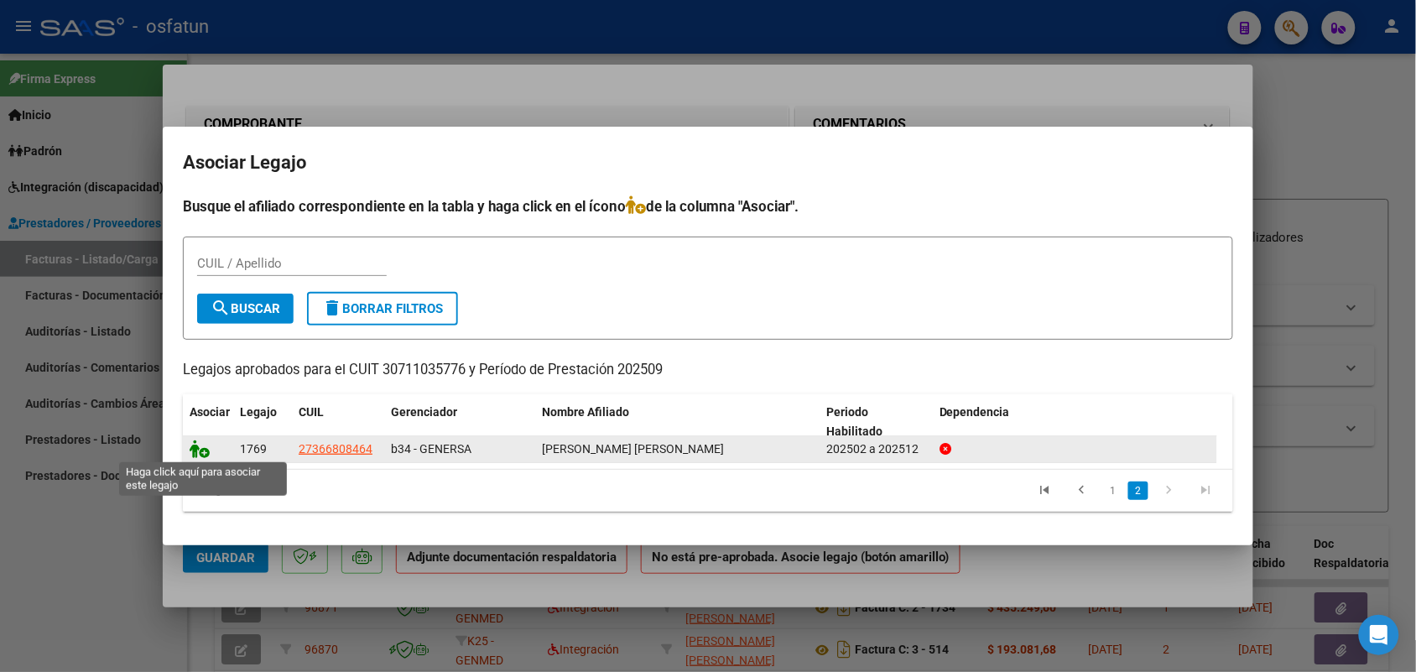
click at [205, 446] on icon at bounding box center [200, 449] width 20 height 18
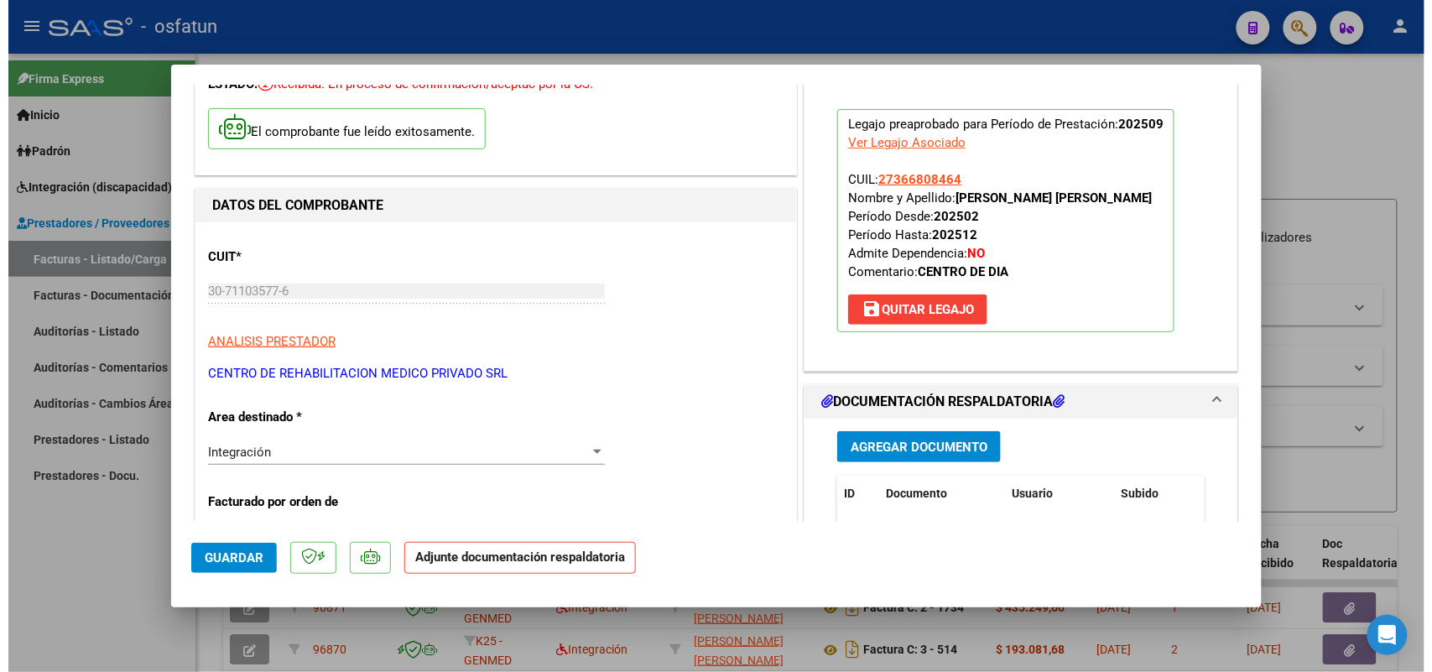
scroll to position [210, 0]
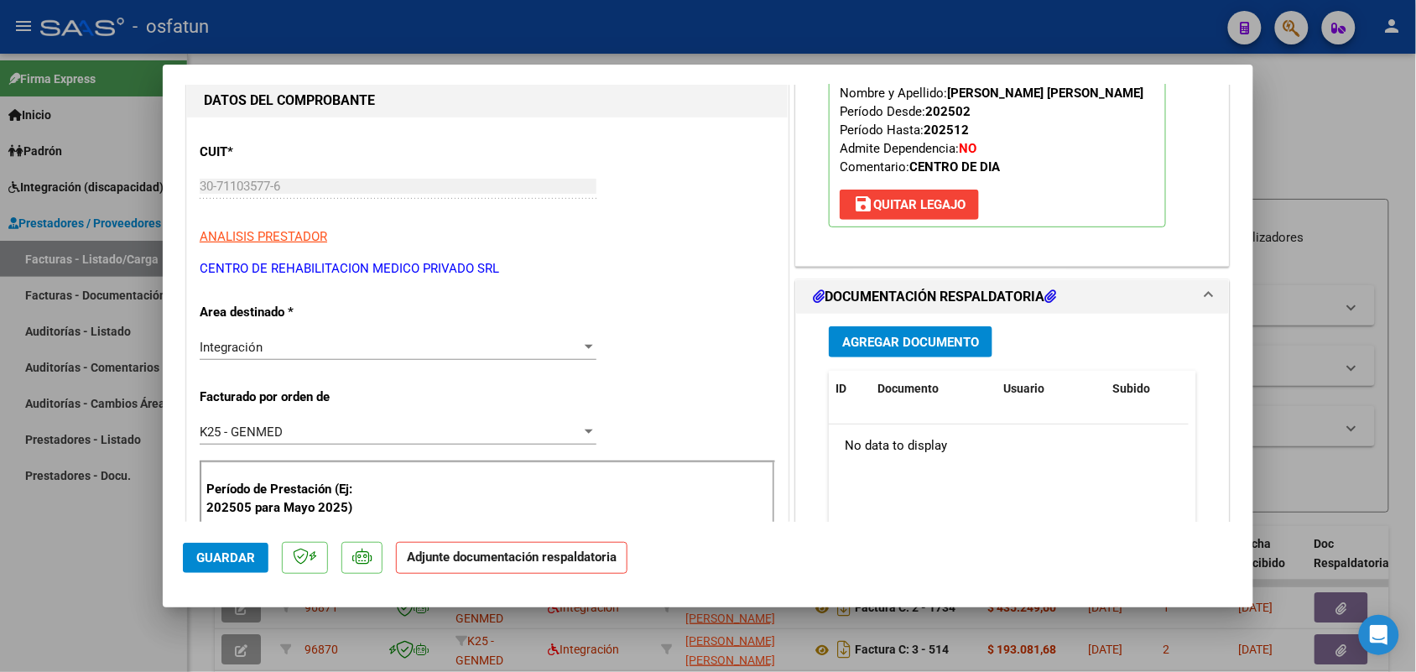
click at [892, 344] on span "Agregar Documento" at bounding box center [910, 342] width 137 height 15
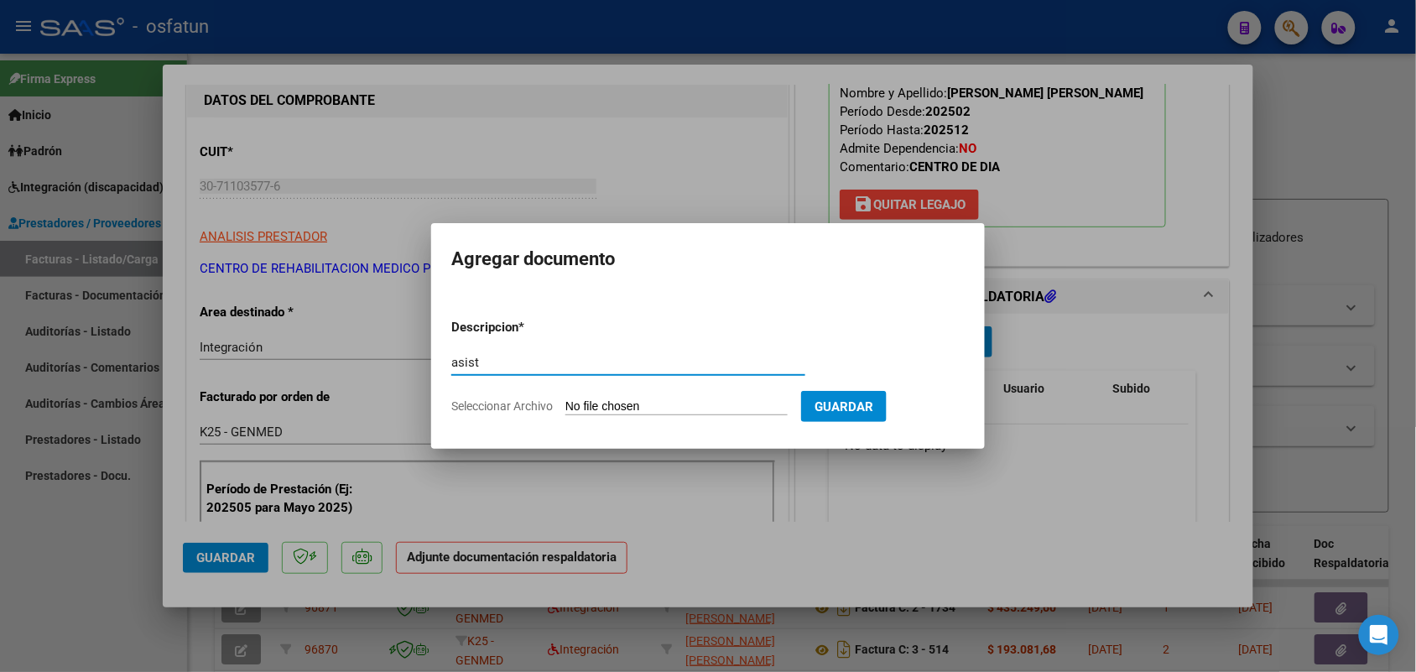
type input "asist"
click at [688, 408] on input "Seleccionar Archivo" at bounding box center [676, 407] width 222 height 16
type input "C:\fakepath\CENTRO DE DIA.pdf"
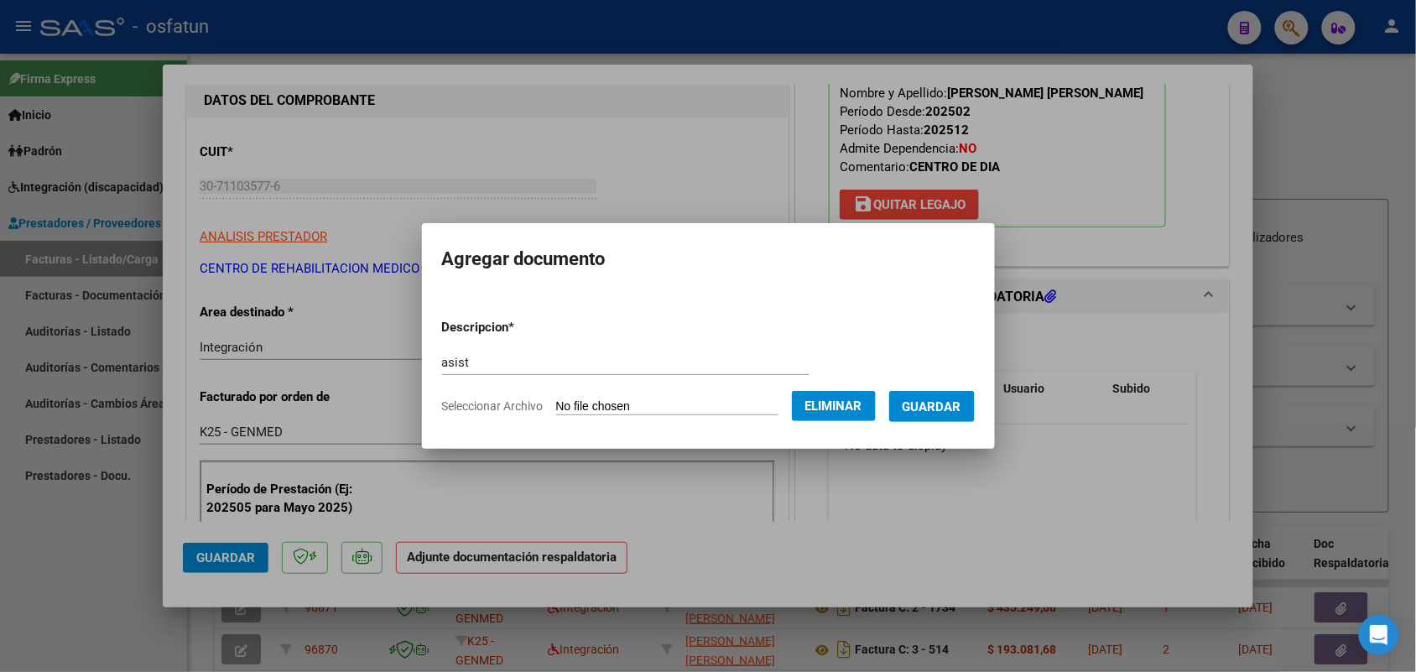
click at [949, 403] on span "Guardar" at bounding box center [931, 406] width 59 height 15
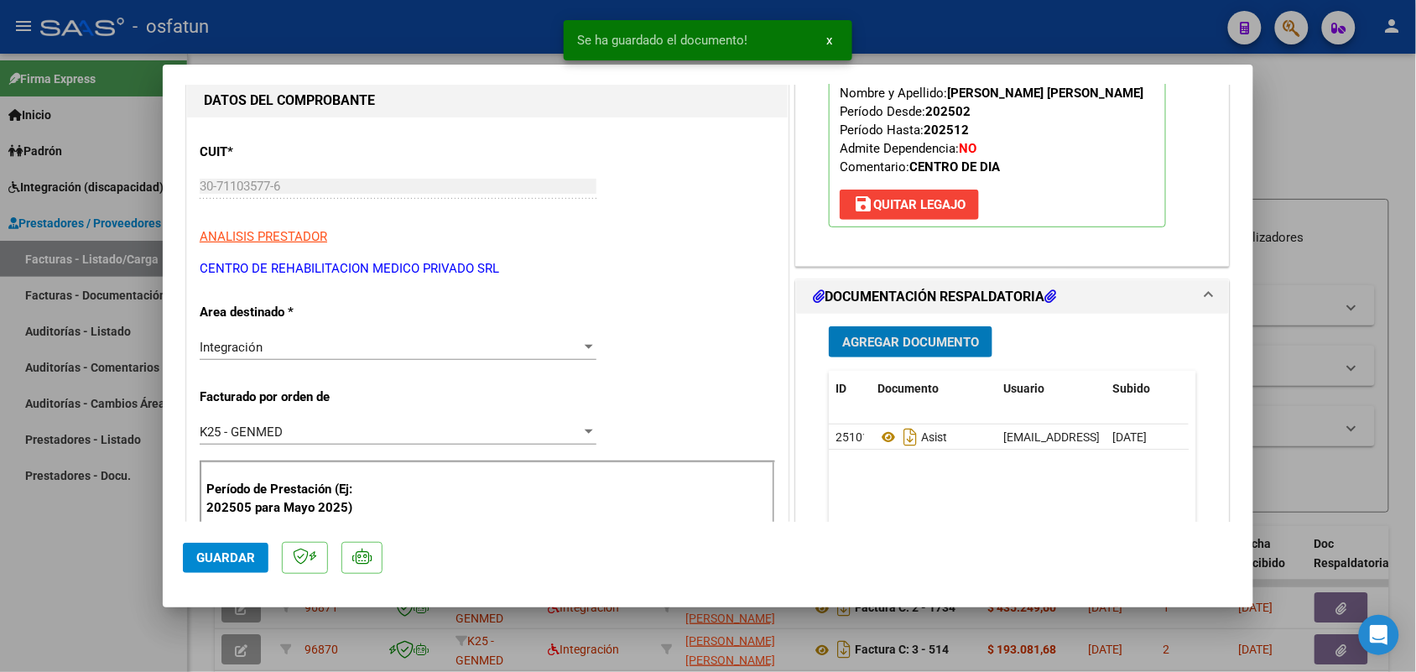
click at [211, 548] on button "Guardar" at bounding box center [226, 558] width 86 height 30
click at [95, 538] on div at bounding box center [708, 336] width 1416 height 672
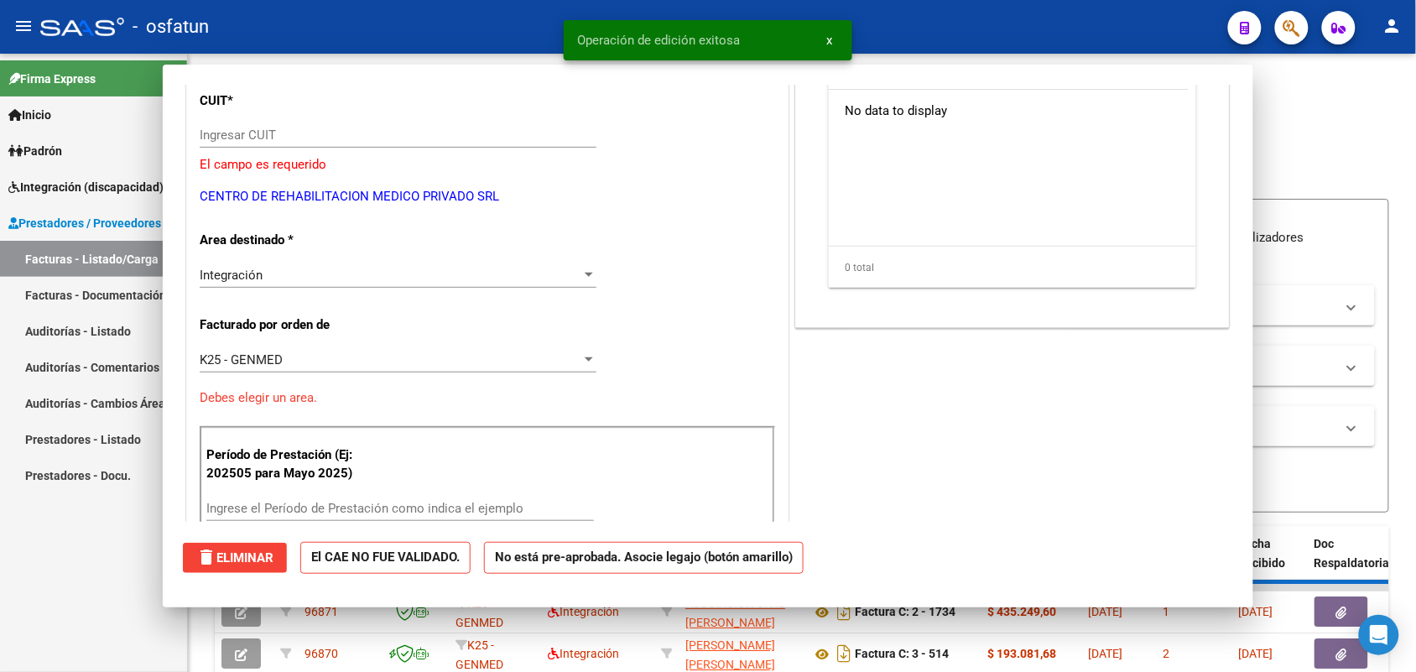
scroll to position [0, 0]
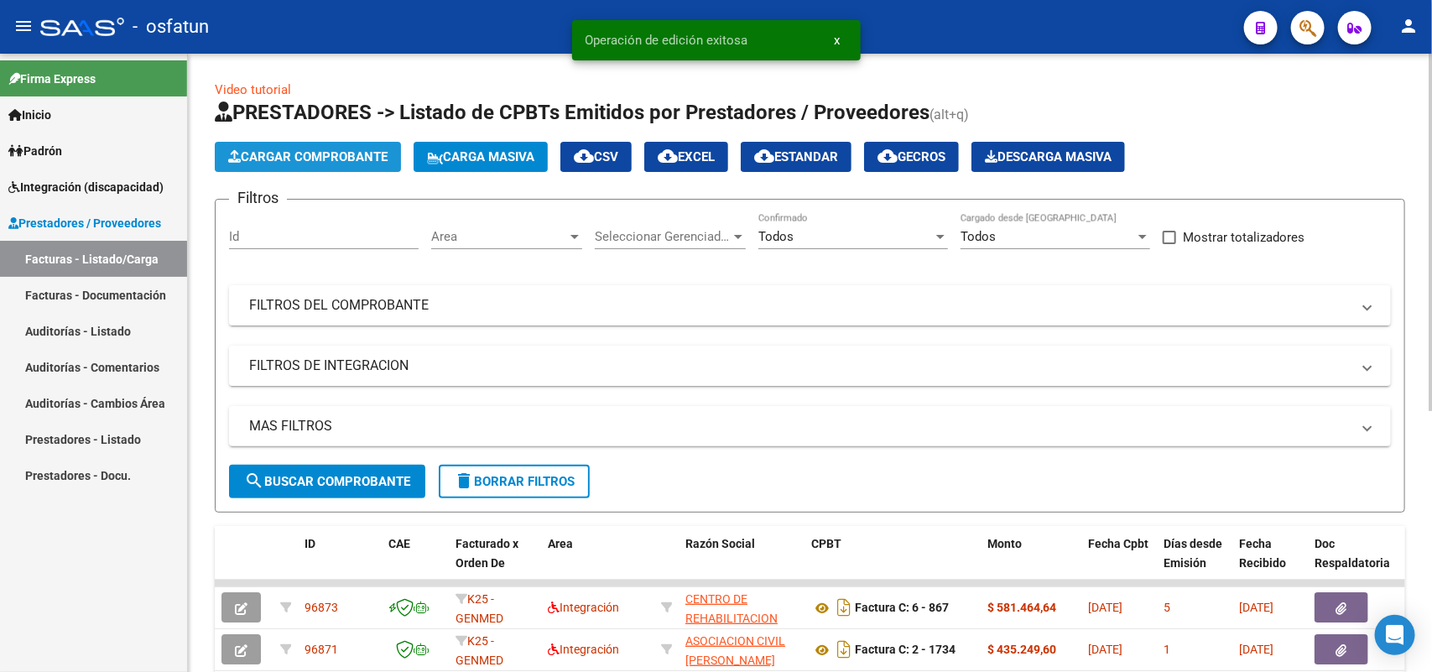
click at [299, 157] on span "Cargar Comprobante" at bounding box center [307, 156] width 159 height 15
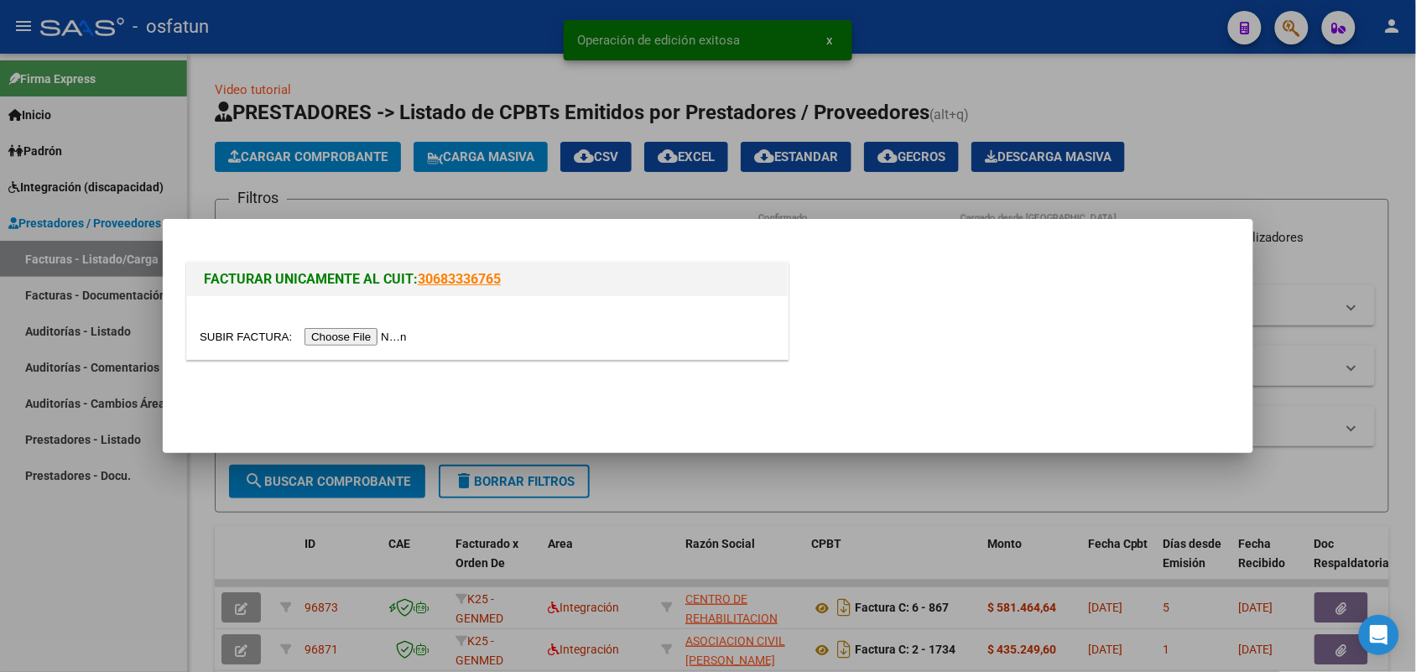
click at [349, 342] on input "file" at bounding box center [306, 337] width 212 height 18
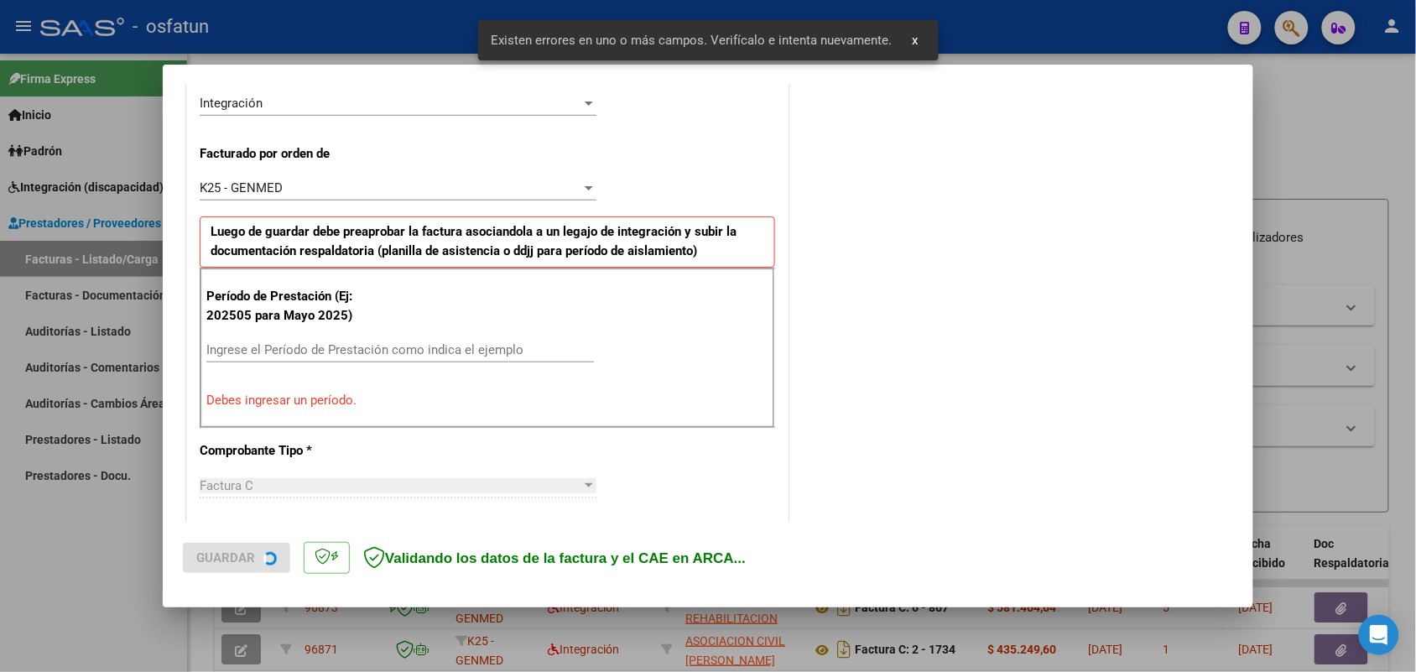
scroll to position [453, 0]
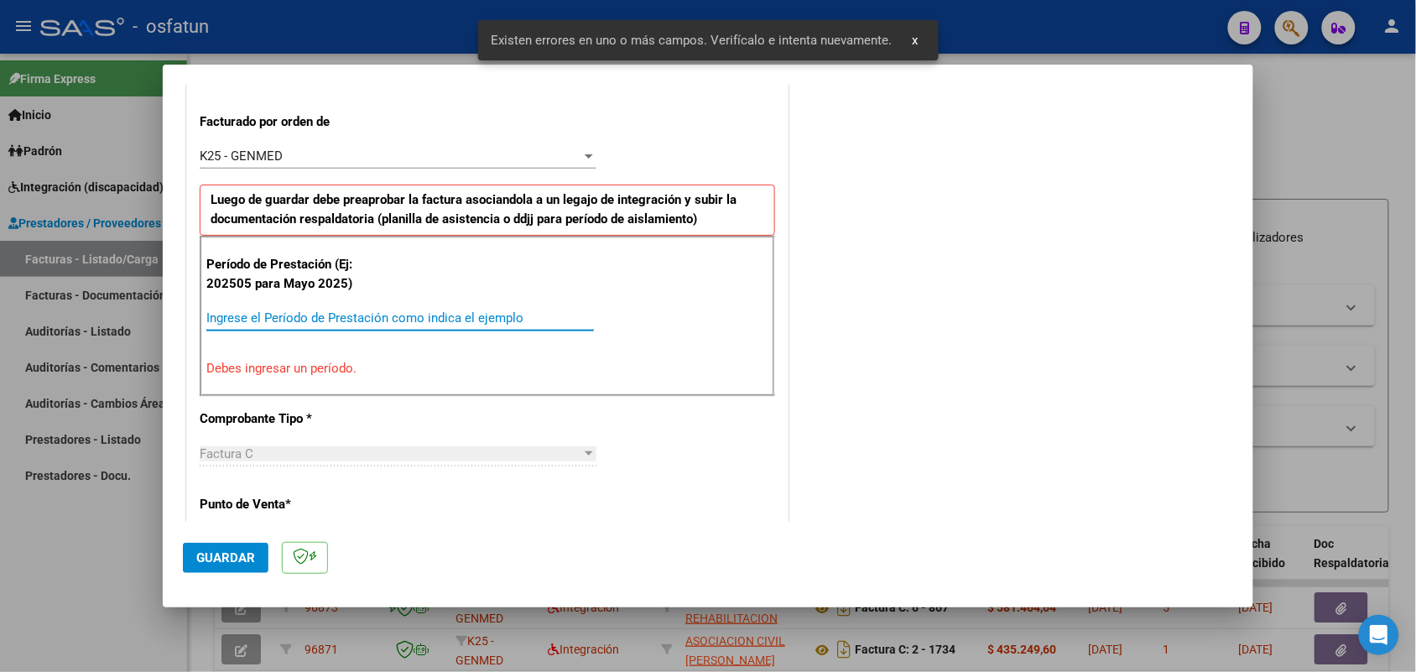
drag, startPoint x: 298, startPoint y: 311, endPoint x: 302, endPoint y: 296, distance: 15.7
click at [299, 303] on div "Período de Prestación (Ej: 202505 para [DATE]) Ingrese el Período de Prestación…" at bounding box center [487, 316] width 575 height 161
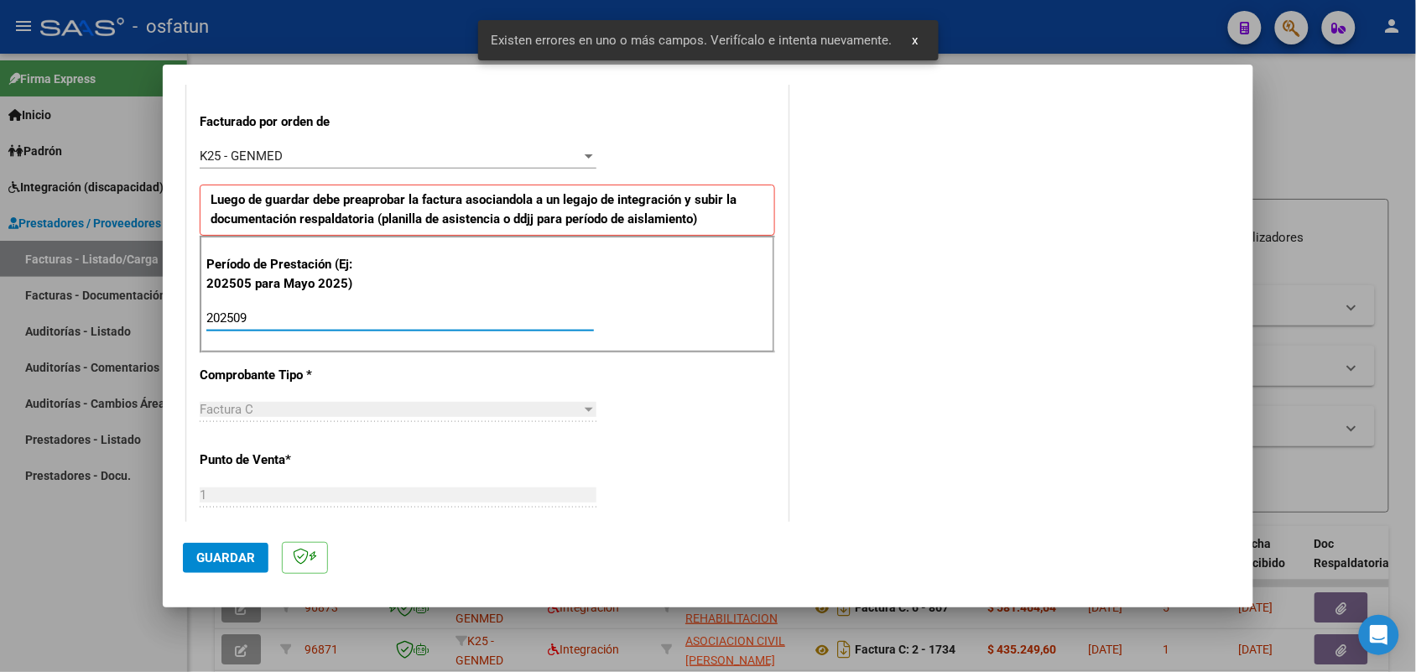
type input "202509"
click at [212, 550] on span "Guardar" at bounding box center [225, 557] width 59 height 15
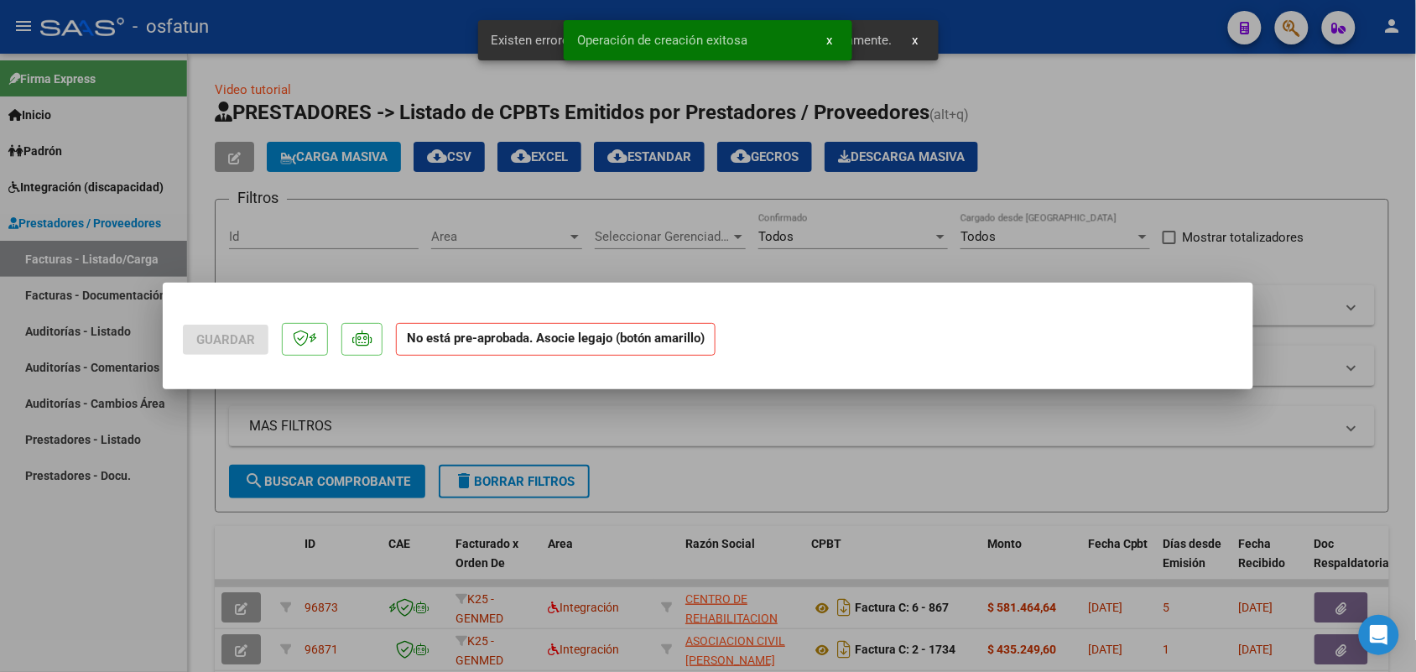
scroll to position [0, 0]
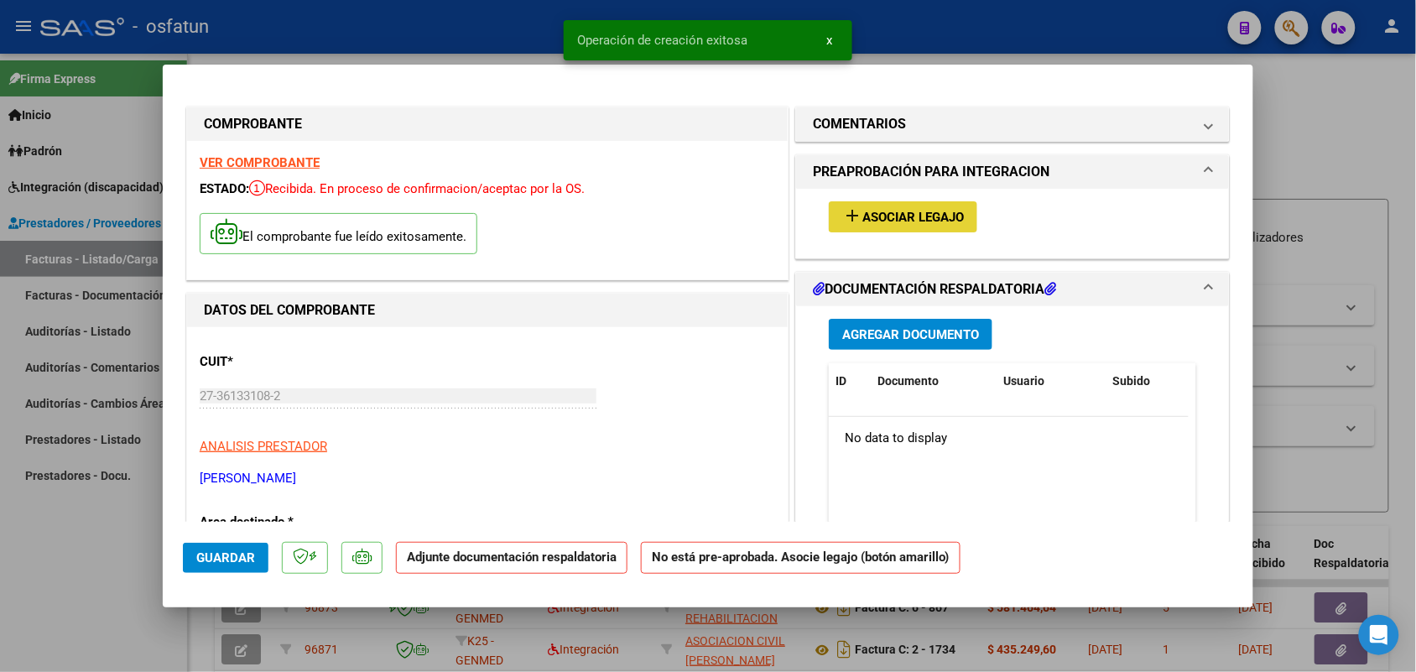
click at [883, 207] on button "add Asociar Legajo" at bounding box center [903, 216] width 148 height 31
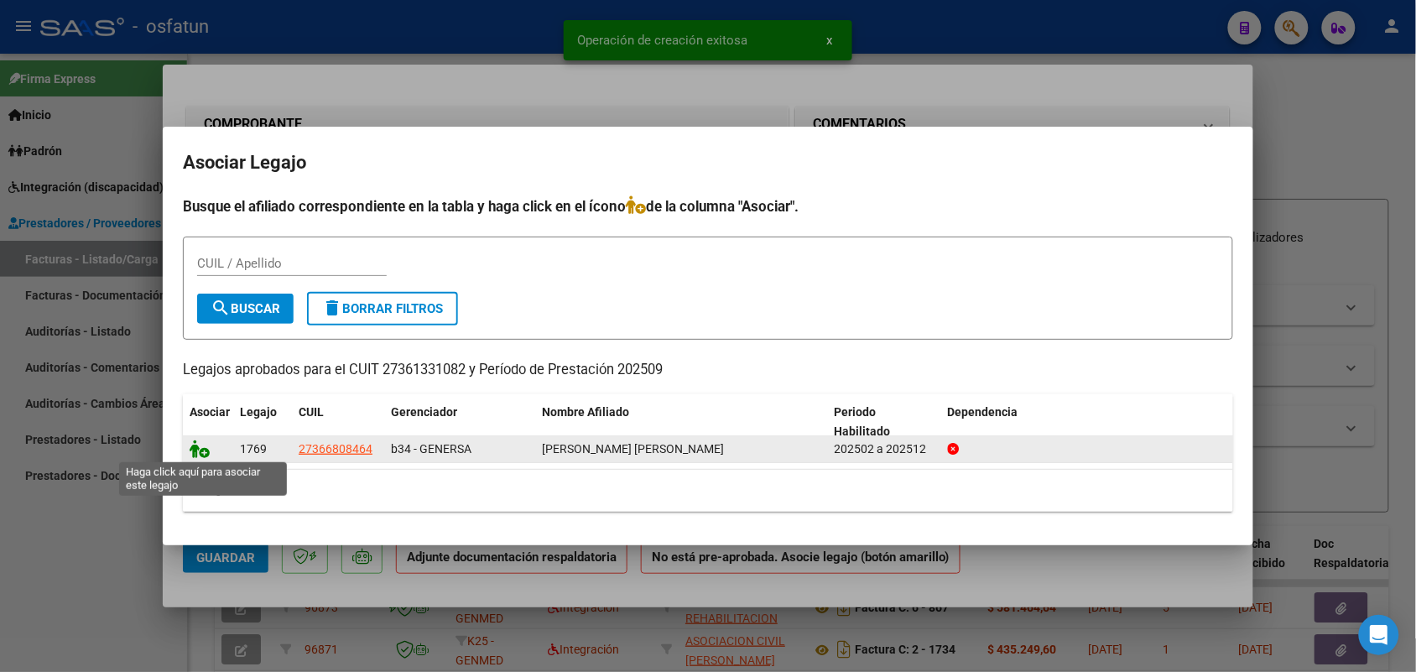
click at [201, 446] on icon at bounding box center [200, 449] width 20 height 18
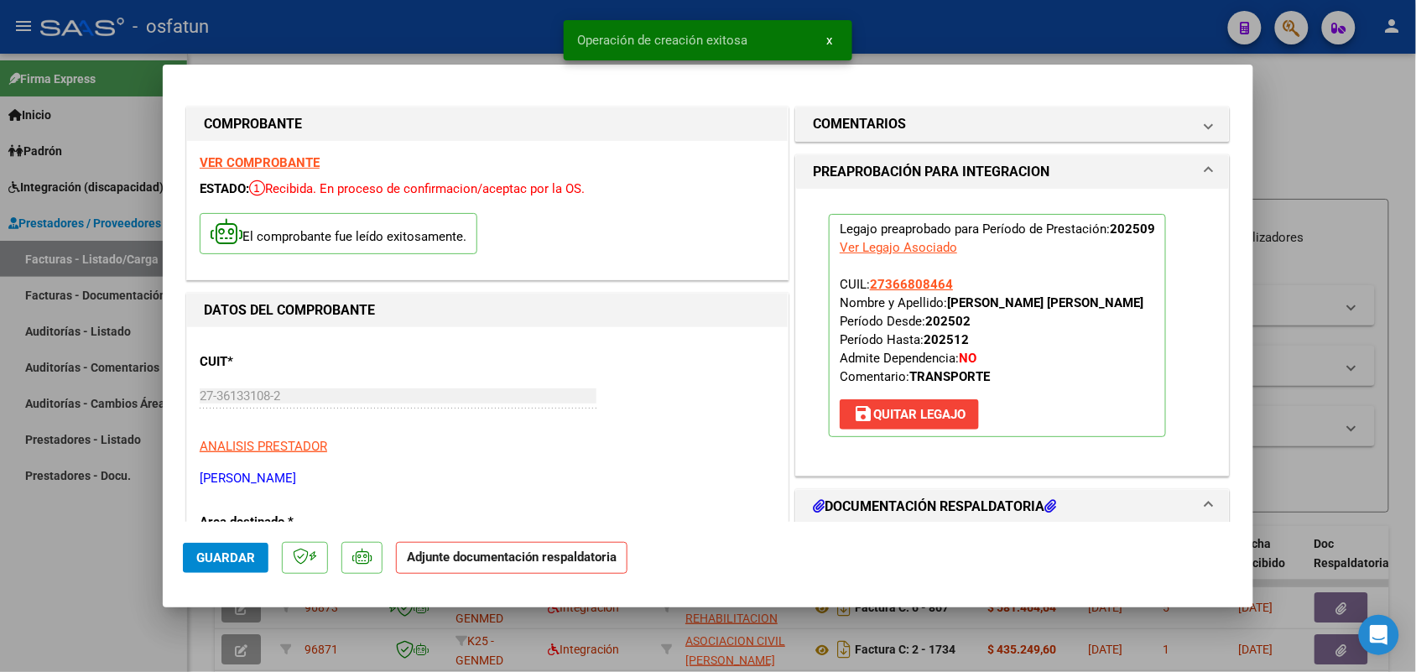
scroll to position [210, 0]
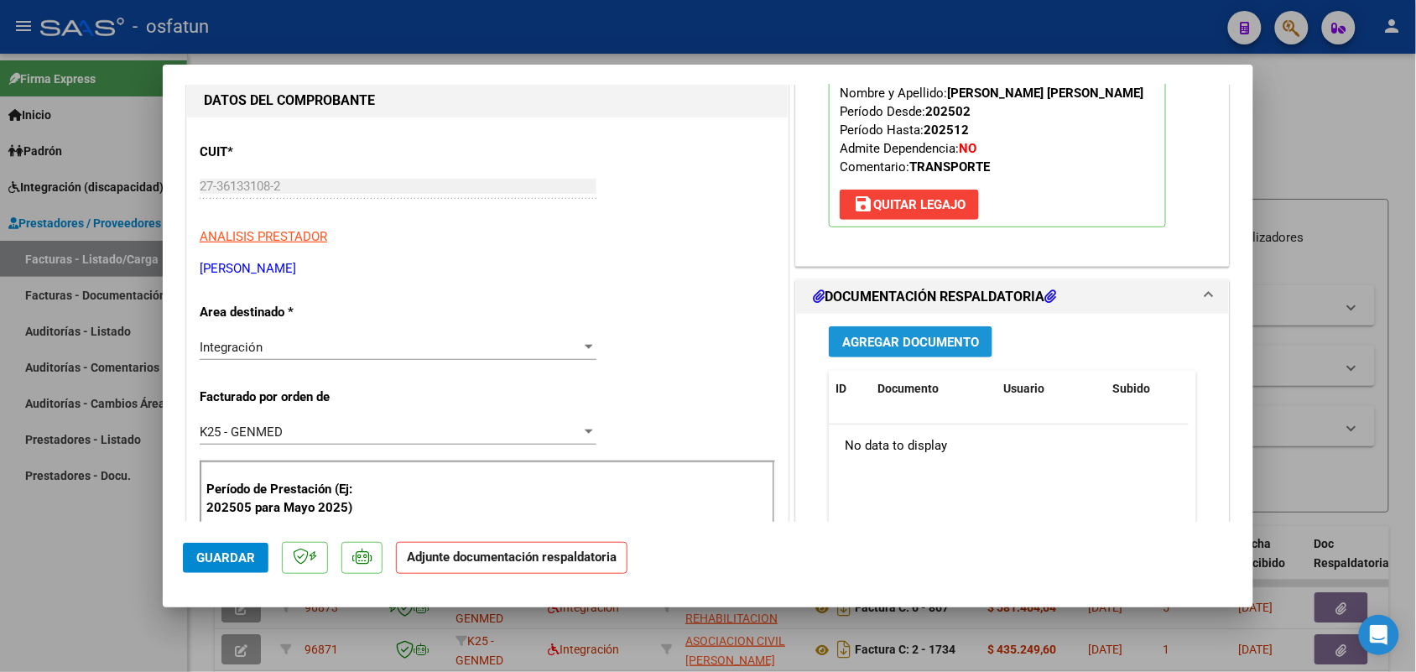
click at [874, 340] on span "Agregar Documento" at bounding box center [910, 342] width 137 height 15
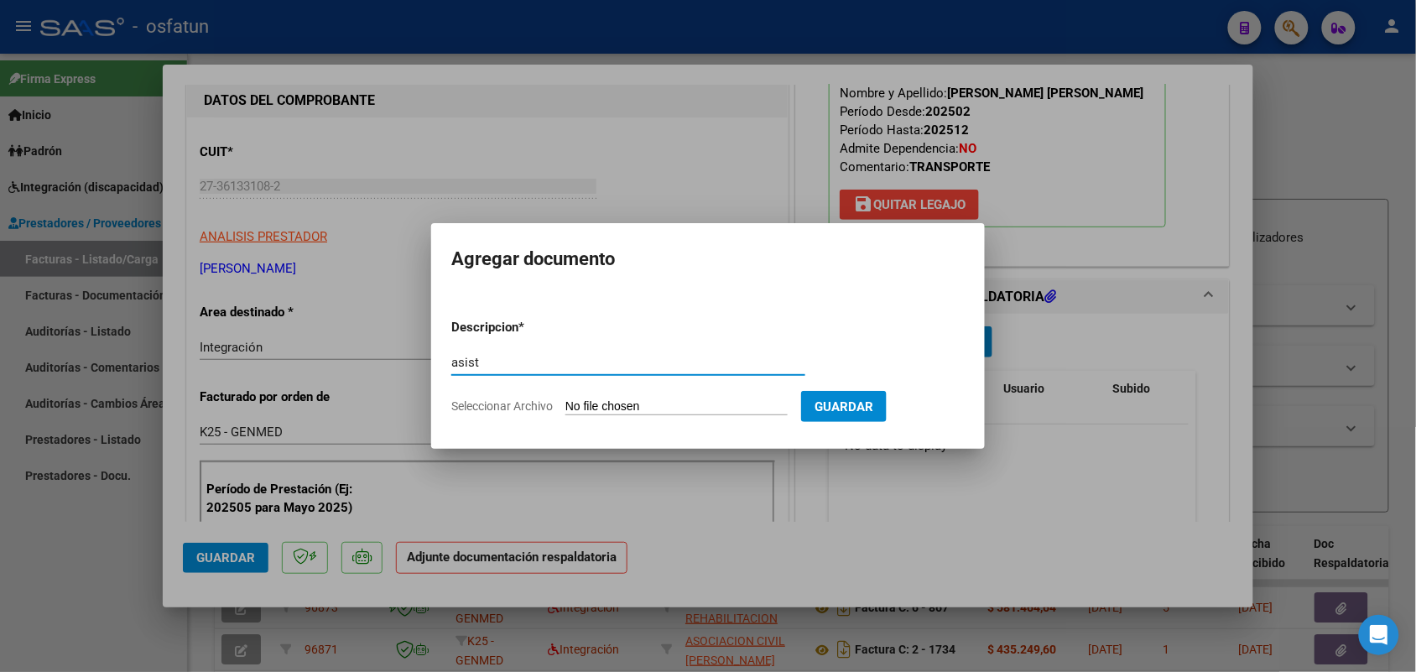
type input "asist"
click at [637, 403] on input "Seleccionar Archivo" at bounding box center [676, 407] width 222 height 16
type input "C:\fakepath\TRANSPORTE.pdf"
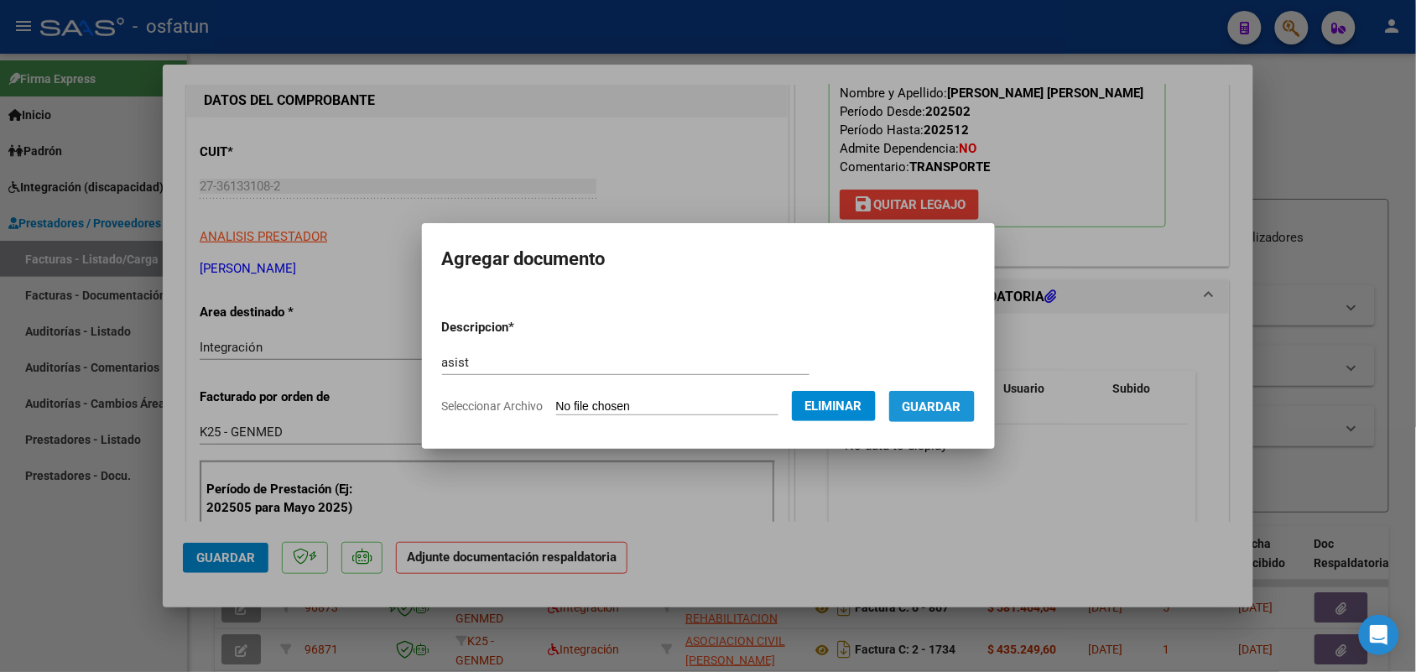
click at [960, 403] on span "Guardar" at bounding box center [931, 406] width 59 height 15
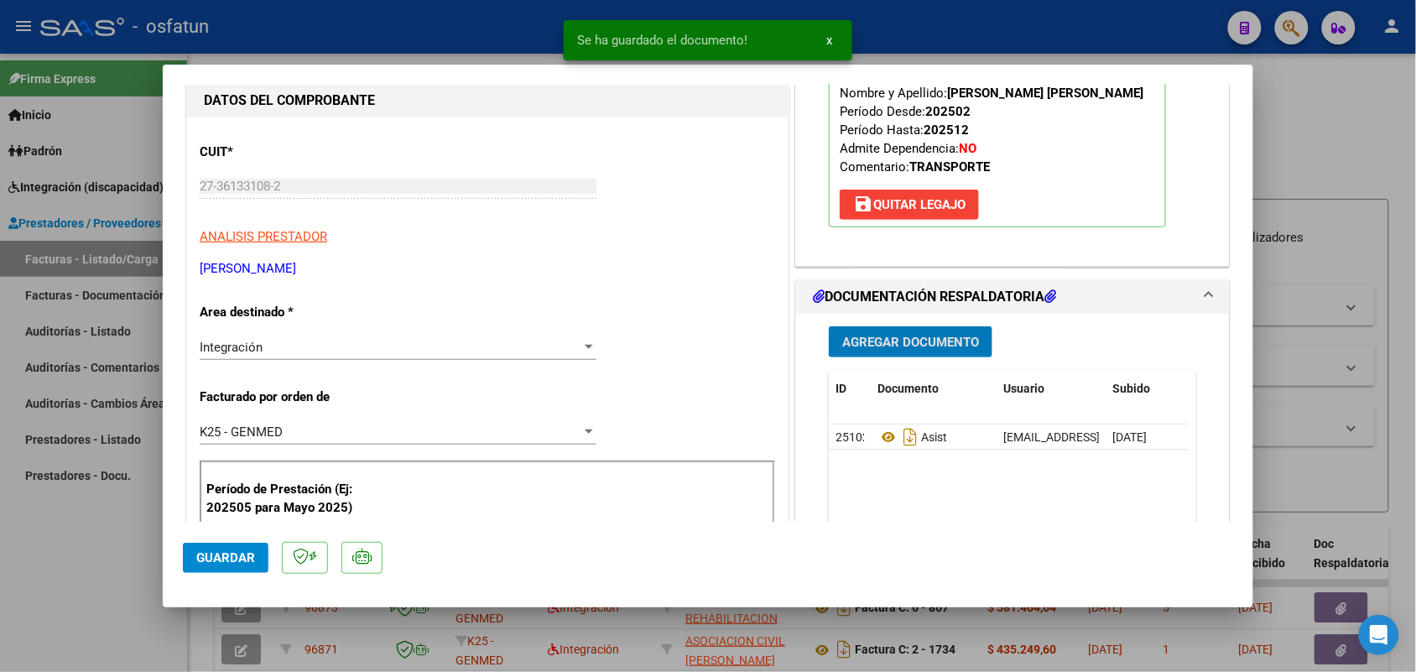
click at [232, 559] on span "Guardar" at bounding box center [225, 557] width 59 height 15
click at [123, 563] on div at bounding box center [708, 336] width 1416 height 672
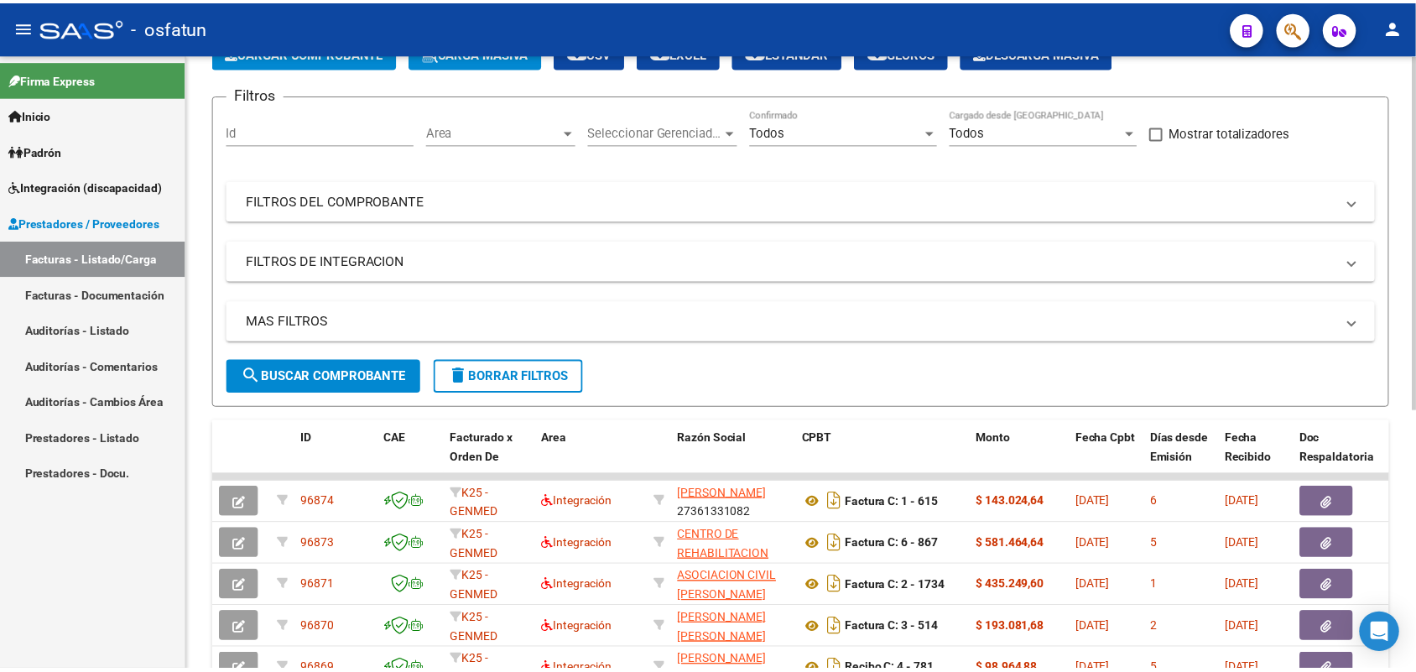
scroll to position [0, 0]
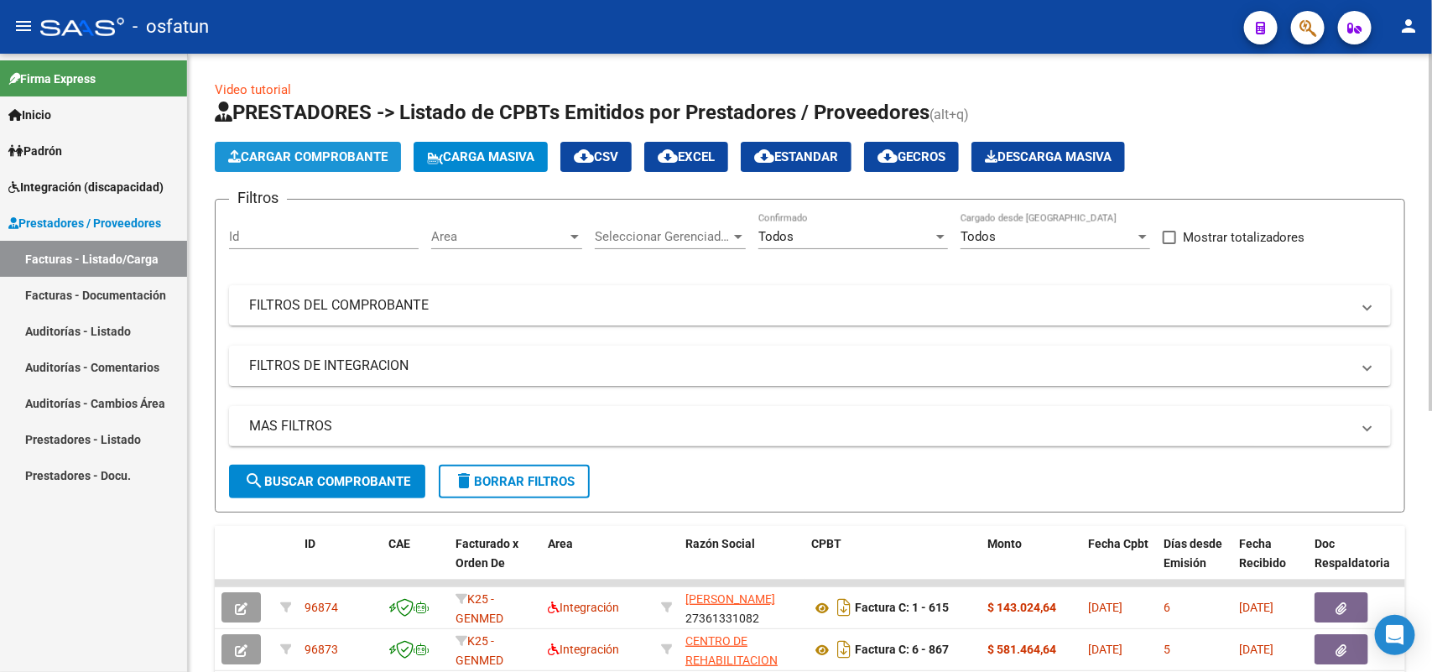
click at [288, 149] on span "Cargar Comprobante" at bounding box center [307, 156] width 159 height 15
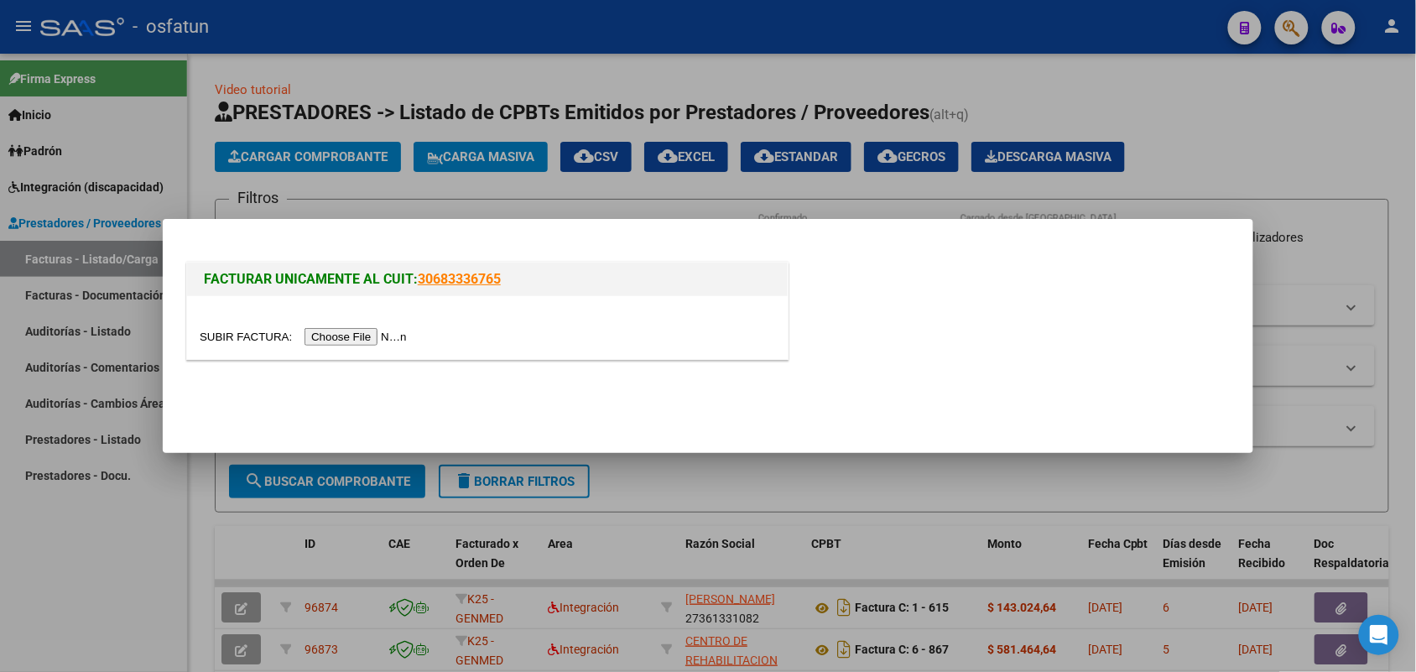
click at [350, 345] on input "file" at bounding box center [306, 337] width 212 height 18
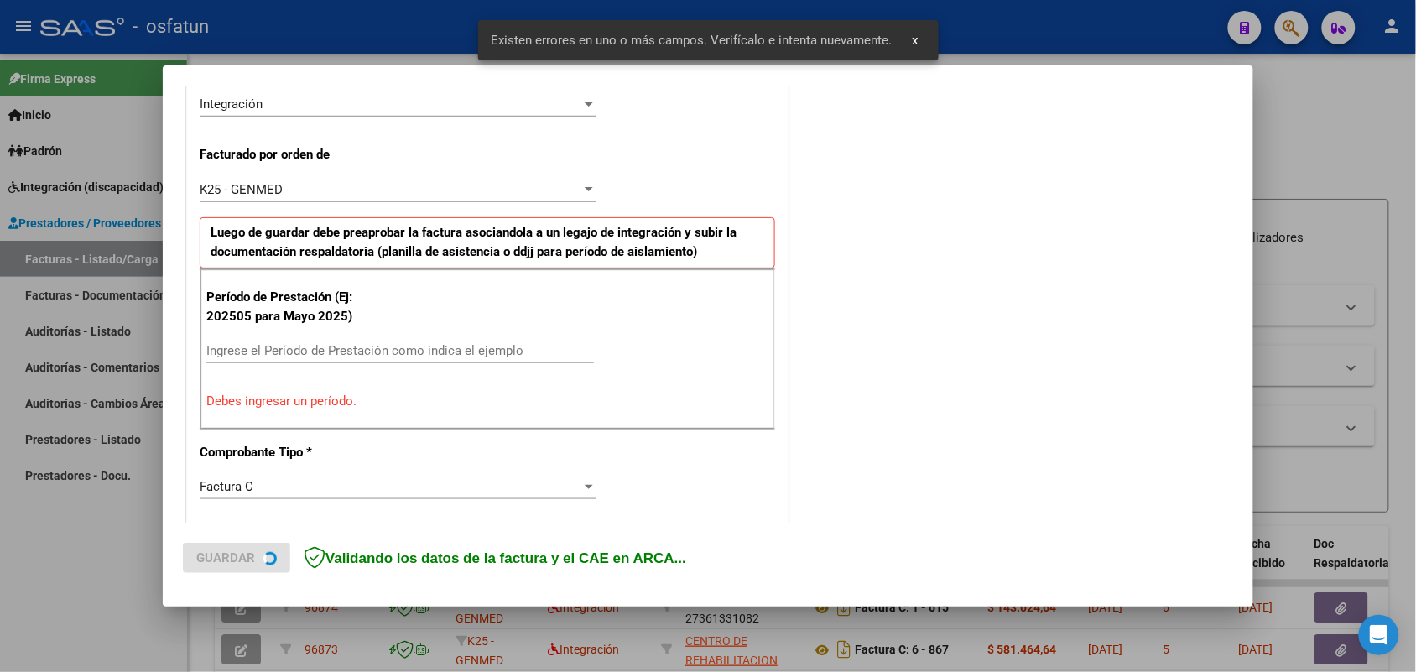
scroll to position [453, 0]
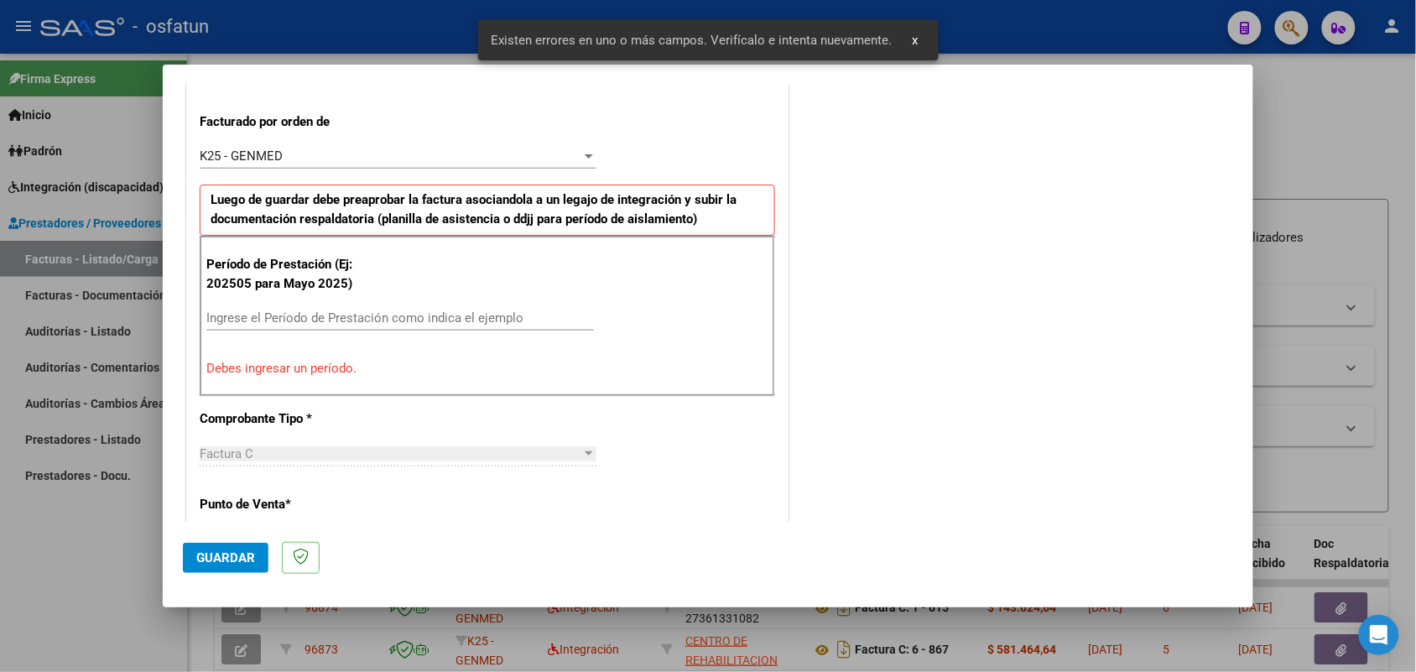
click at [357, 320] on input "Ingrese el Período de Prestación como indica el ejemplo" at bounding box center [400, 317] width 388 height 15
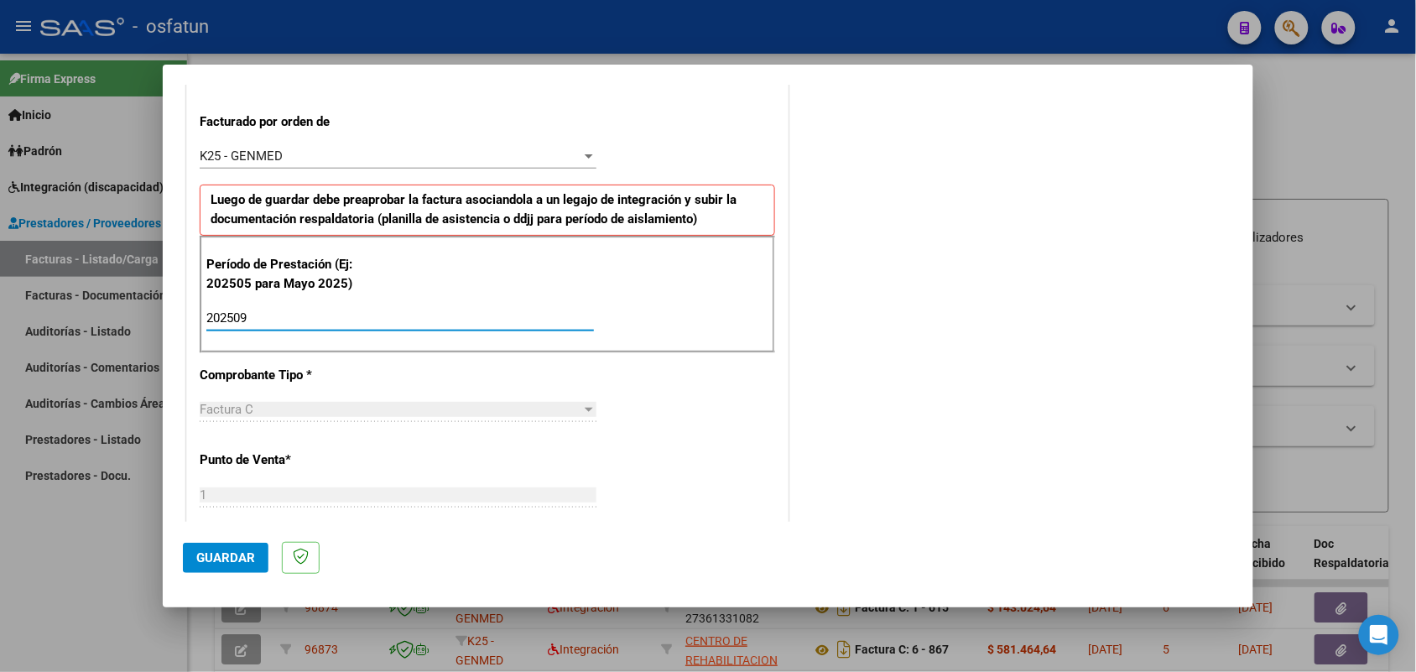
type input "202509"
click at [215, 556] on span "Guardar" at bounding box center [225, 557] width 59 height 15
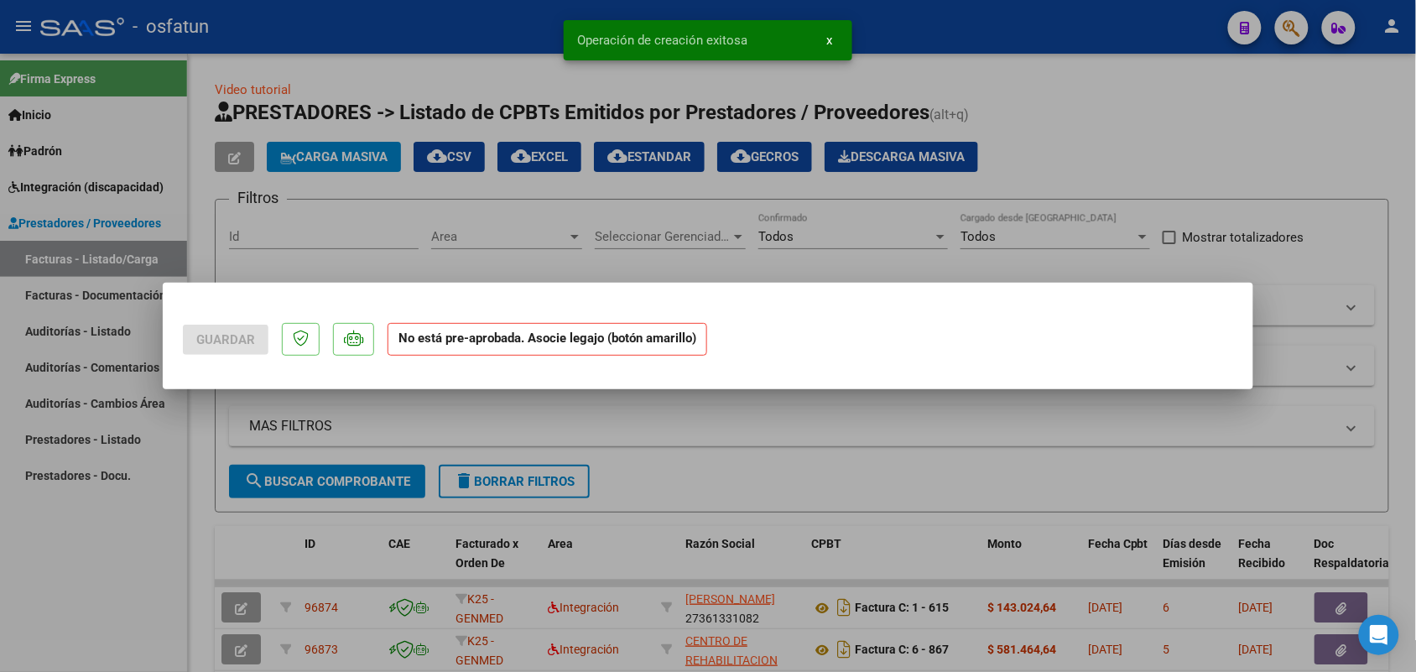
scroll to position [0, 0]
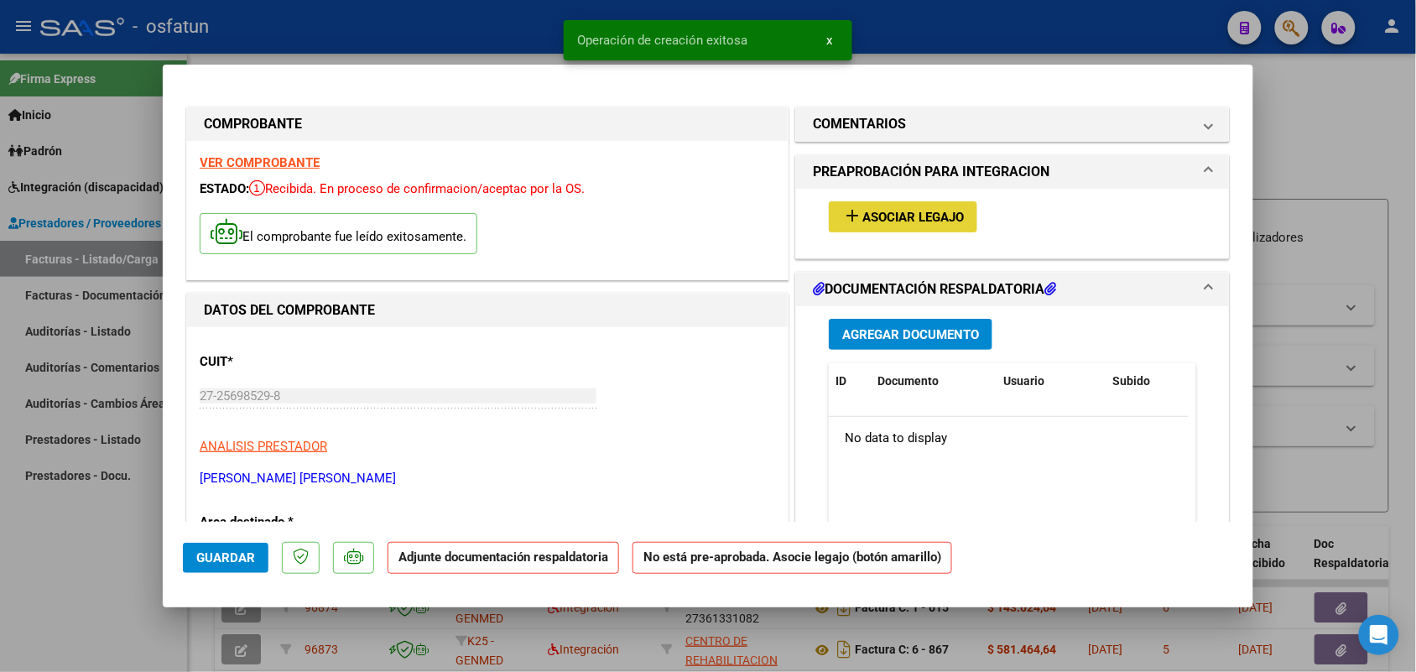
click at [893, 200] on div "add Asociar Legajo" at bounding box center [1012, 217] width 393 height 56
click at [881, 203] on button "add Asociar Legajo" at bounding box center [903, 216] width 148 height 31
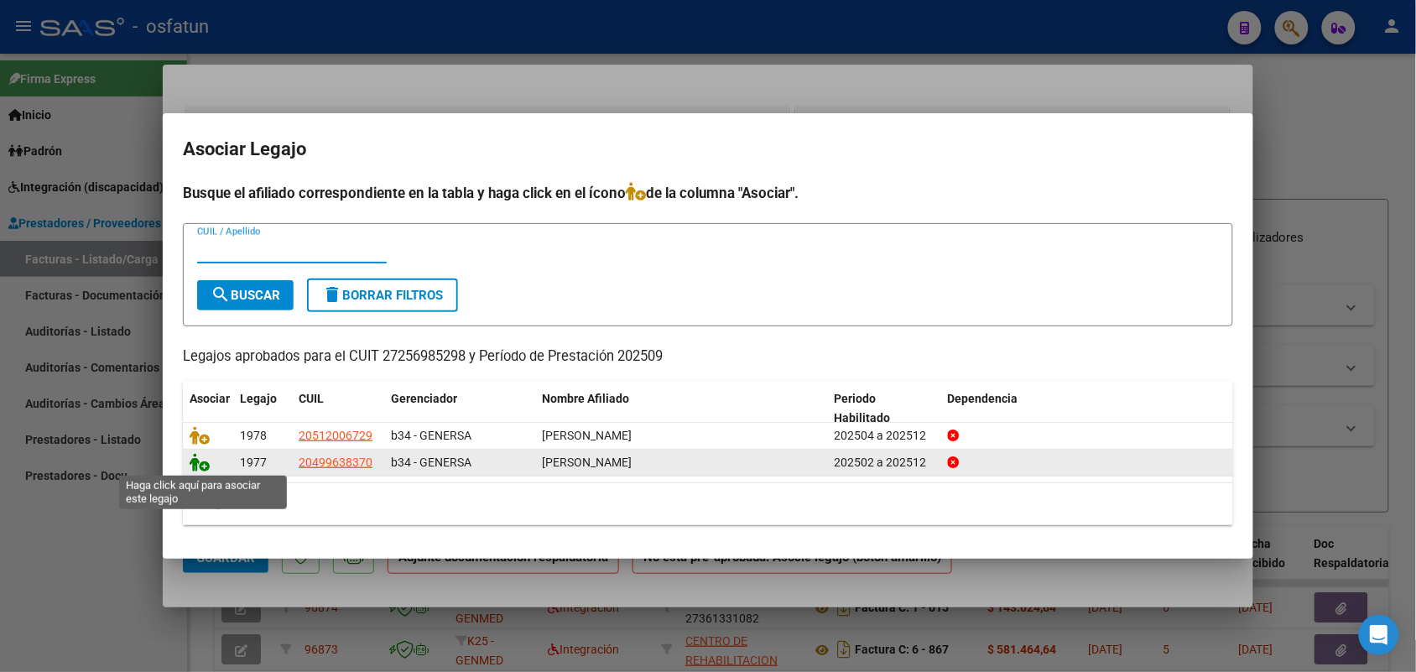
click at [195, 457] on icon at bounding box center [200, 462] width 20 height 18
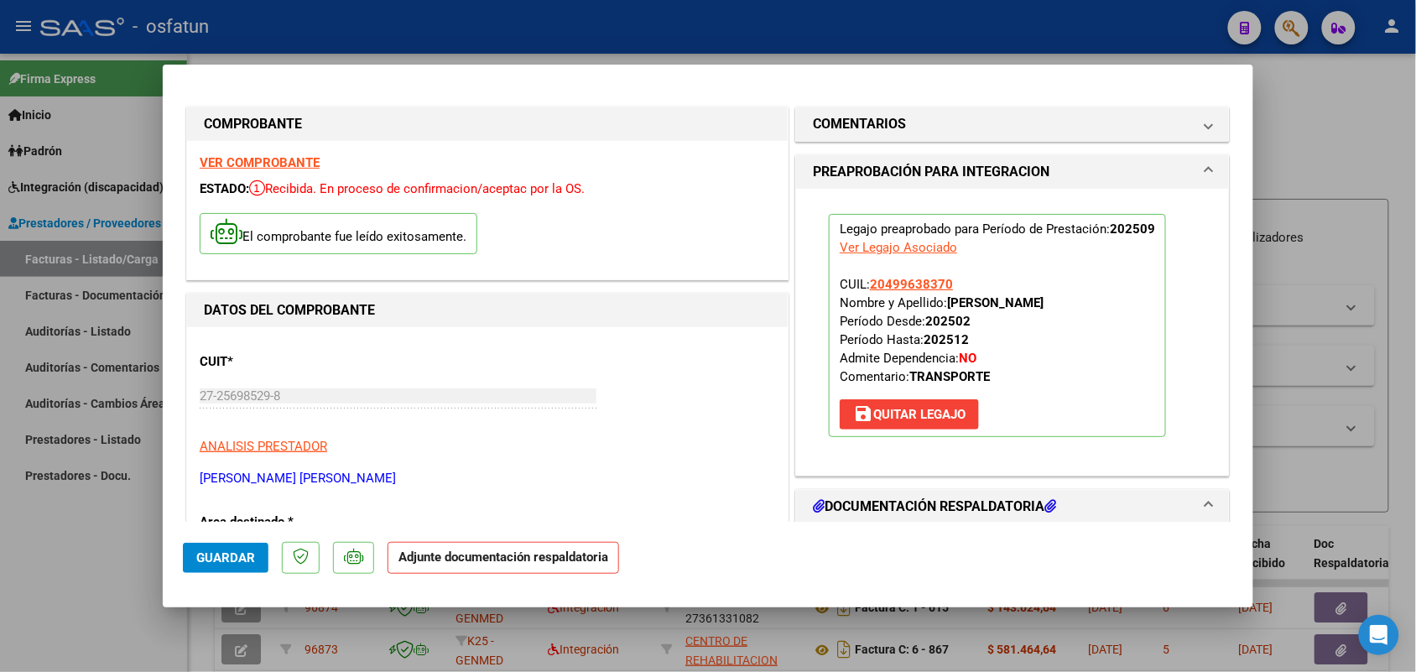
scroll to position [210, 0]
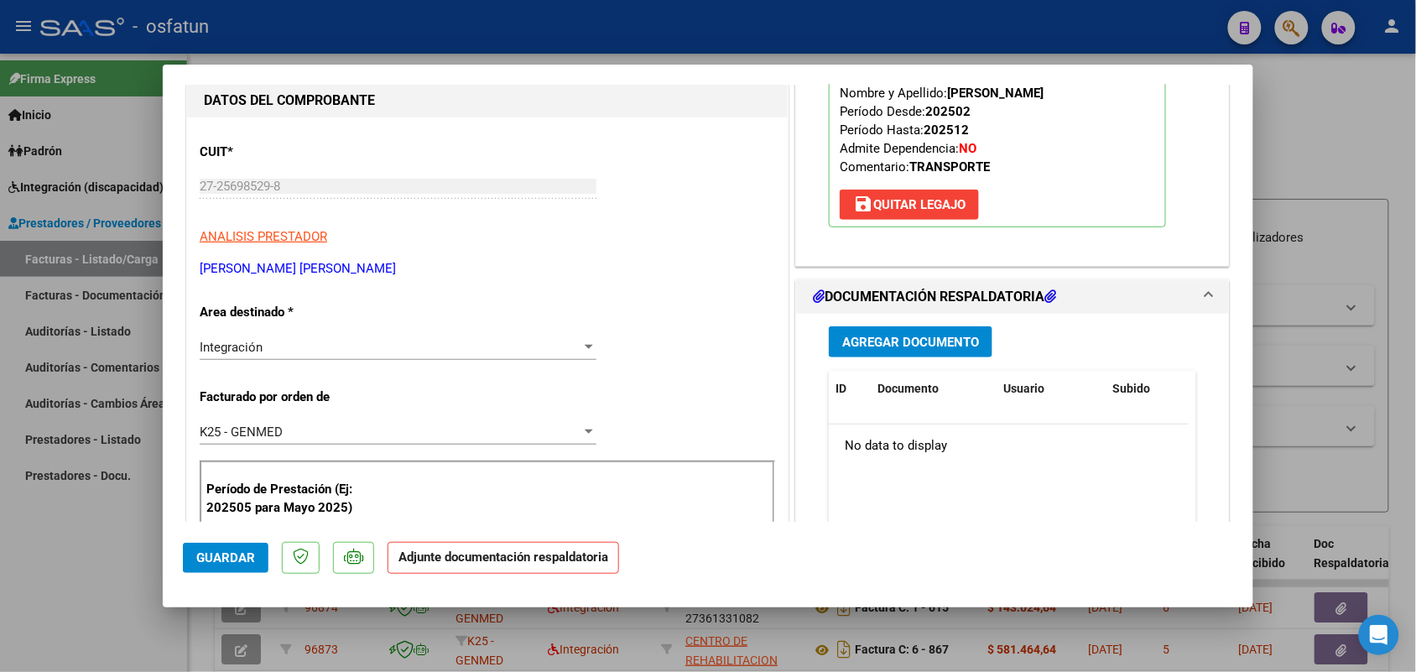
click at [878, 329] on button "Agregar Documento" at bounding box center [911, 341] width 164 height 31
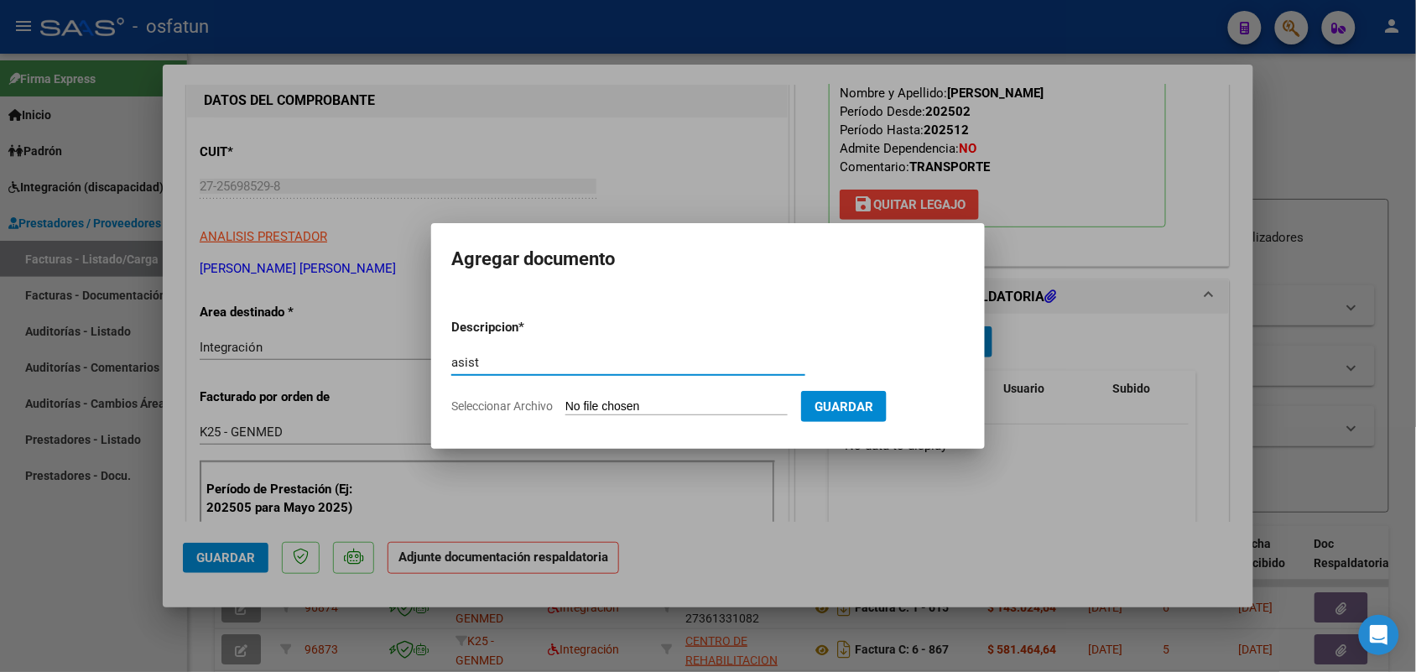
type input "asist"
click at [658, 401] on input "Seleccionar Archivo" at bounding box center [676, 407] width 222 height 16
type input "C:\fakepath\asisstencia [DATE] [PERSON_NAME].pdf"
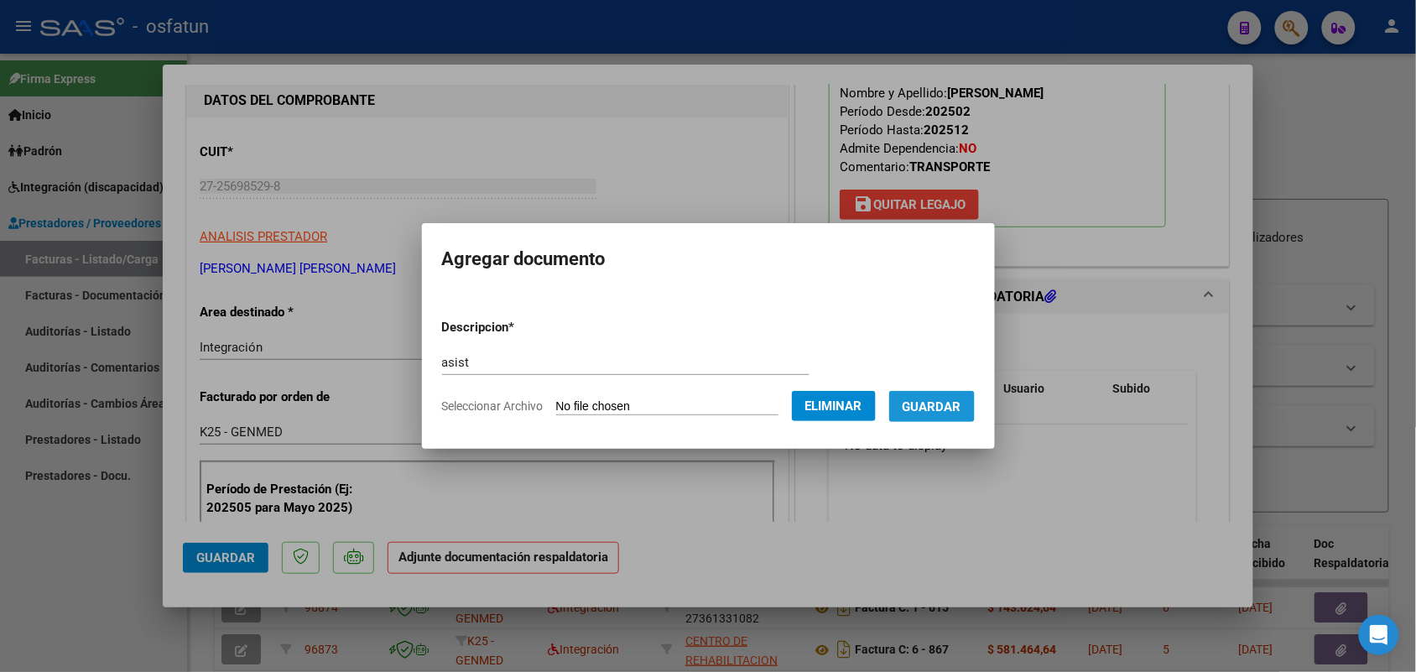
click at [952, 400] on span "Guardar" at bounding box center [931, 406] width 59 height 15
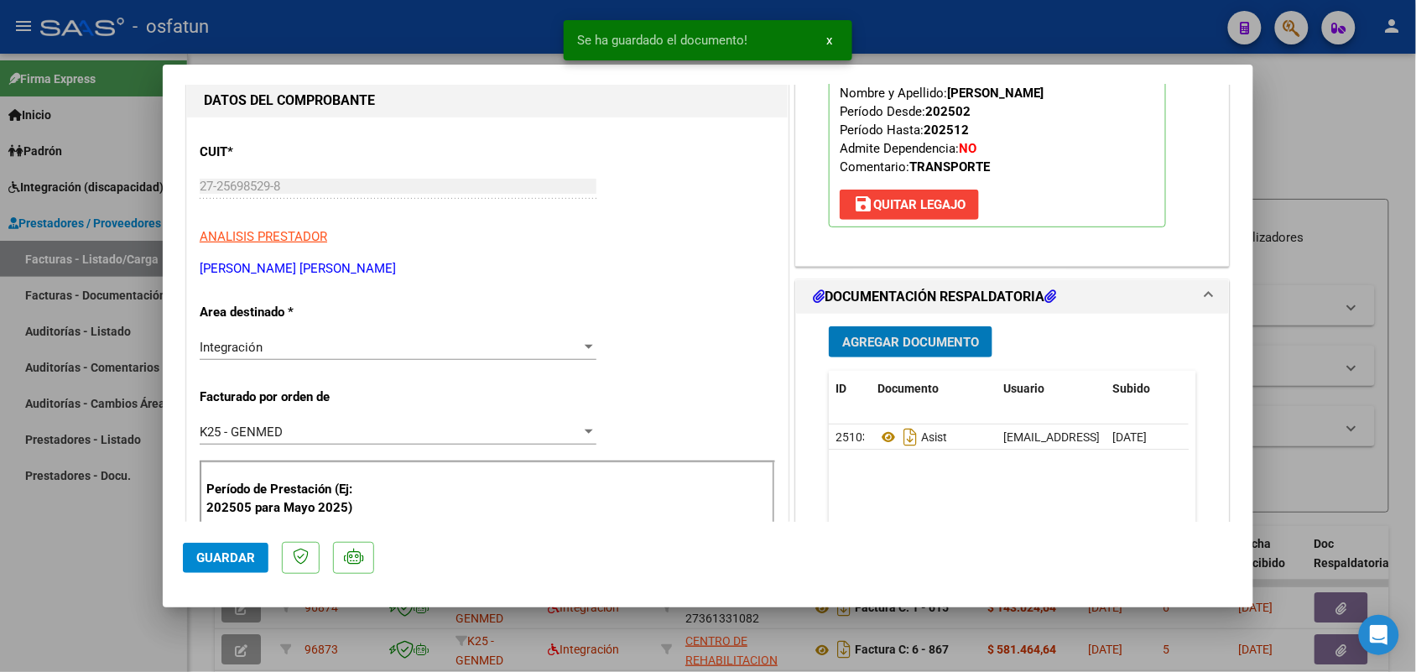
click at [210, 552] on span "Guardar" at bounding box center [225, 557] width 59 height 15
click at [96, 584] on div at bounding box center [708, 336] width 1416 height 672
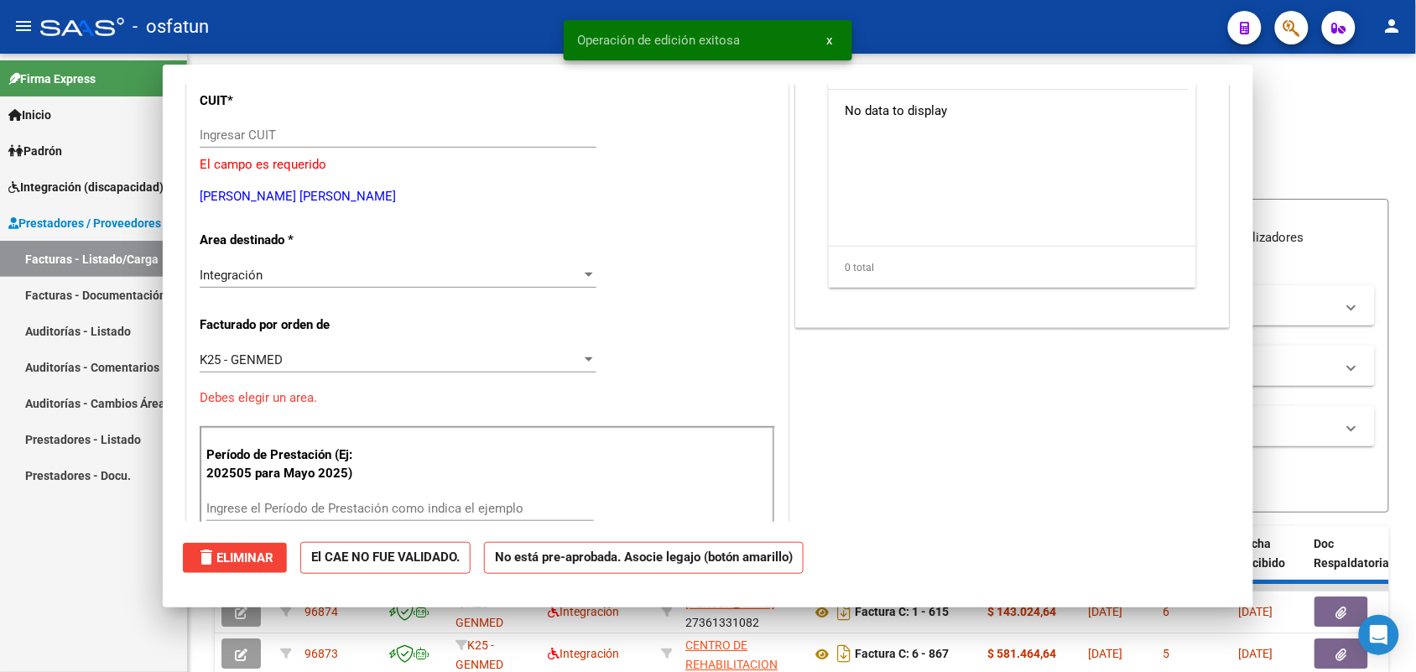
scroll to position [0, 0]
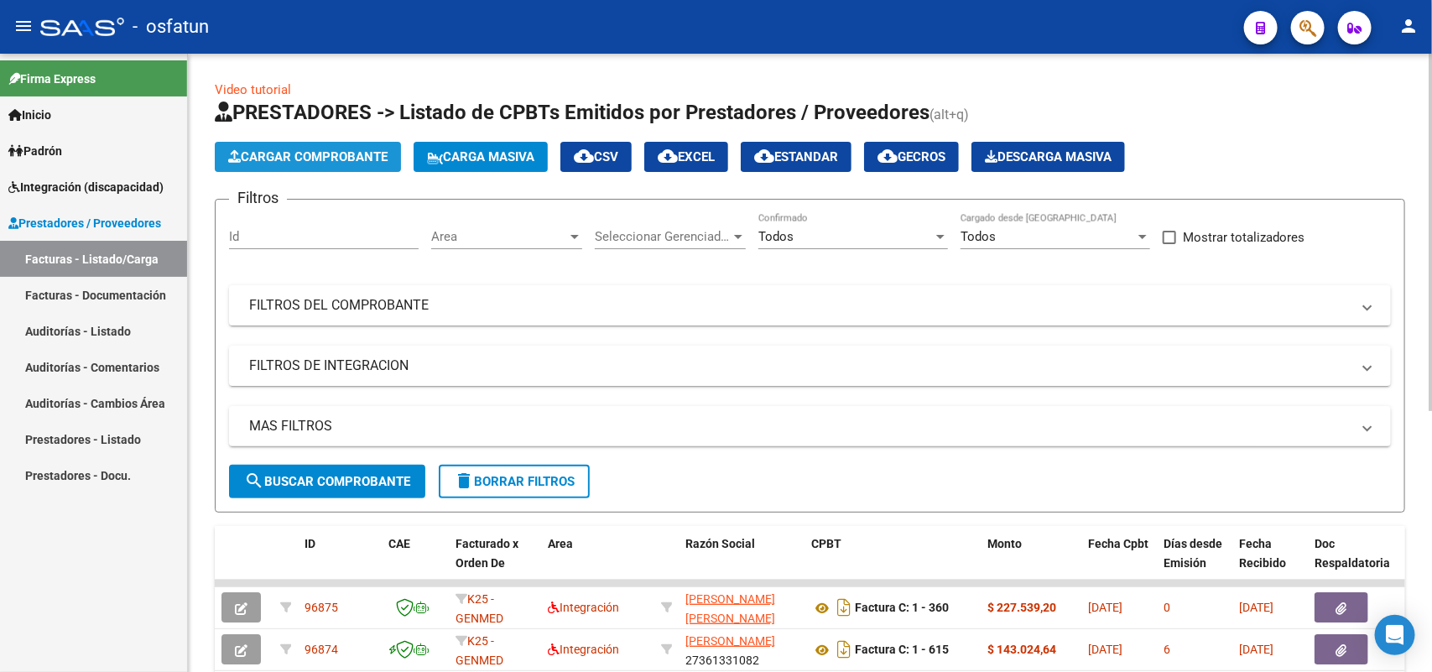
click at [329, 159] on span "Cargar Comprobante" at bounding box center [307, 156] width 159 height 15
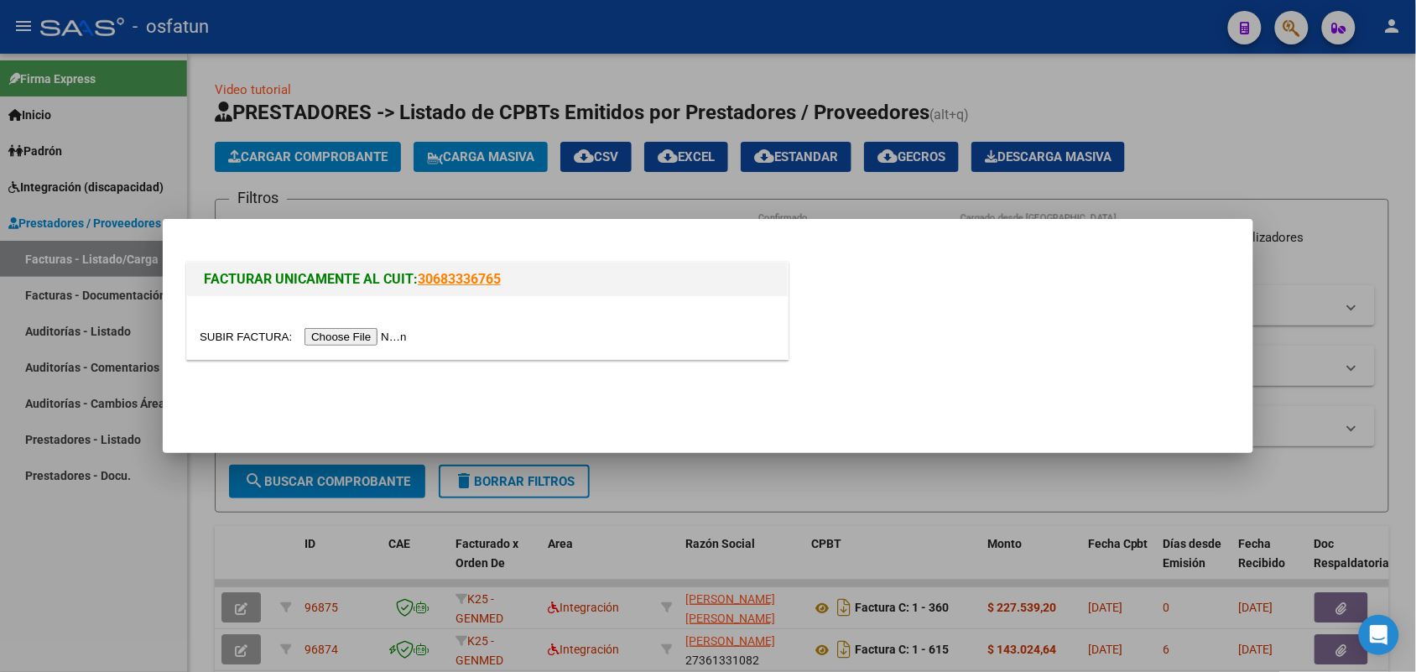
click at [367, 330] on div at bounding box center [487, 327] width 601 height 63
click at [367, 329] on input "file" at bounding box center [306, 337] width 212 height 18
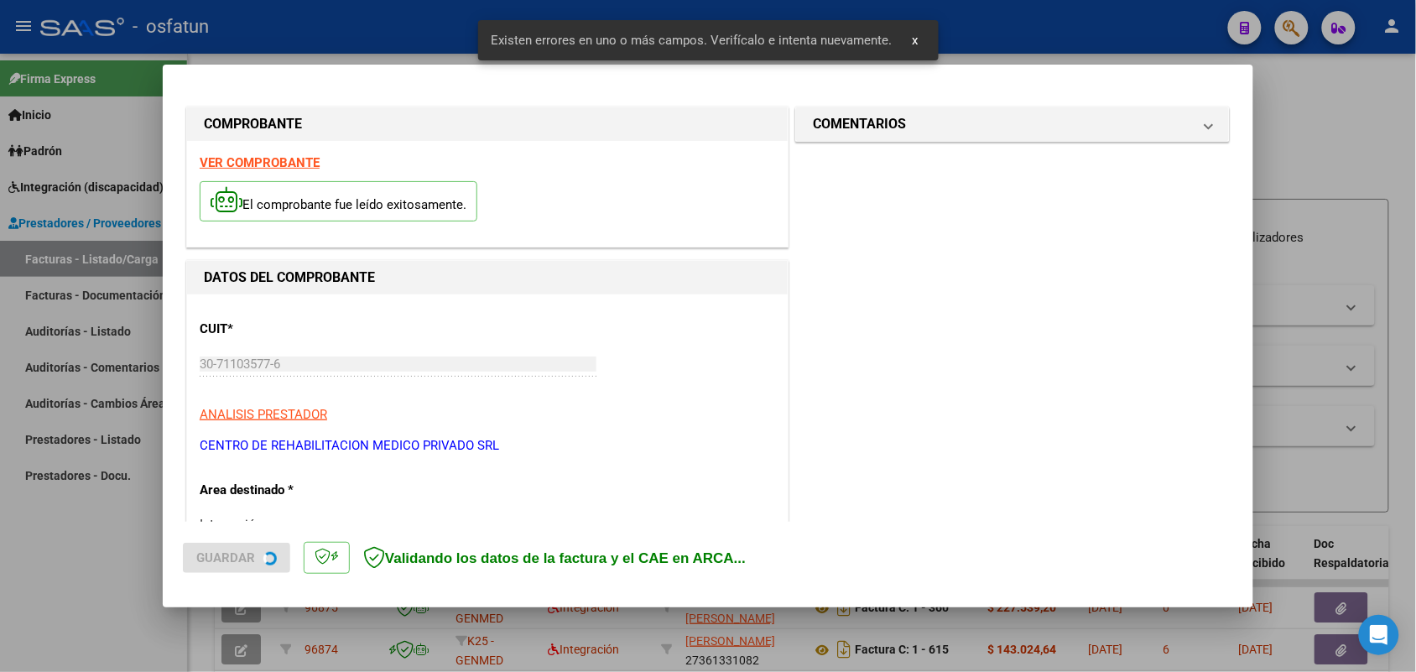
scroll to position [421, 0]
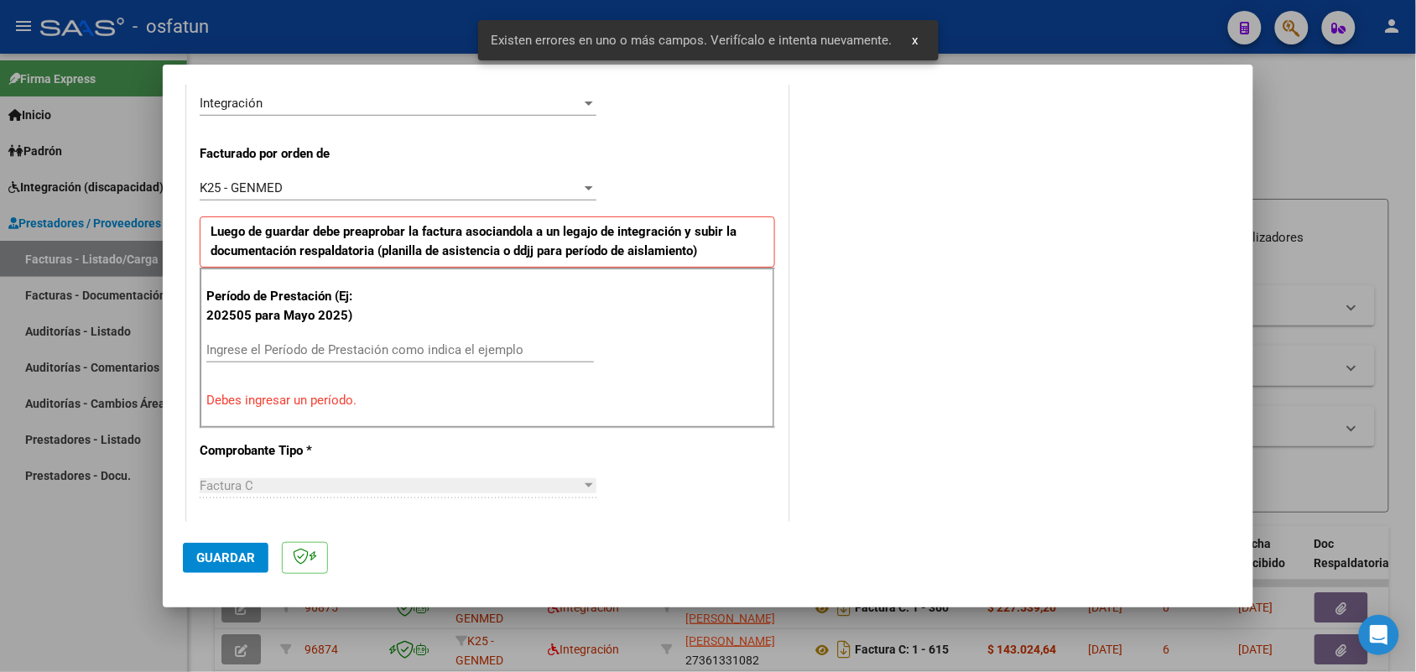
click at [445, 353] on input "Ingrese el Período de Prestación como indica el ejemplo" at bounding box center [400, 349] width 388 height 15
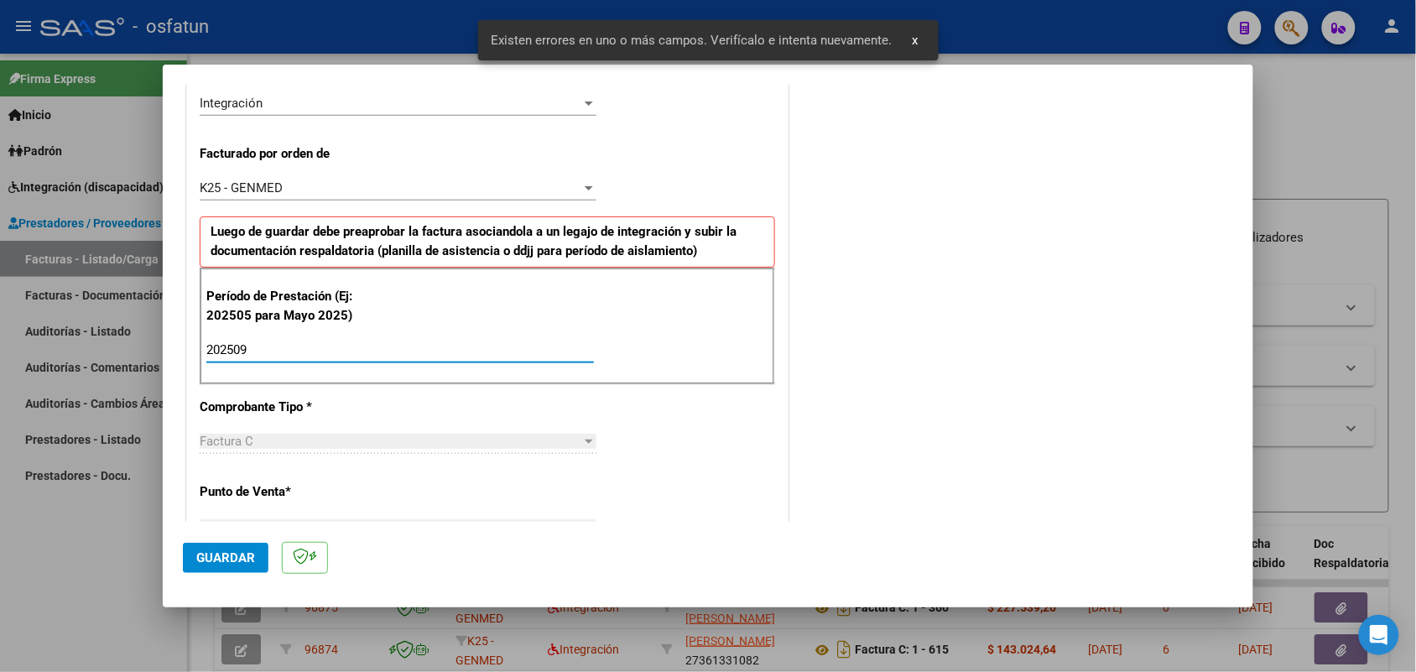
type input "202509"
click at [227, 551] on span "Guardar" at bounding box center [225, 557] width 59 height 15
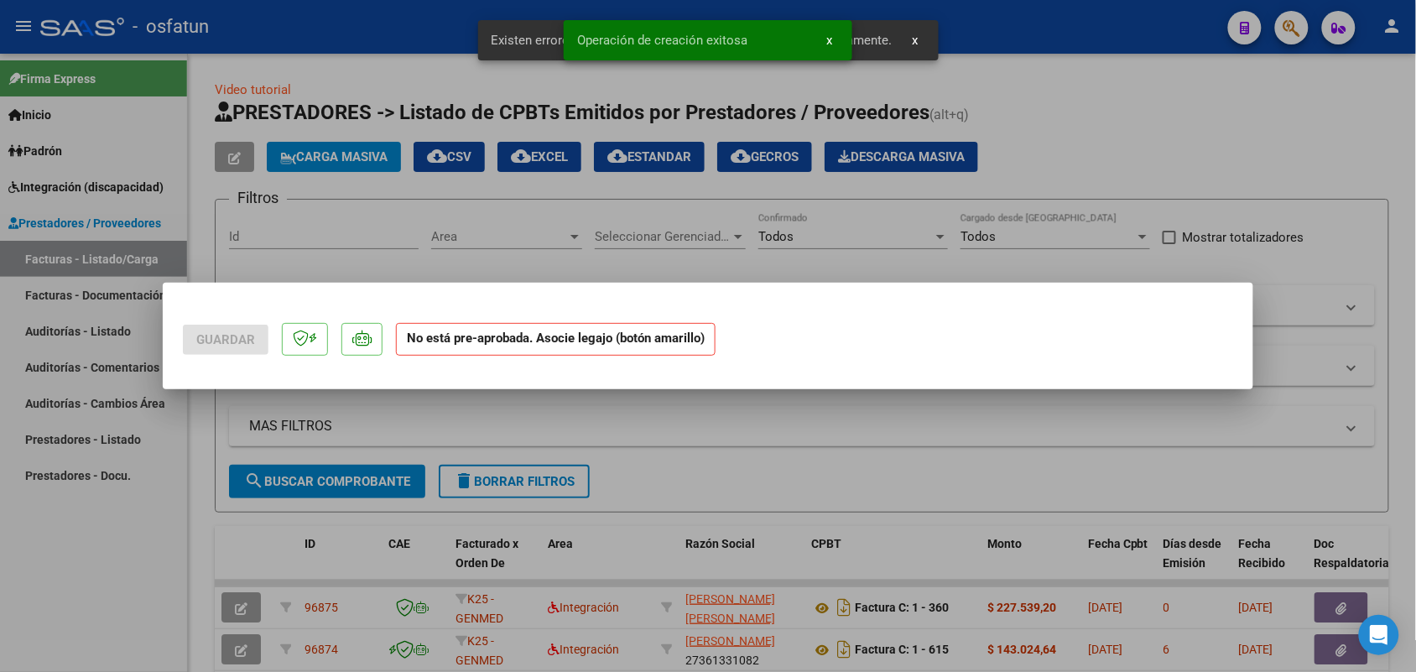
scroll to position [0, 0]
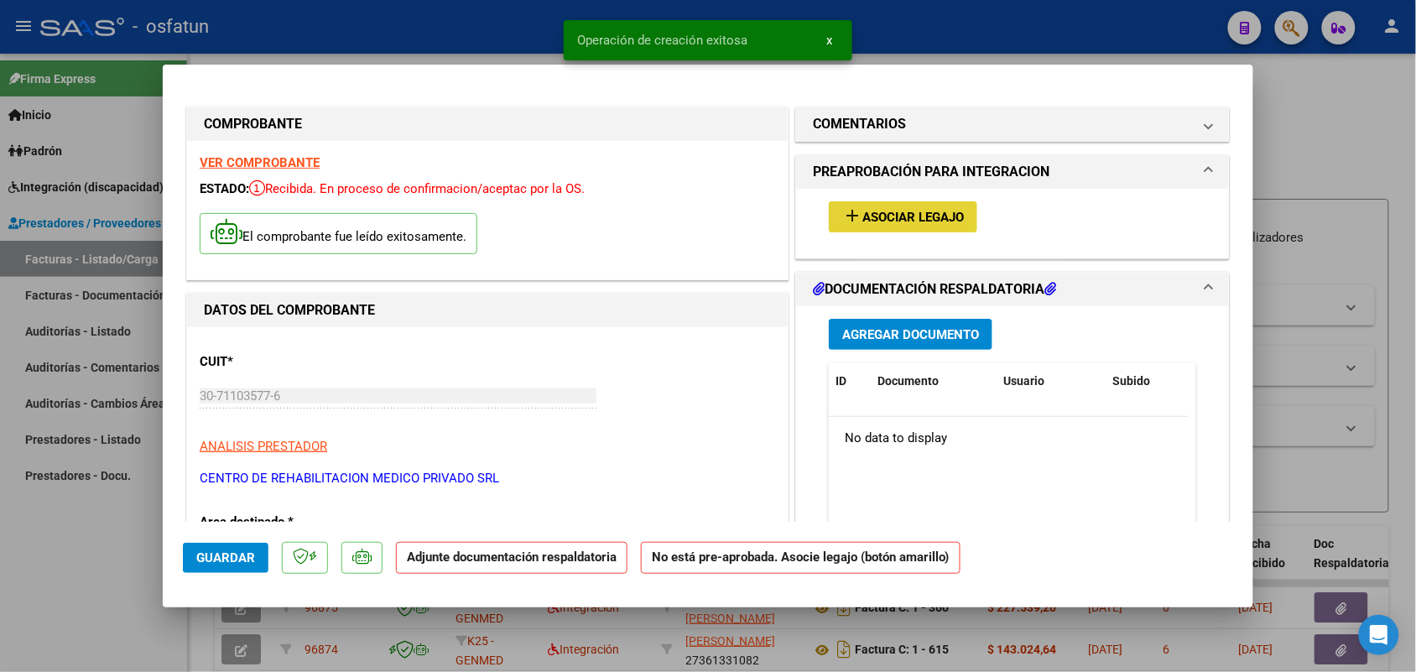
click at [885, 215] on span "Asociar Legajo" at bounding box center [912, 217] width 101 height 15
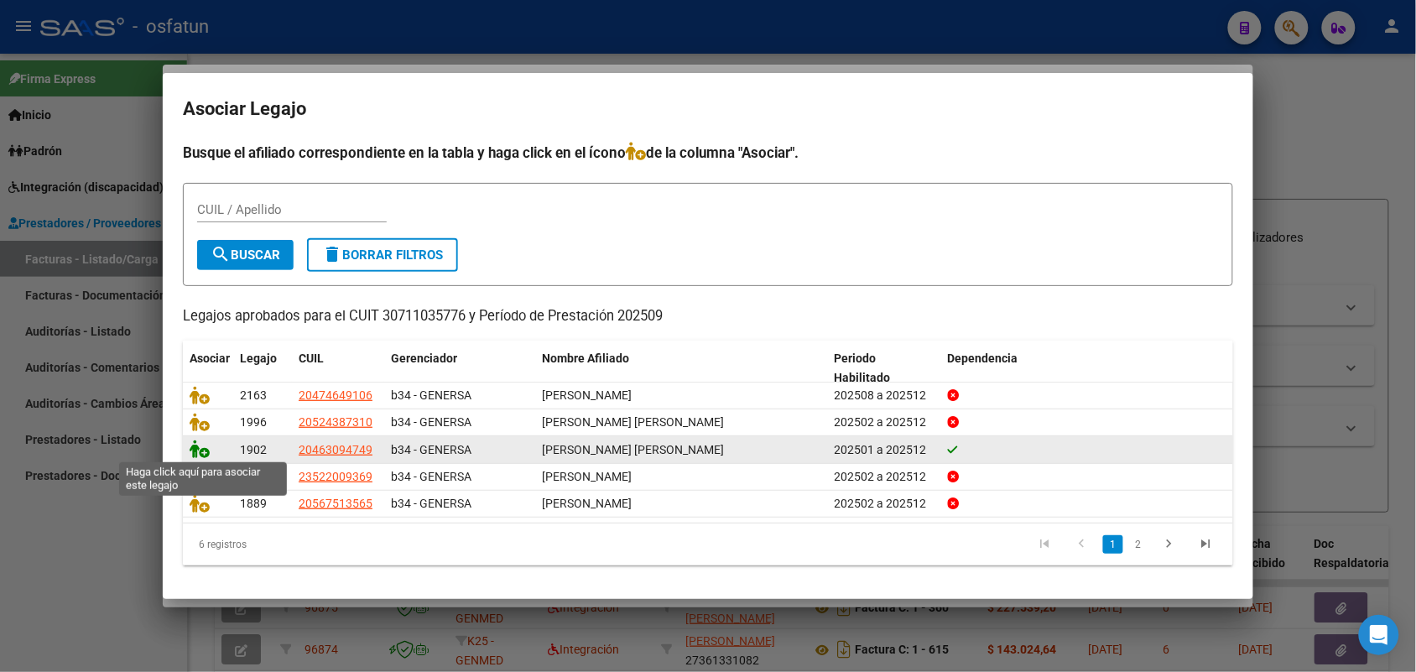
click at [195, 443] on icon at bounding box center [200, 449] width 20 height 18
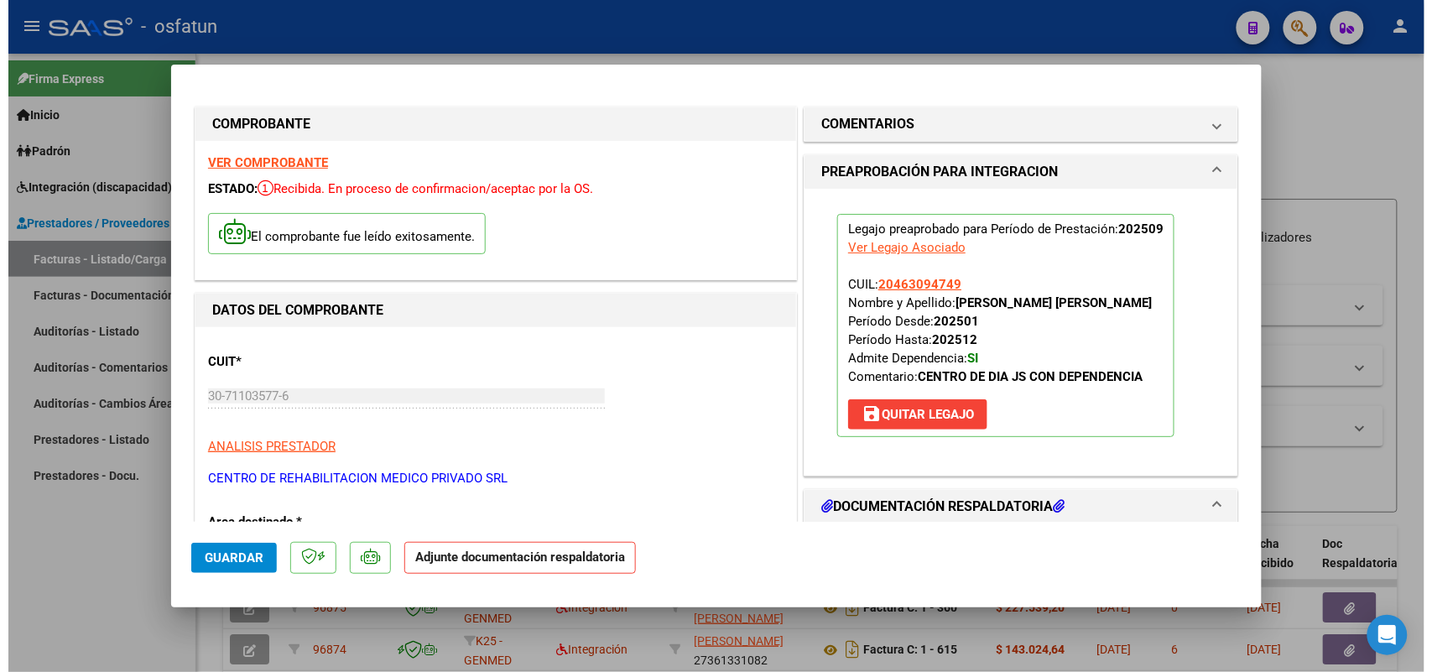
scroll to position [105, 0]
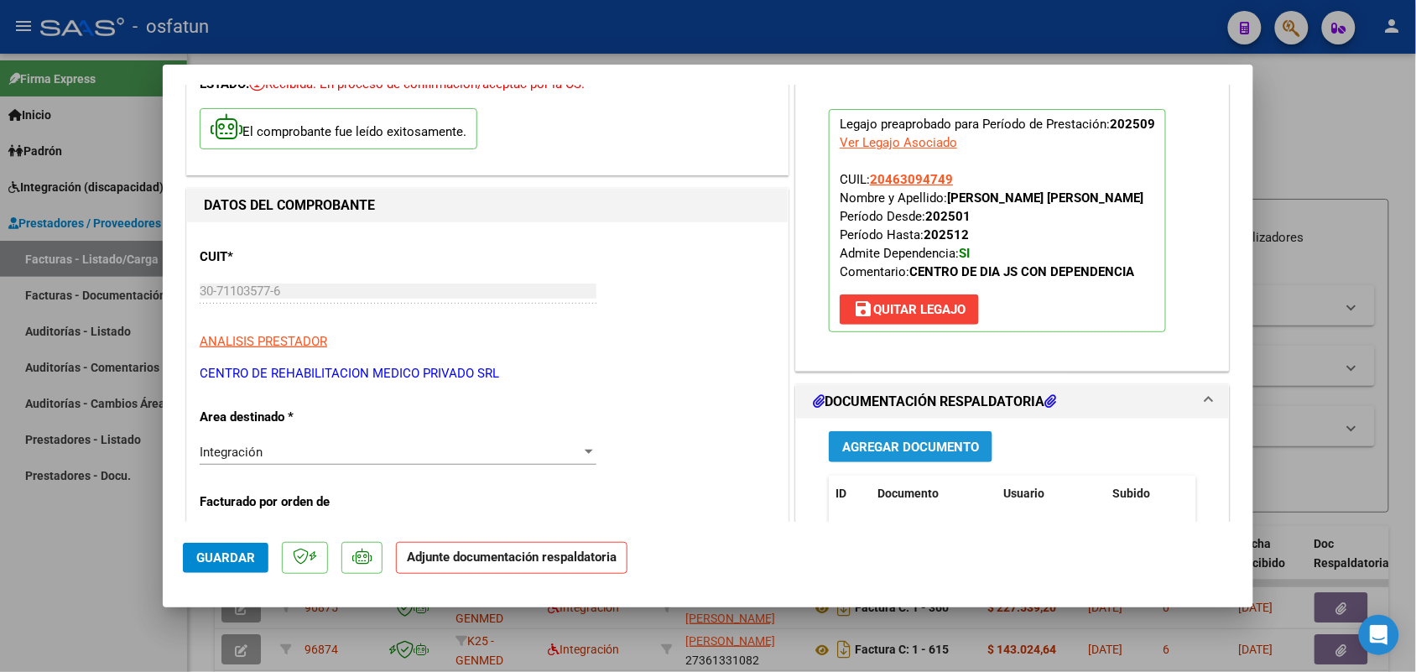
click at [906, 447] on span "Agregar Documento" at bounding box center [910, 447] width 137 height 15
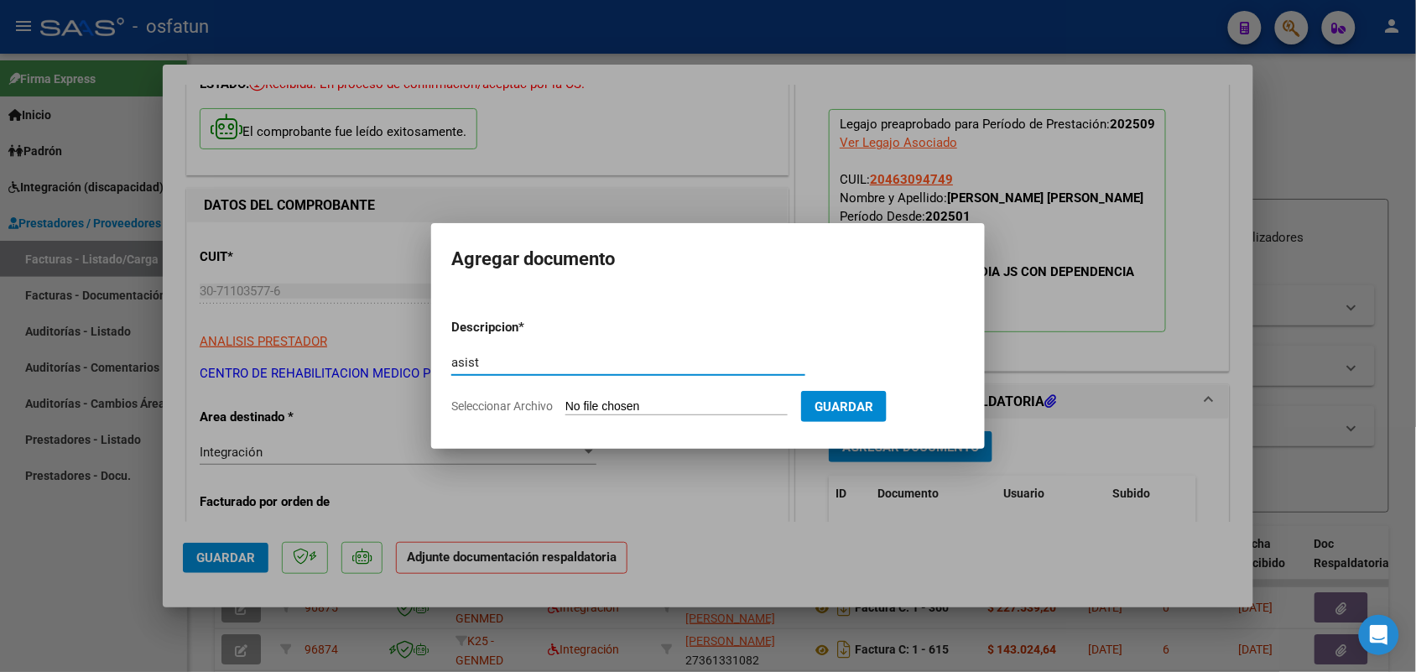
type input "asist"
click at [663, 400] on input "Seleccionar Archivo" at bounding box center [676, 407] width 222 height 16
type input "C:\fakepath\CENTRO DE DIA.pdf"
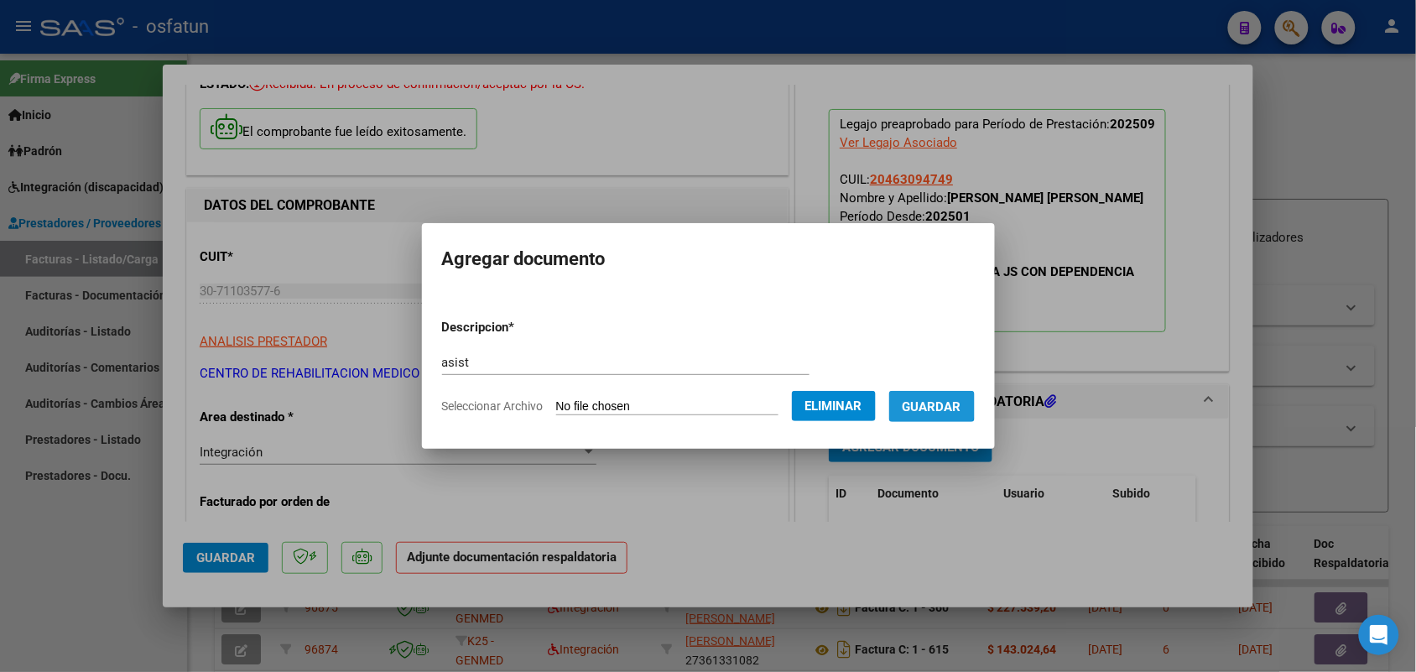
drag, startPoint x: 945, startPoint y: 401, endPoint x: 931, endPoint y: 405, distance: 14.9
click at [946, 401] on span "Guardar" at bounding box center [931, 406] width 59 height 15
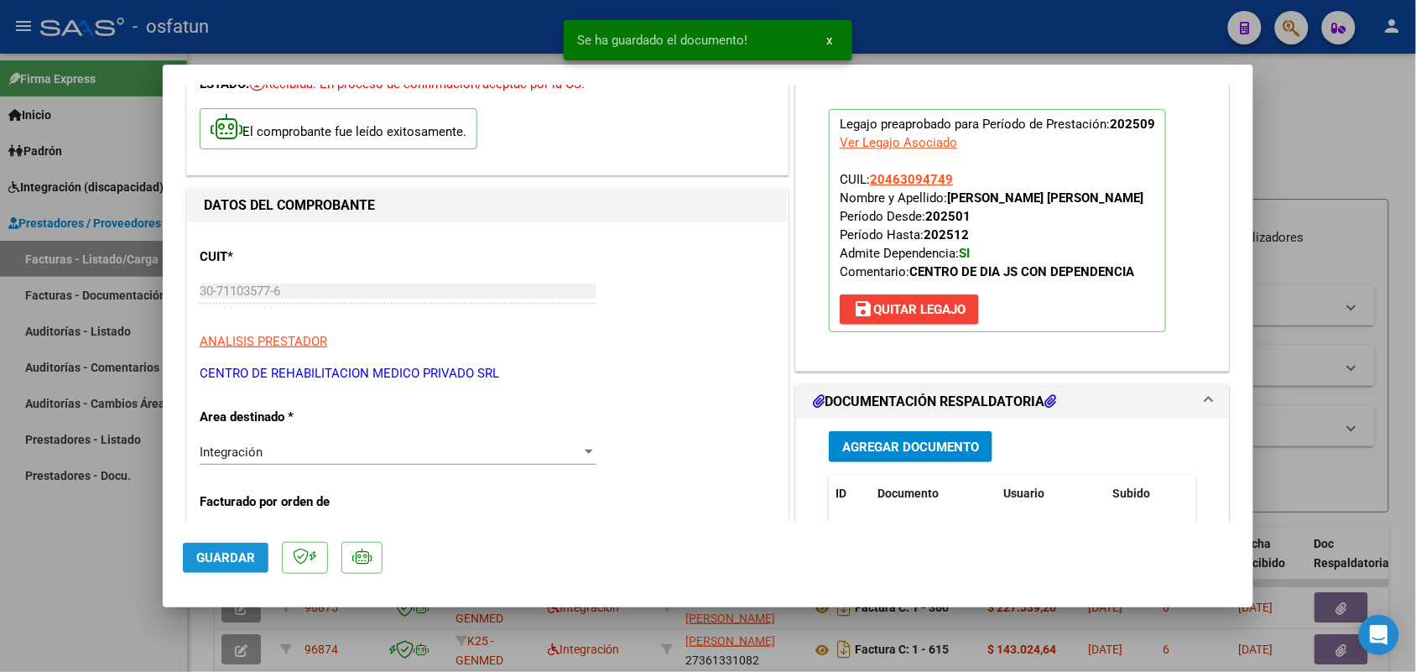
click at [226, 550] on span "Guardar" at bounding box center [225, 557] width 59 height 15
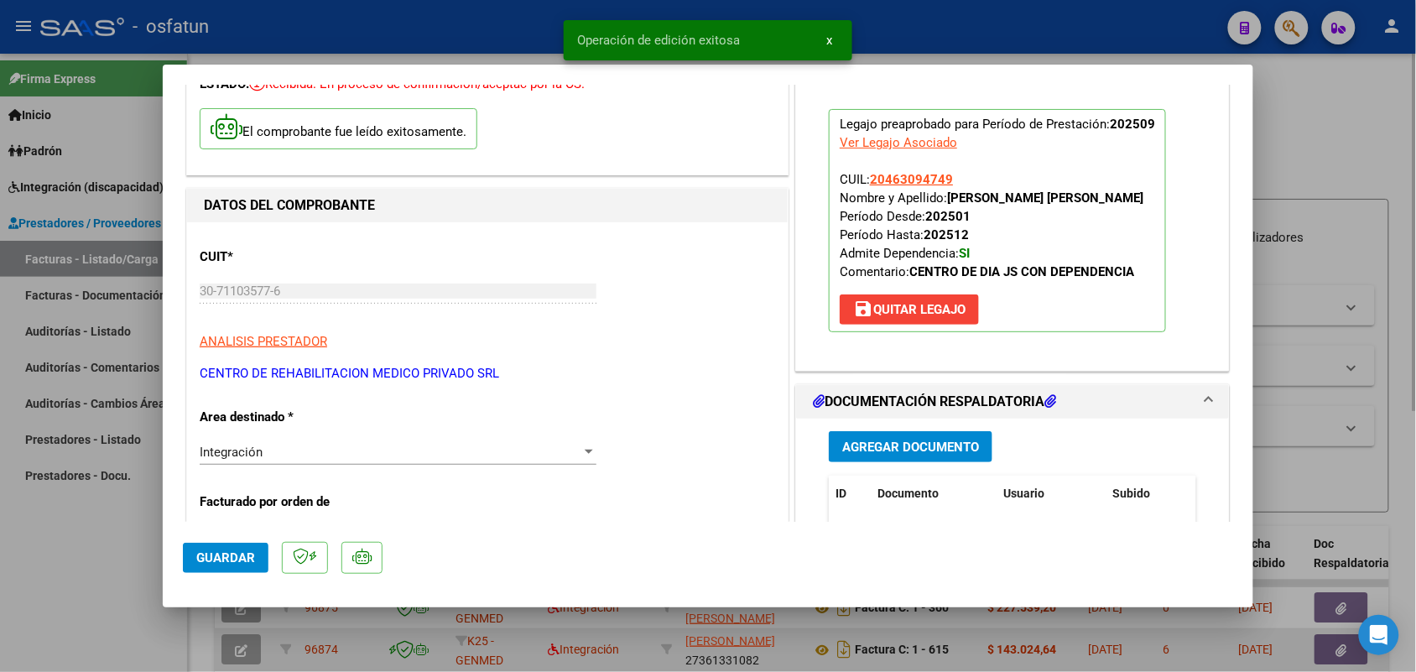
drag, startPoint x: 101, startPoint y: 524, endPoint x: 300, endPoint y: 669, distance: 246.1
click at [102, 524] on div at bounding box center [708, 336] width 1416 height 672
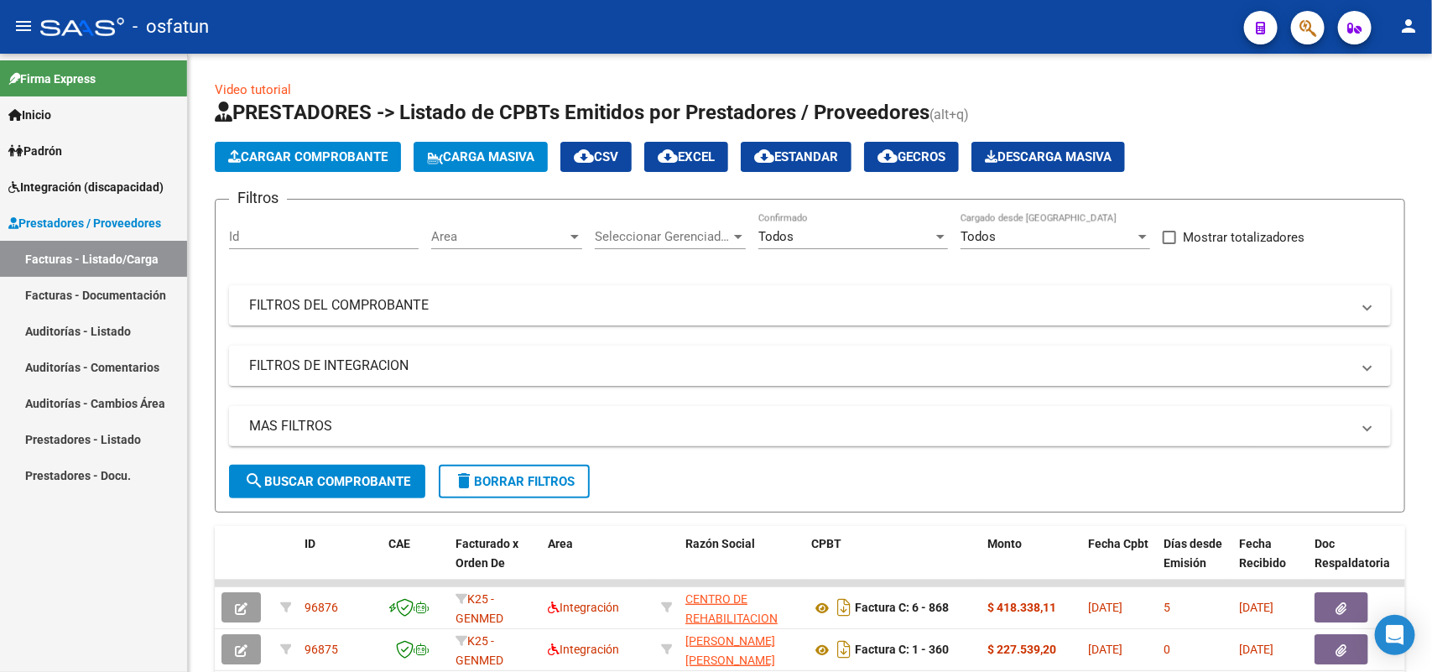
click at [68, 222] on span "Prestadores / Proveedores" at bounding box center [84, 223] width 153 height 18
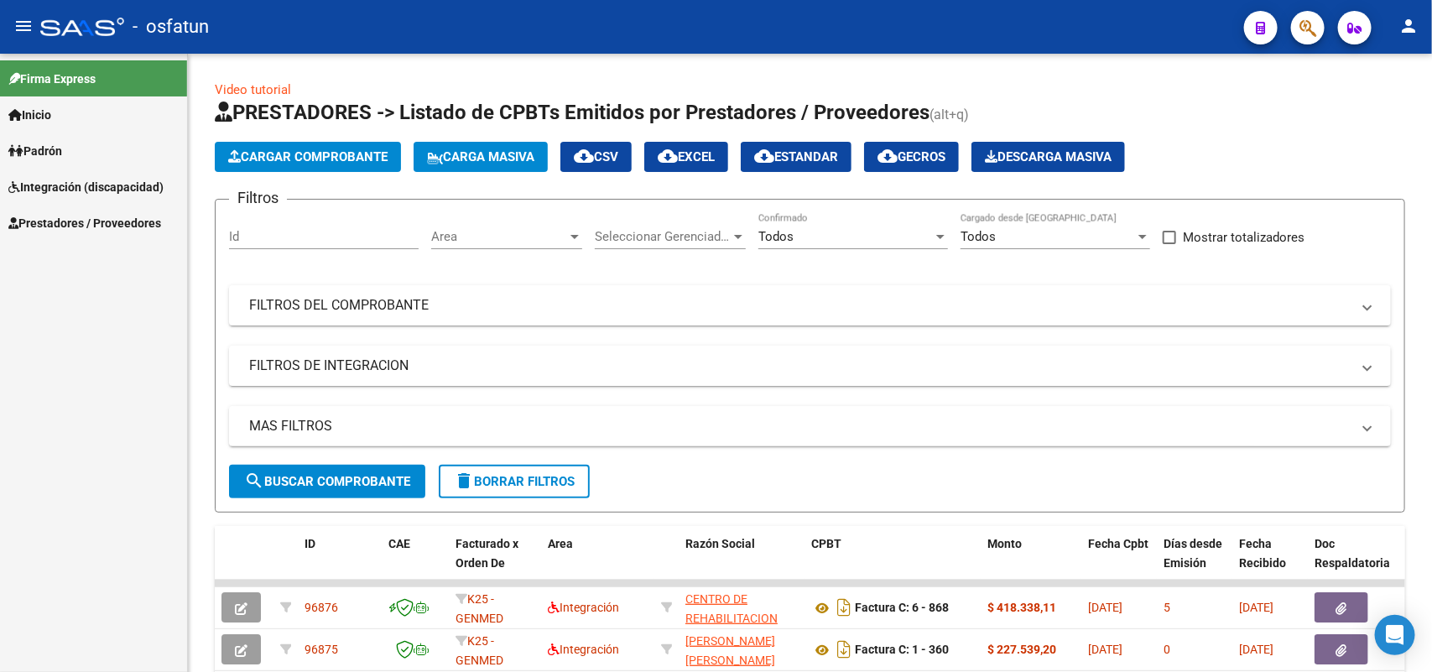
click at [86, 193] on span "Integración (discapacidad)" at bounding box center [85, 187] width 155 height 18
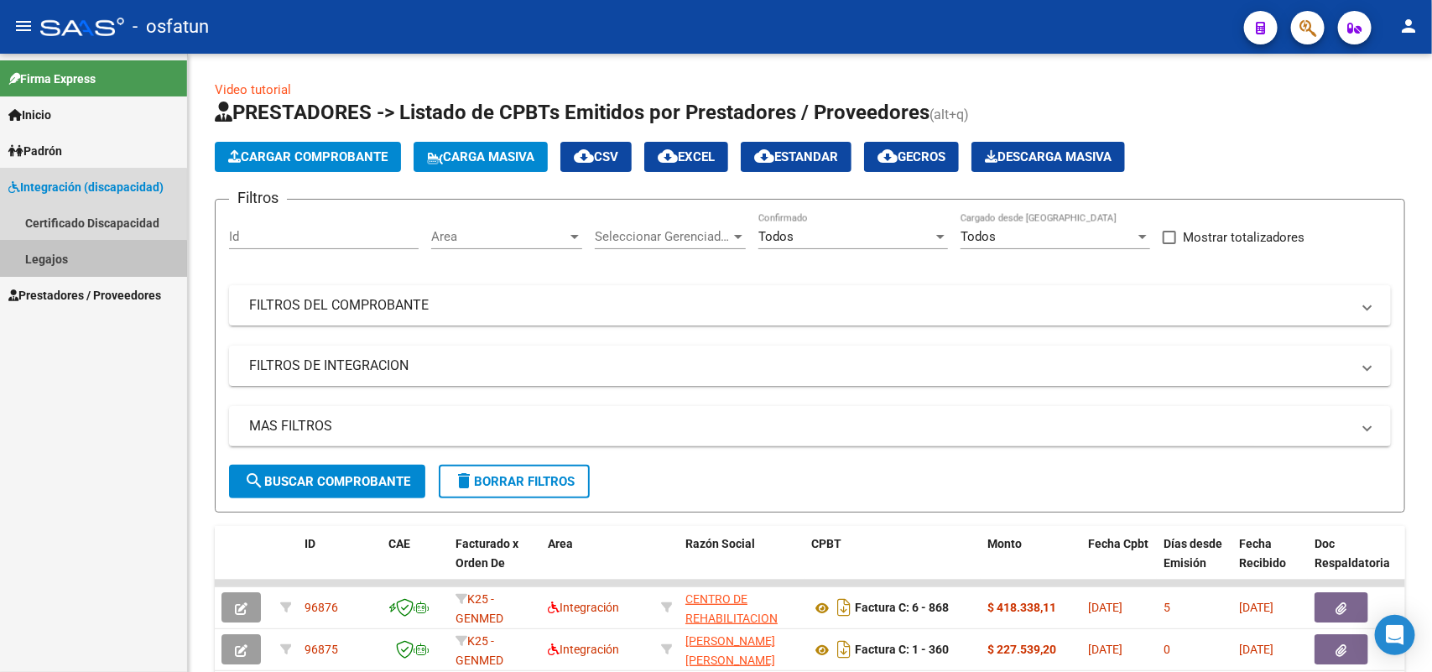
click at [49, 261] on link "Legajos" at bounding box center [93, 259] width 187 height 36
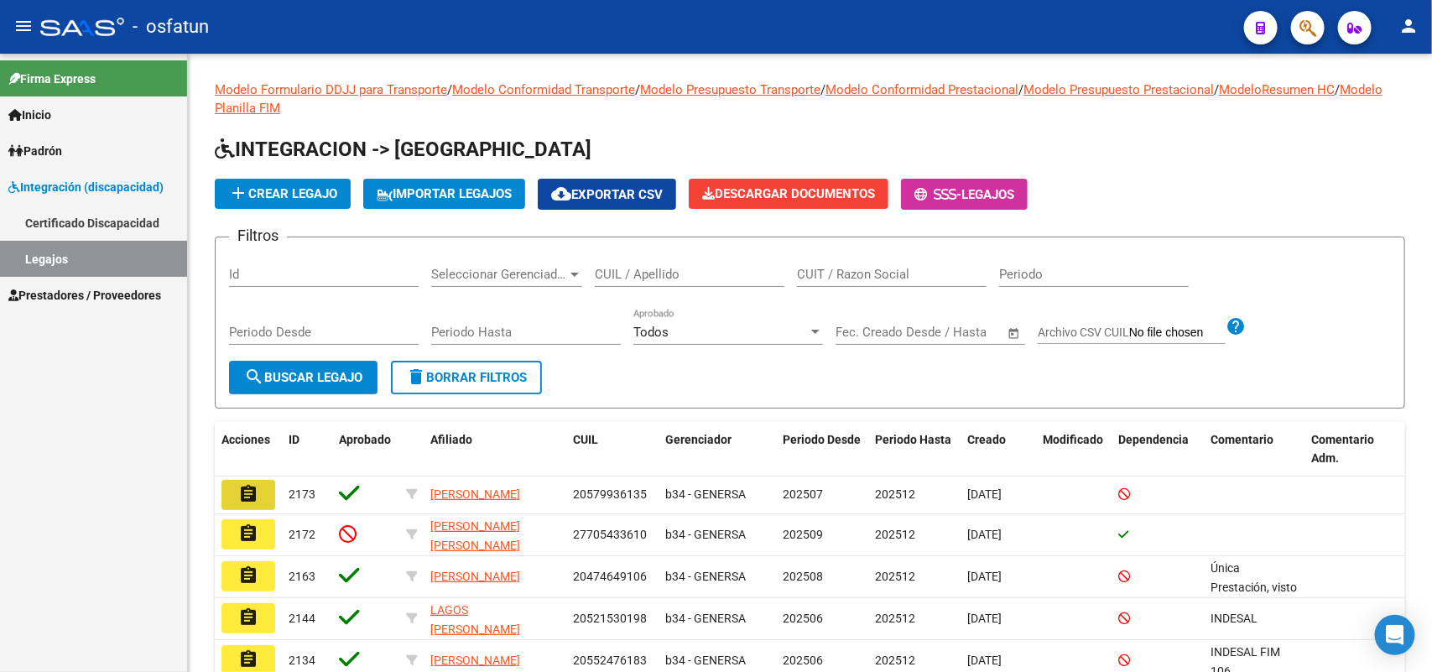
click at [247, 485] on mat-icon "assignment" at bounding box center [248, 494] width 20 height 20
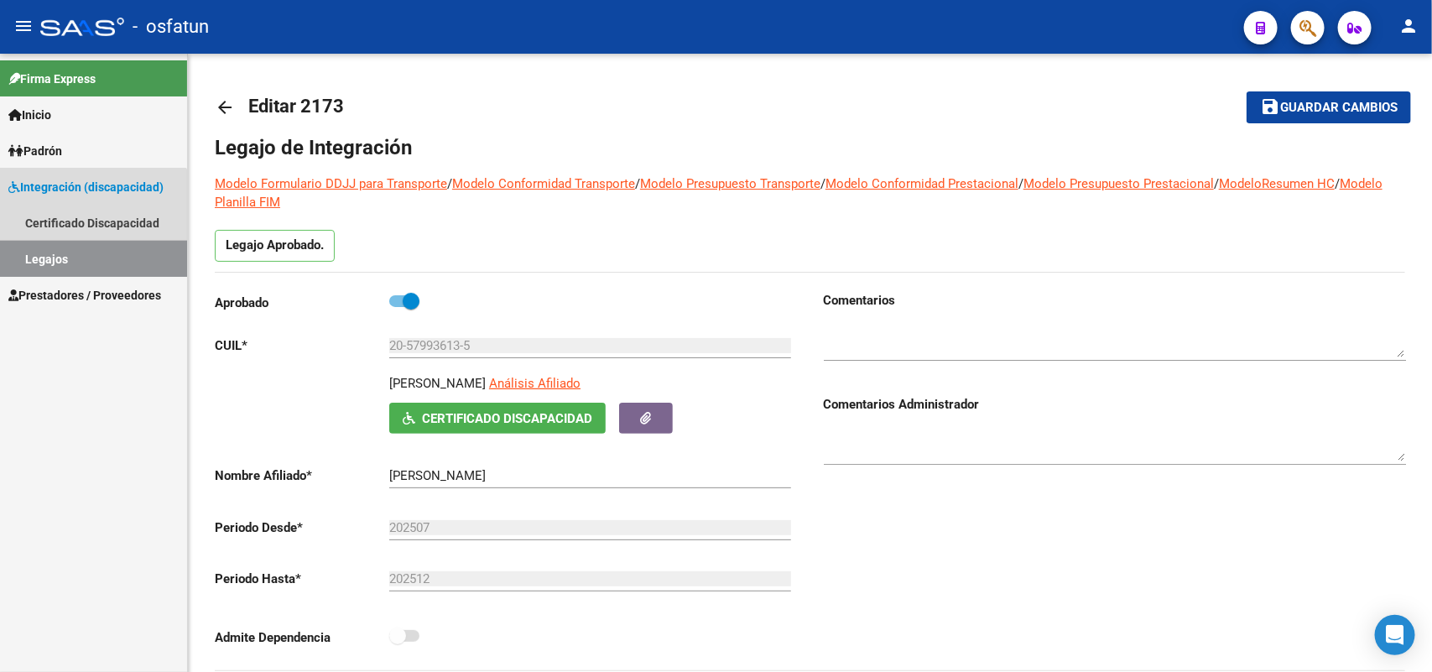
click at [60, 249] on link "Legajos" at bounding box center [93, 259] width 187 height 36
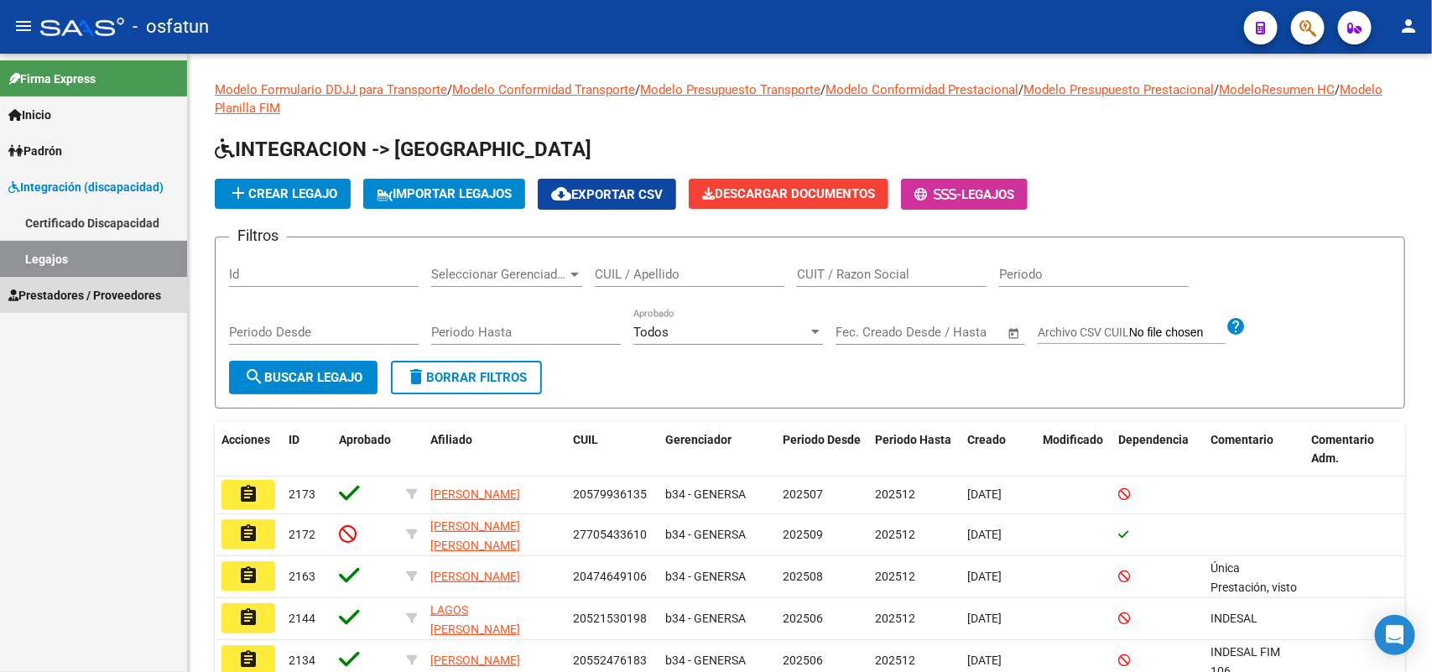
click at [51, 292] on span "Prestadores / Proveedores" at bounding box center [84, 295] width 153 height 18
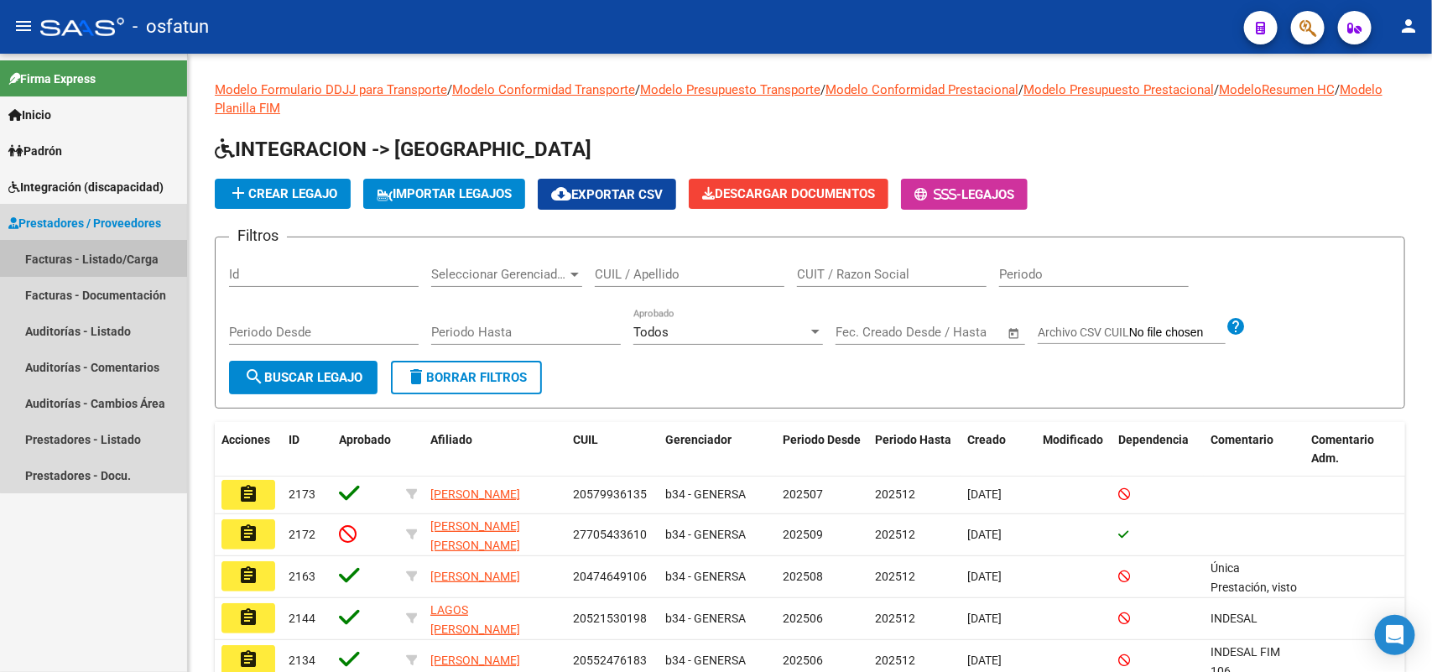
click at [93, 248] on link "Facturas - Listado/Carga" at bounding box center [93, 259] width 187 height 36
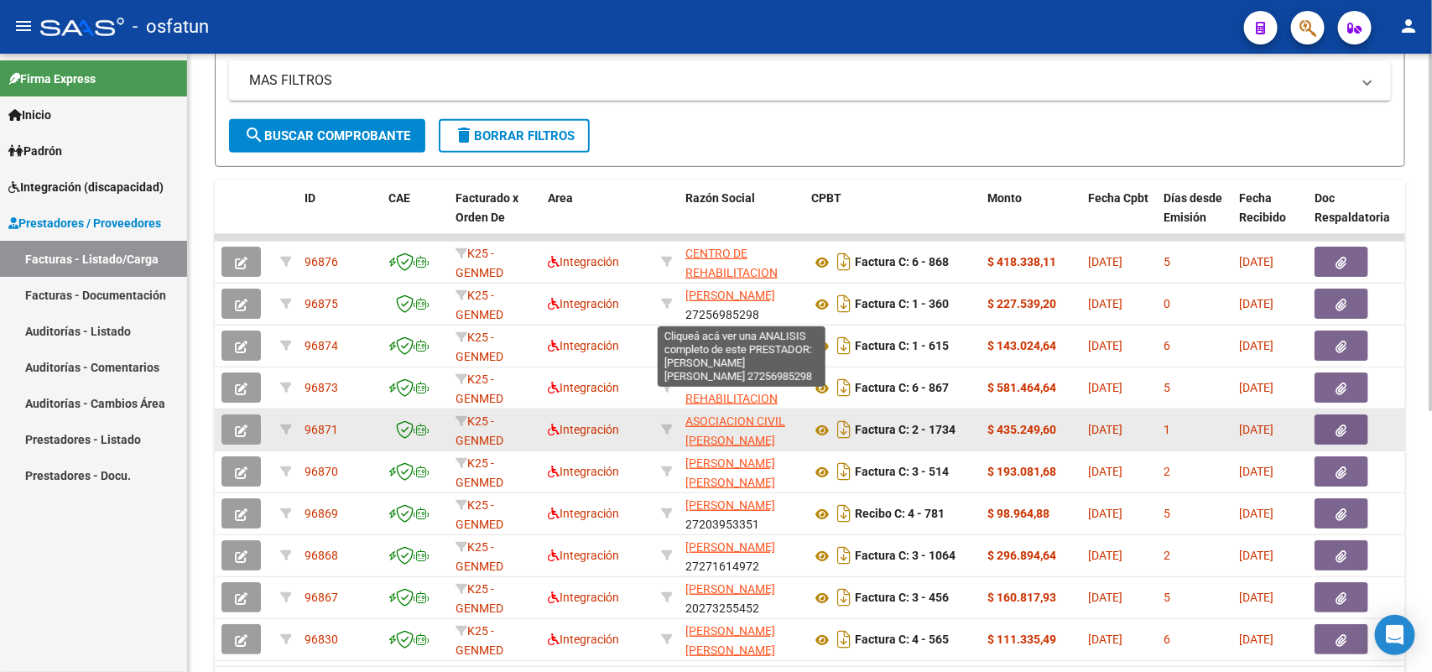
scroll to position [22, 0]
